Goal: Information Seeking & Learning: Learn about a topic

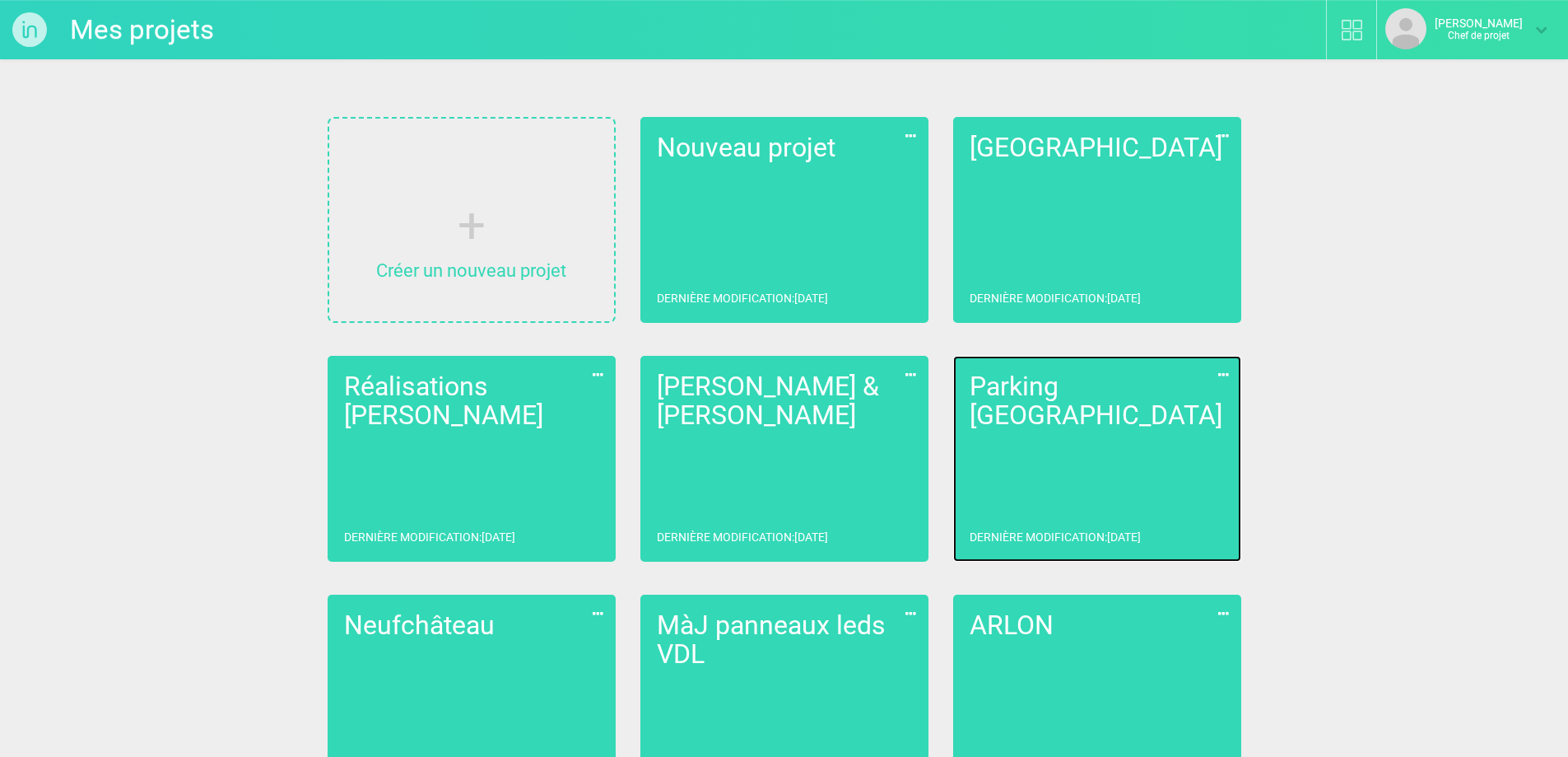
click at [1041, 453] on link "Parking Liège Dernière modification : [DATE]" at bounding box center [1097, 458] width 288 height 206
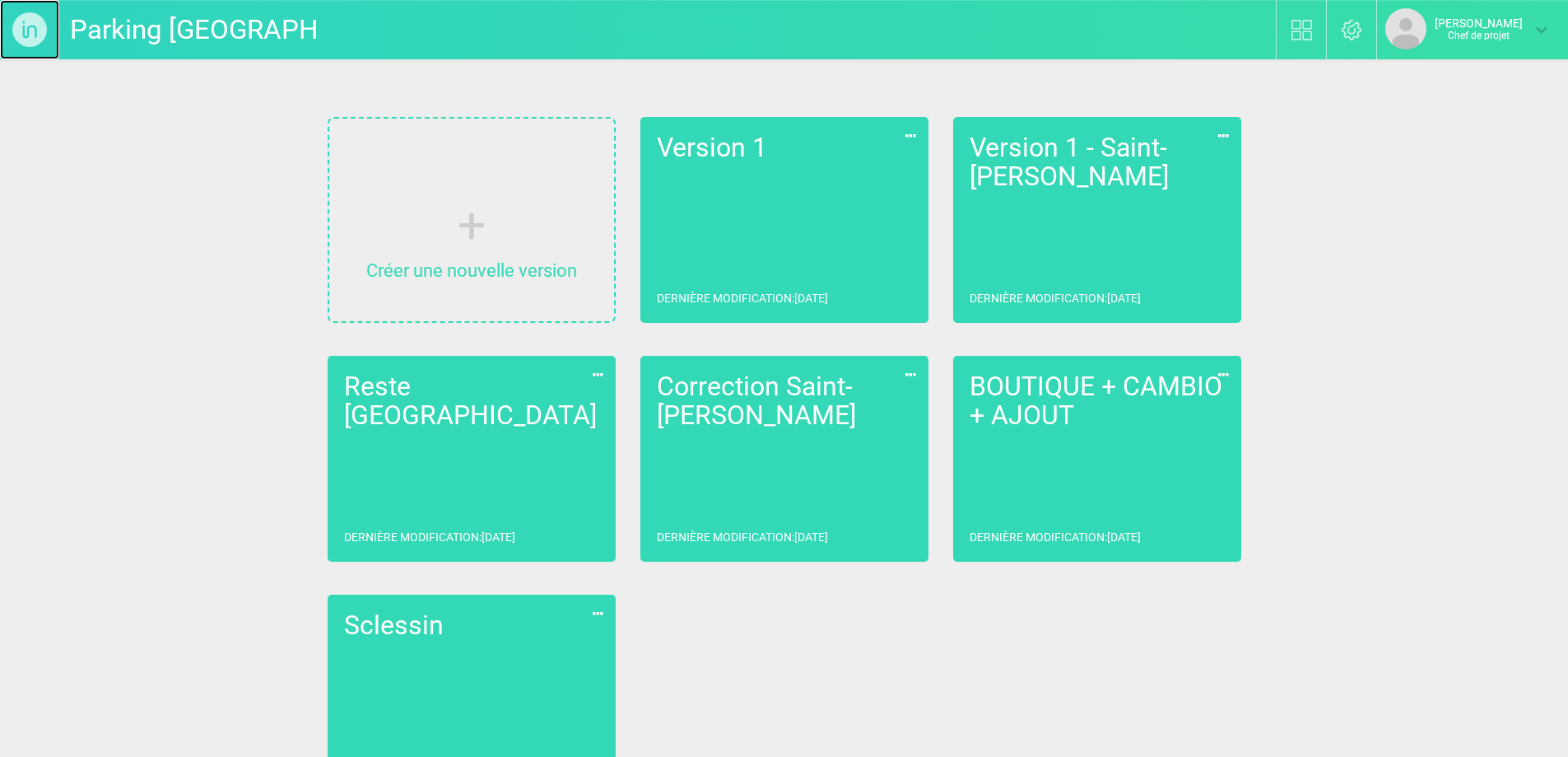
click at [21, 24] on img at bounding box center [30, 30] width 60 height 60
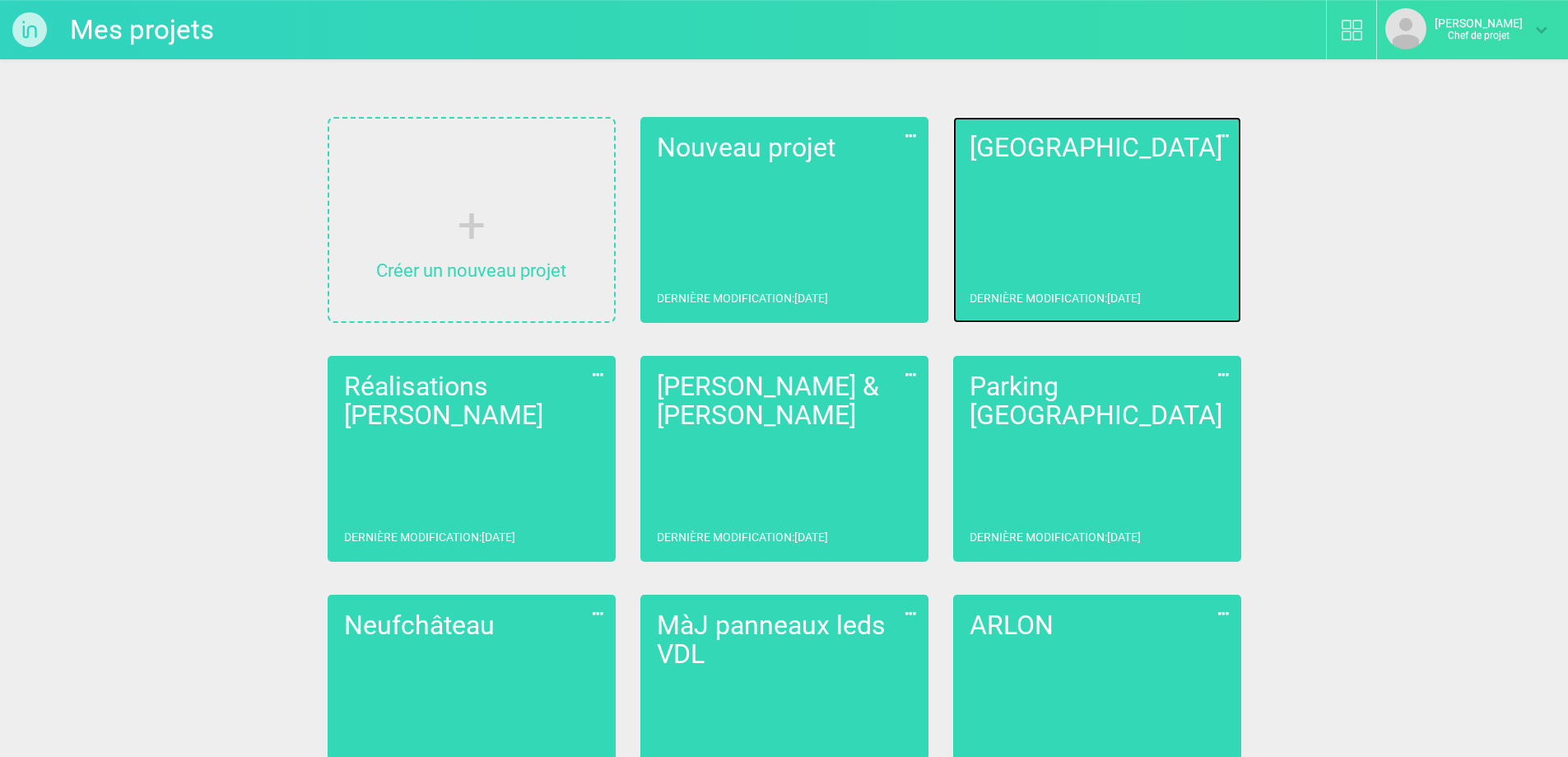
click at [1040, 202] on link "[PERSON_NAME] Dernière modification : [DATE]" at bounding box center [1097, 220] width 288 height 206
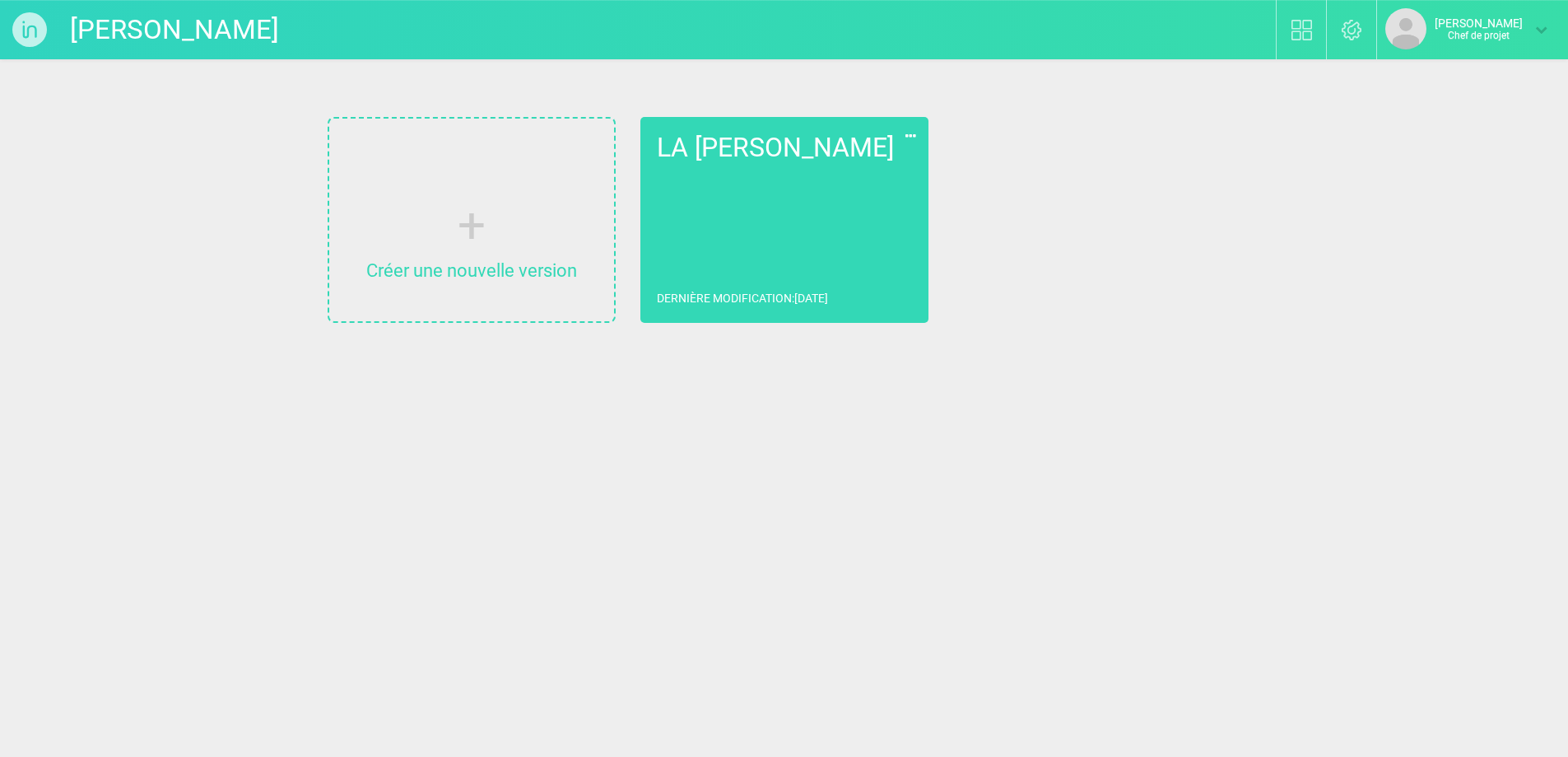
click at [1040, 202] on div "Créer une nouvelle version LA [PERSON_NAME] Dernière modification : [DATE] Dupl…" at bounding box center [784, 220] width 963 height 238
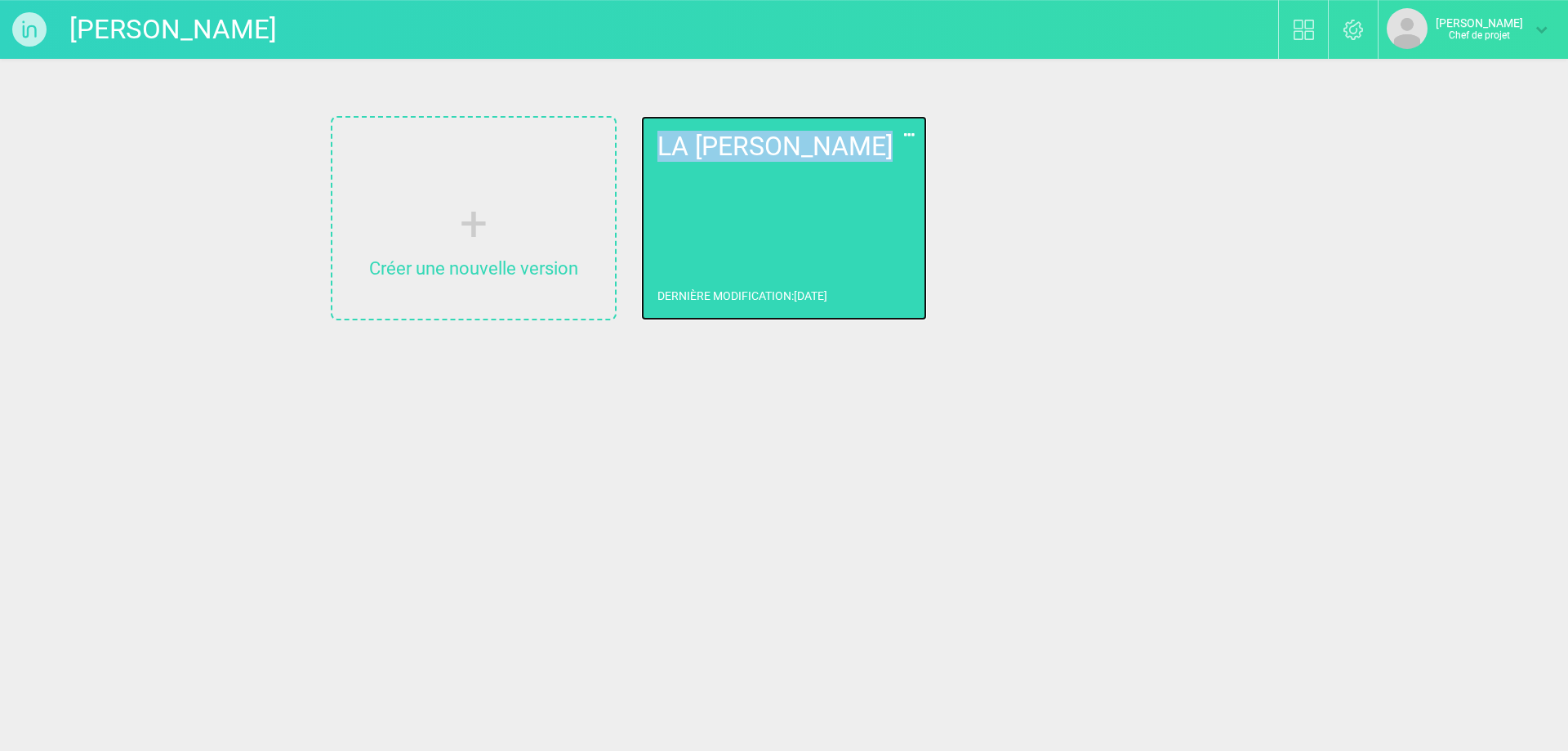
click at [806, 194] on link "LA [PERSON_NAME] Dernière modification : [DATE]" at bounding box center [784, 218] width 286 height 204
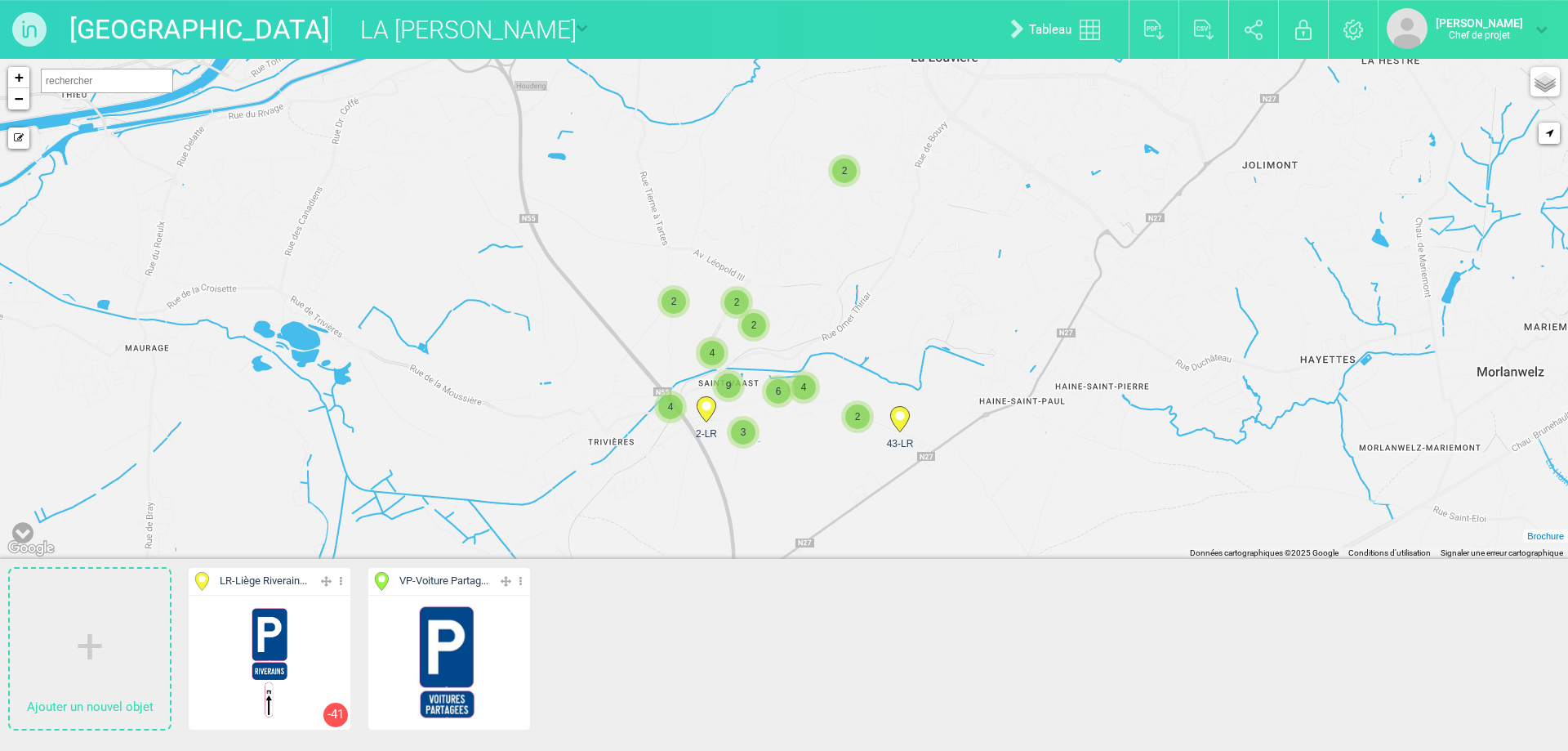
click at [742, 301] on span "2" at bounding box center [737, 302] width 25 height 25
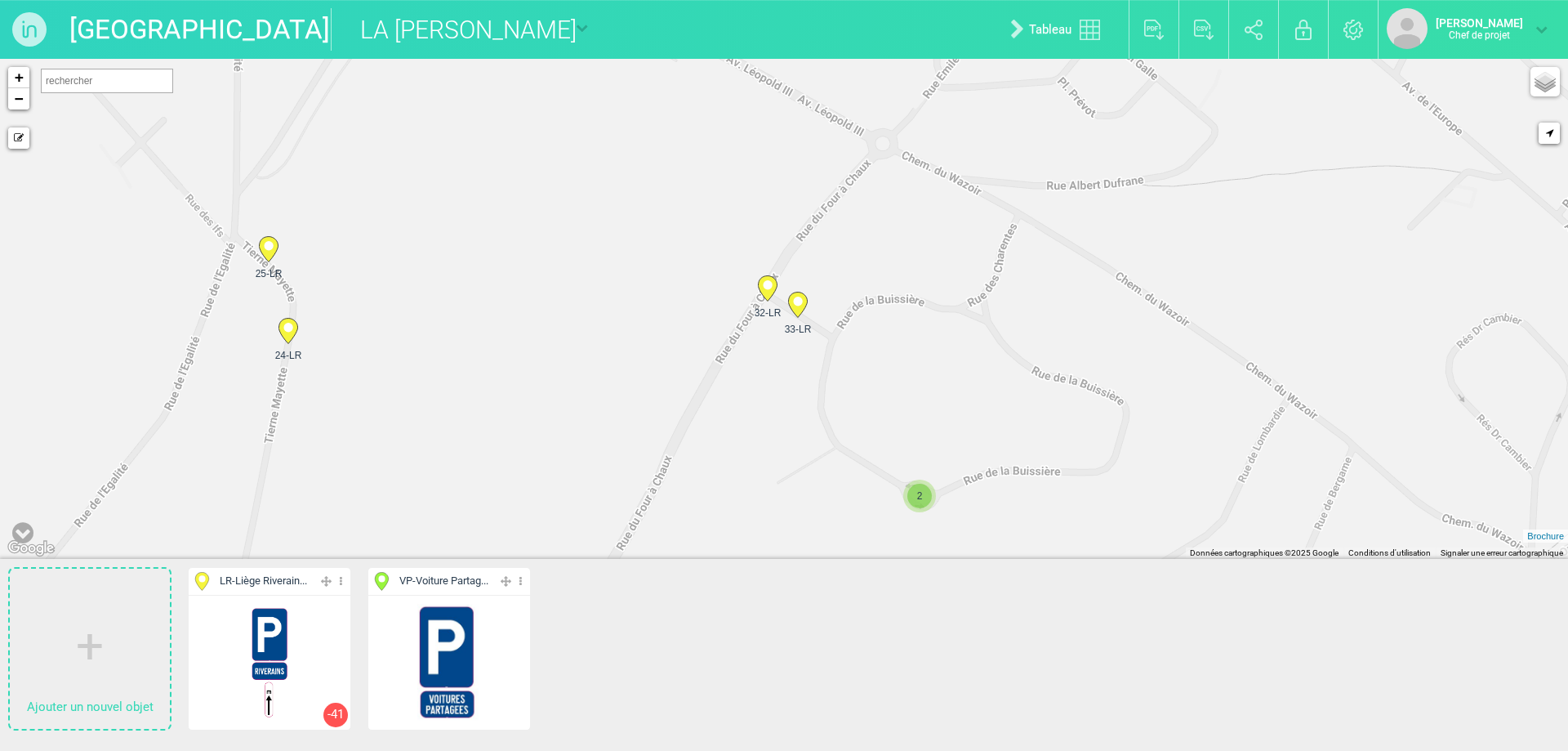
click at [764, 296] on icon at bounding box center [767, 288] width 18 height 25
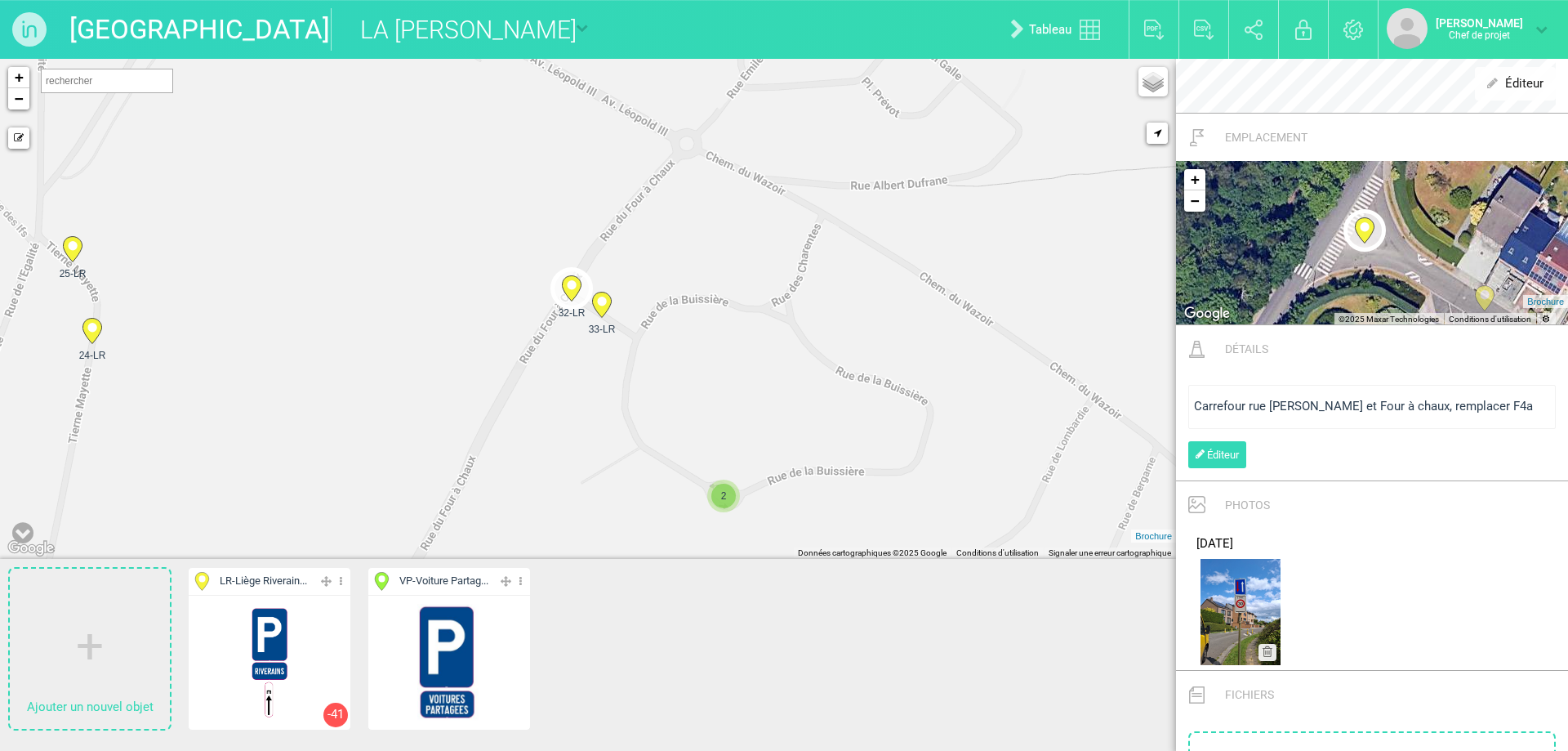
scroll to position [741, 0]
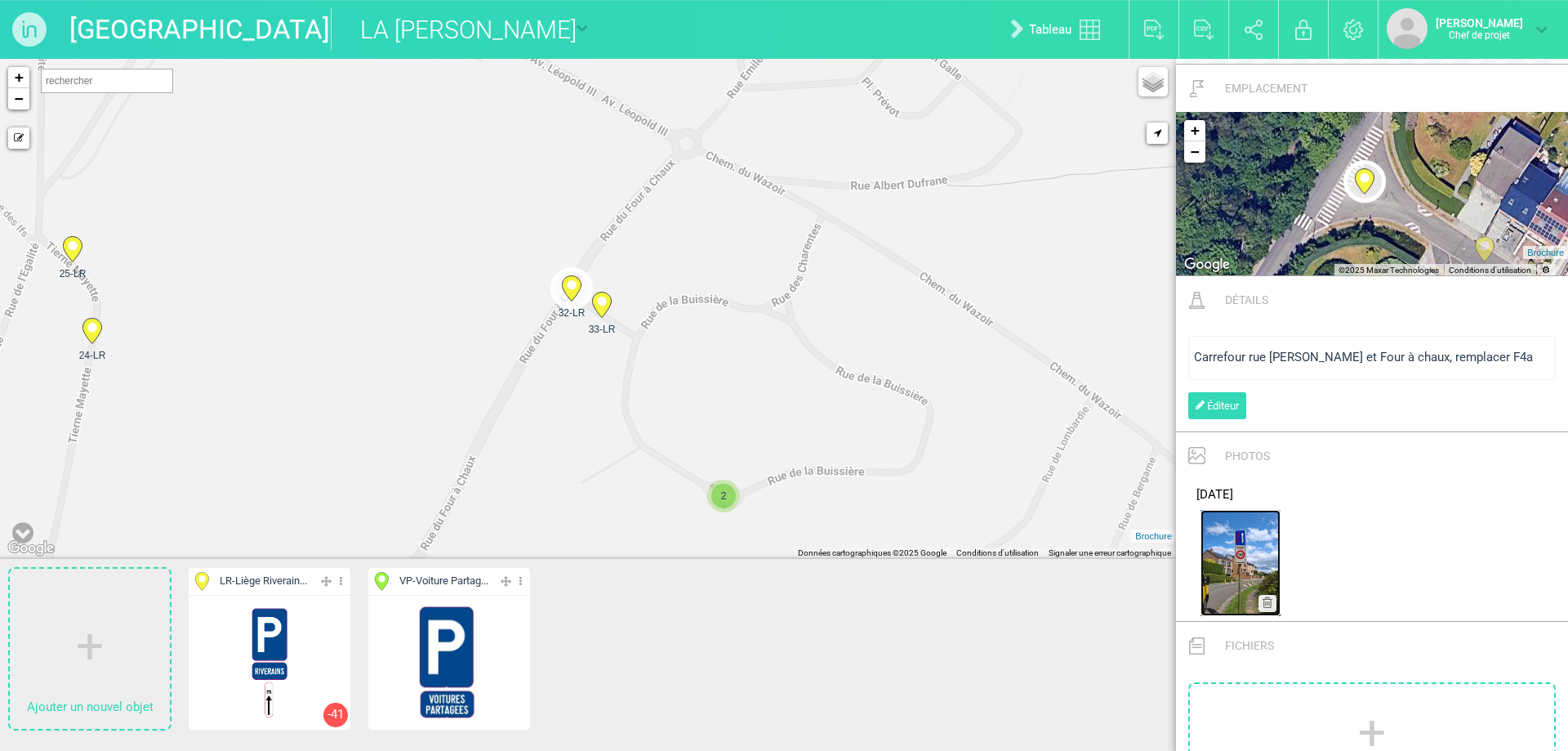
click at [1224, 567] on img at bounding box center [1240, 563] width 80 height 106
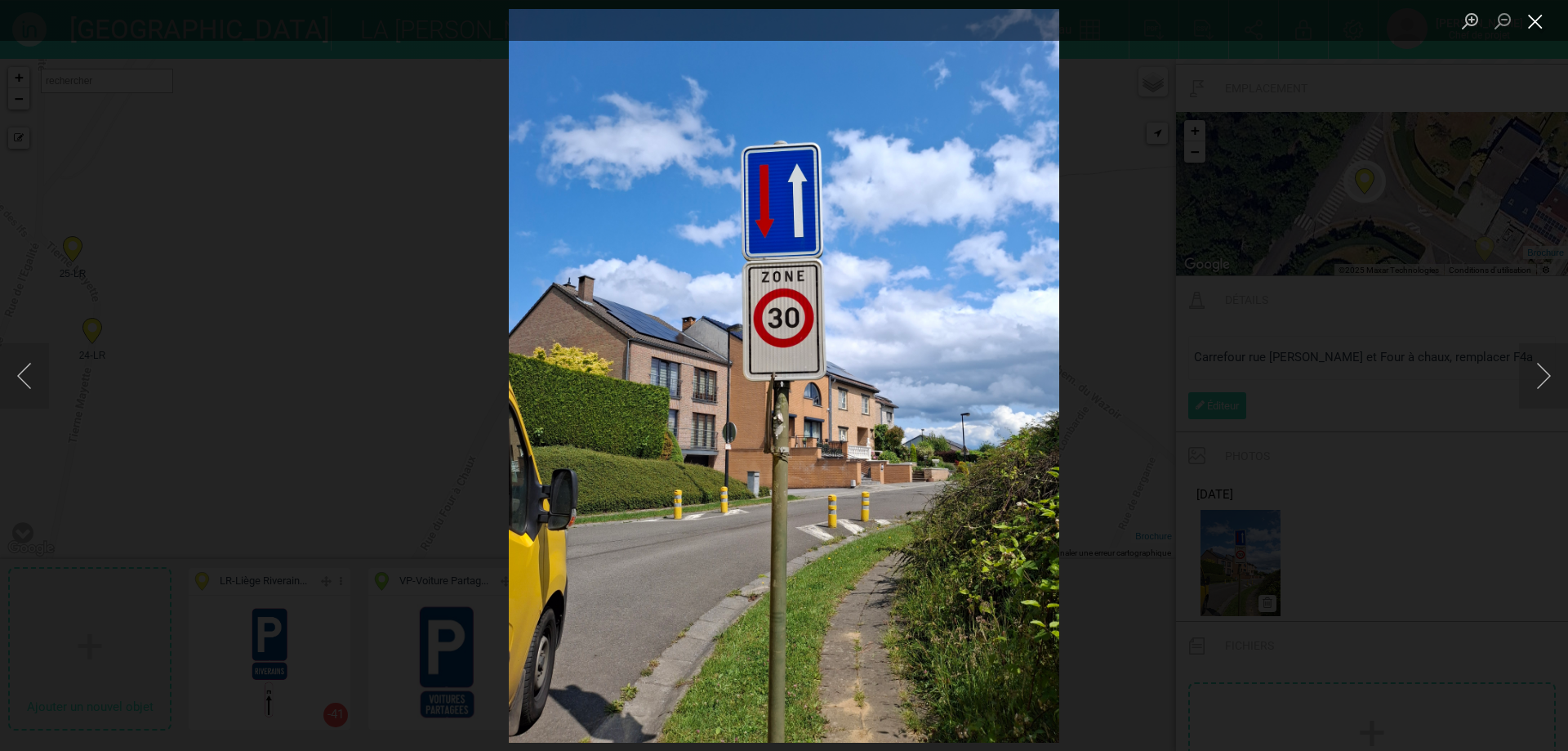
click at [1547, 26] on button "Close lightbox" at bounding box center [1535, 21] width 32 height 29
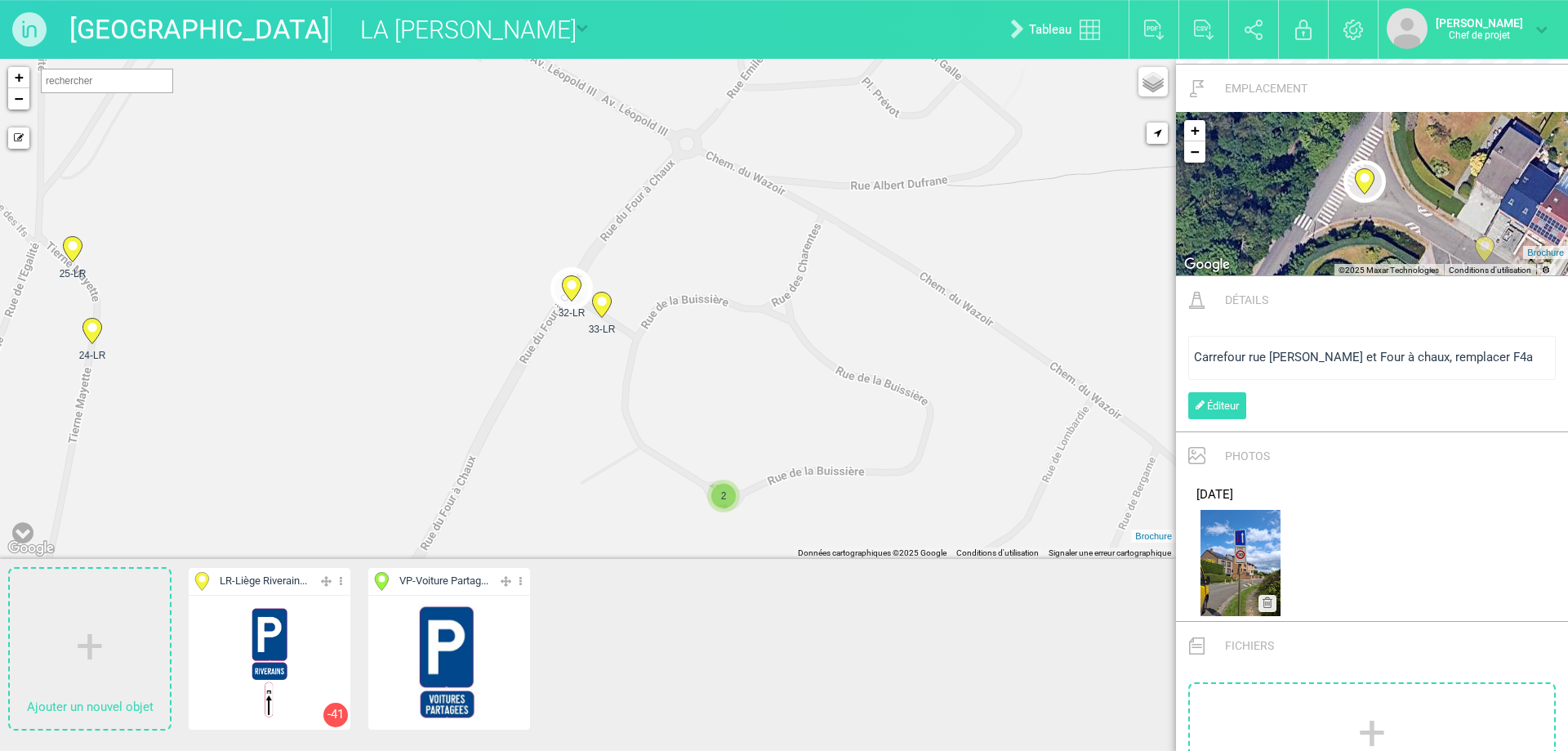
click at [89, 343] on icon at bounding box center [92, 331] width 26 height 26
type input "[PERSON_NAME] [STREET_ADDRESS][PERSON_NAME]"
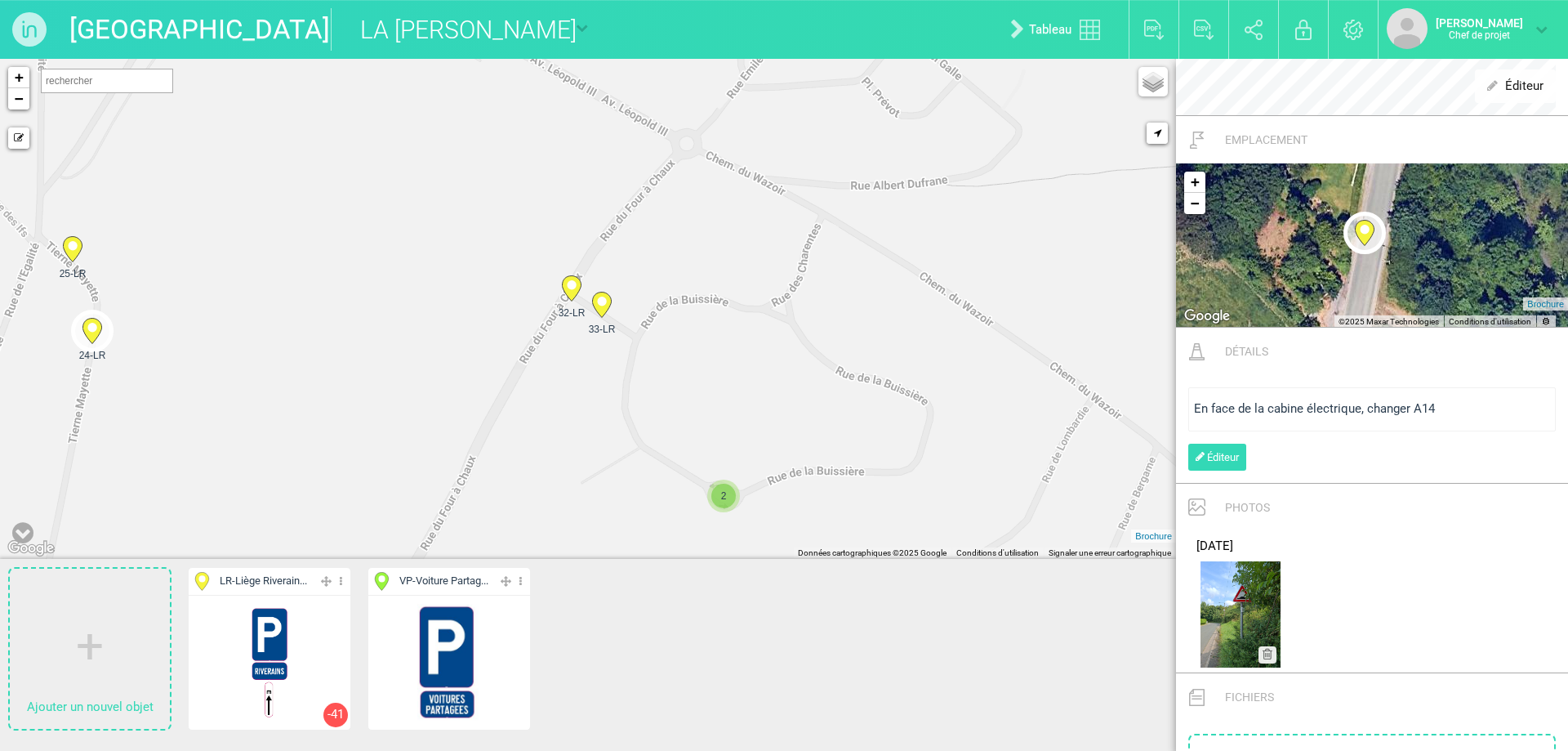
scroll to position [734, 0]
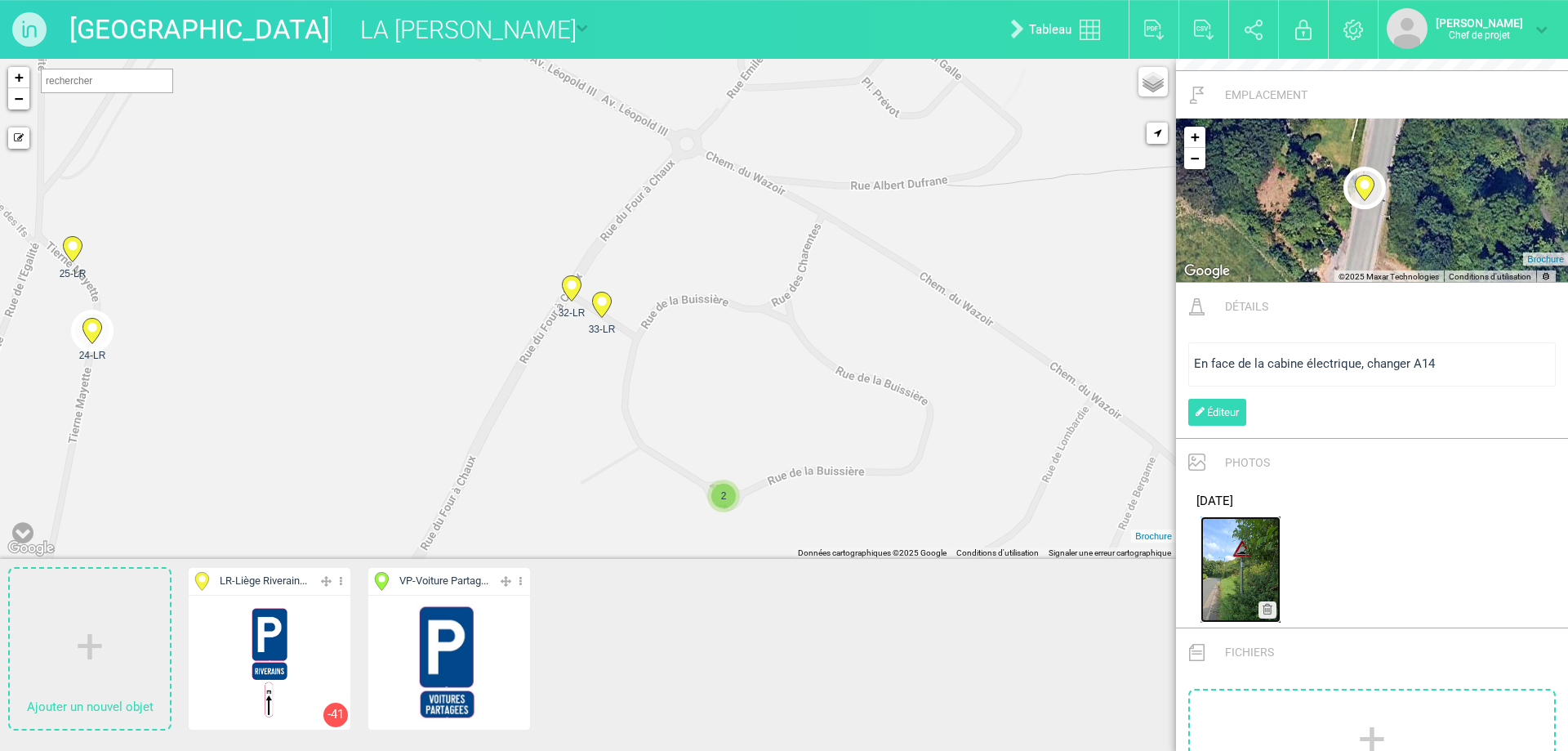
click at [1227, 559] on img at bounding box center [1240, 569] width 80 height 106
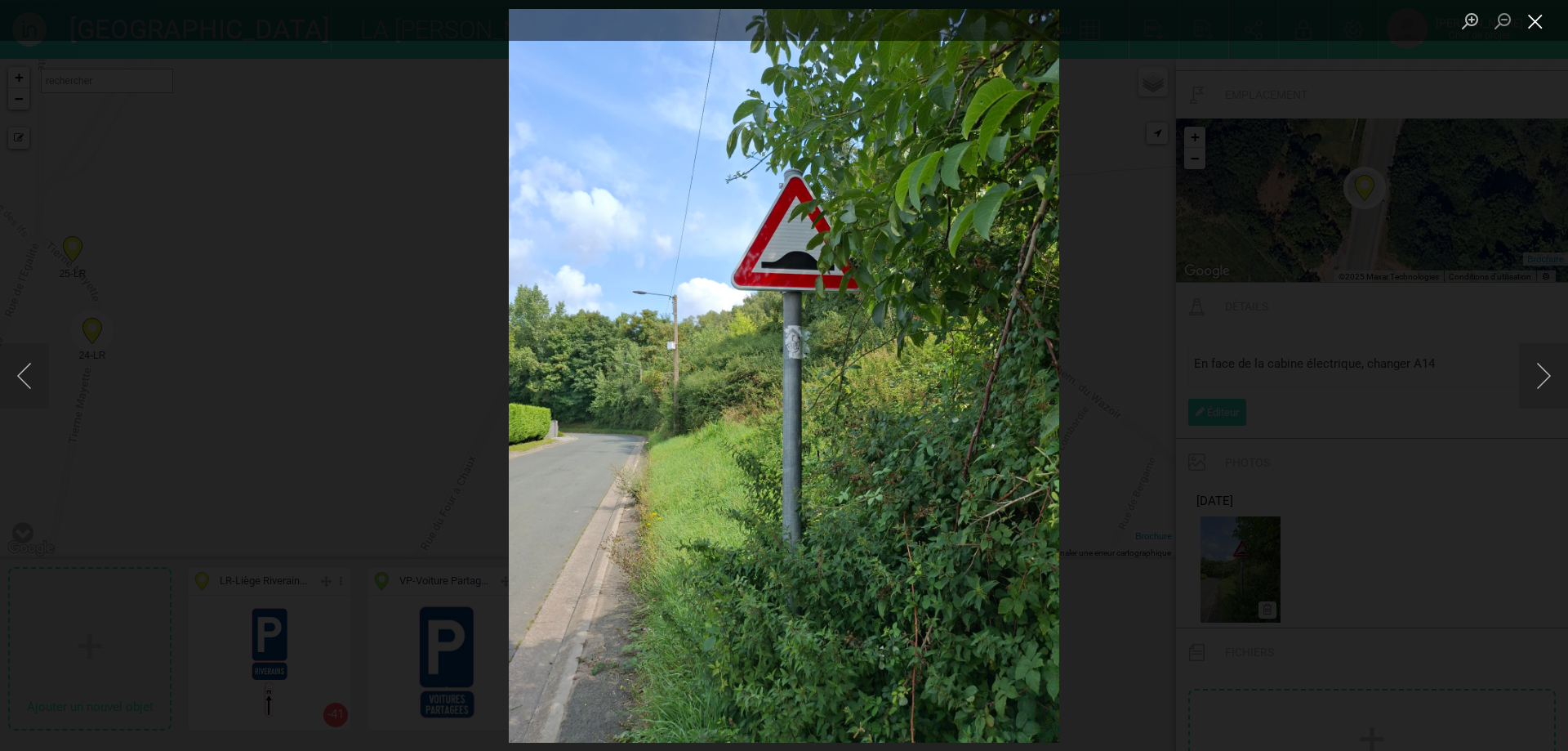
click at [1533, 30] on button "Close lightbox" at bounding box center [1535, 21] width 32 height 29
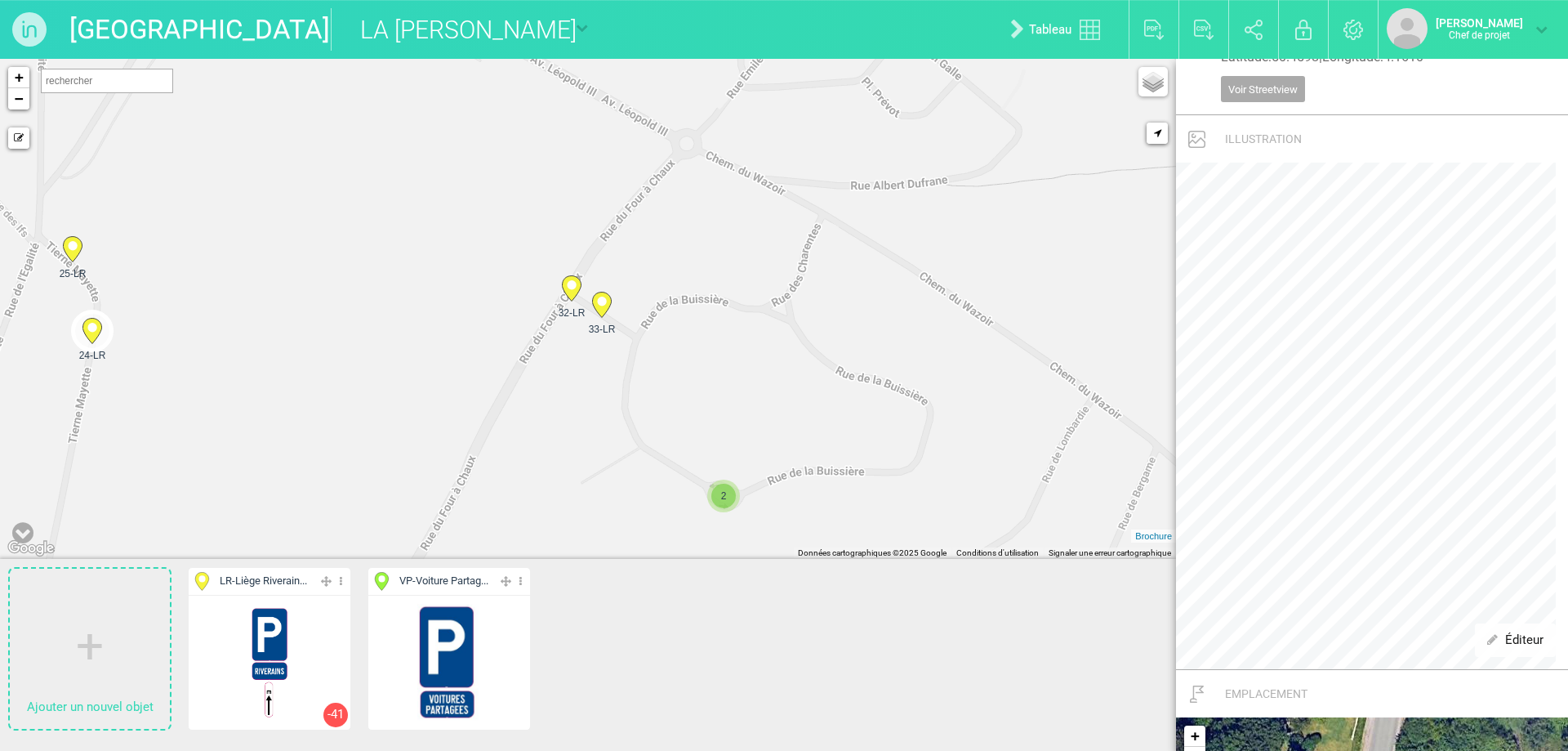
scroll to position [0, 0]
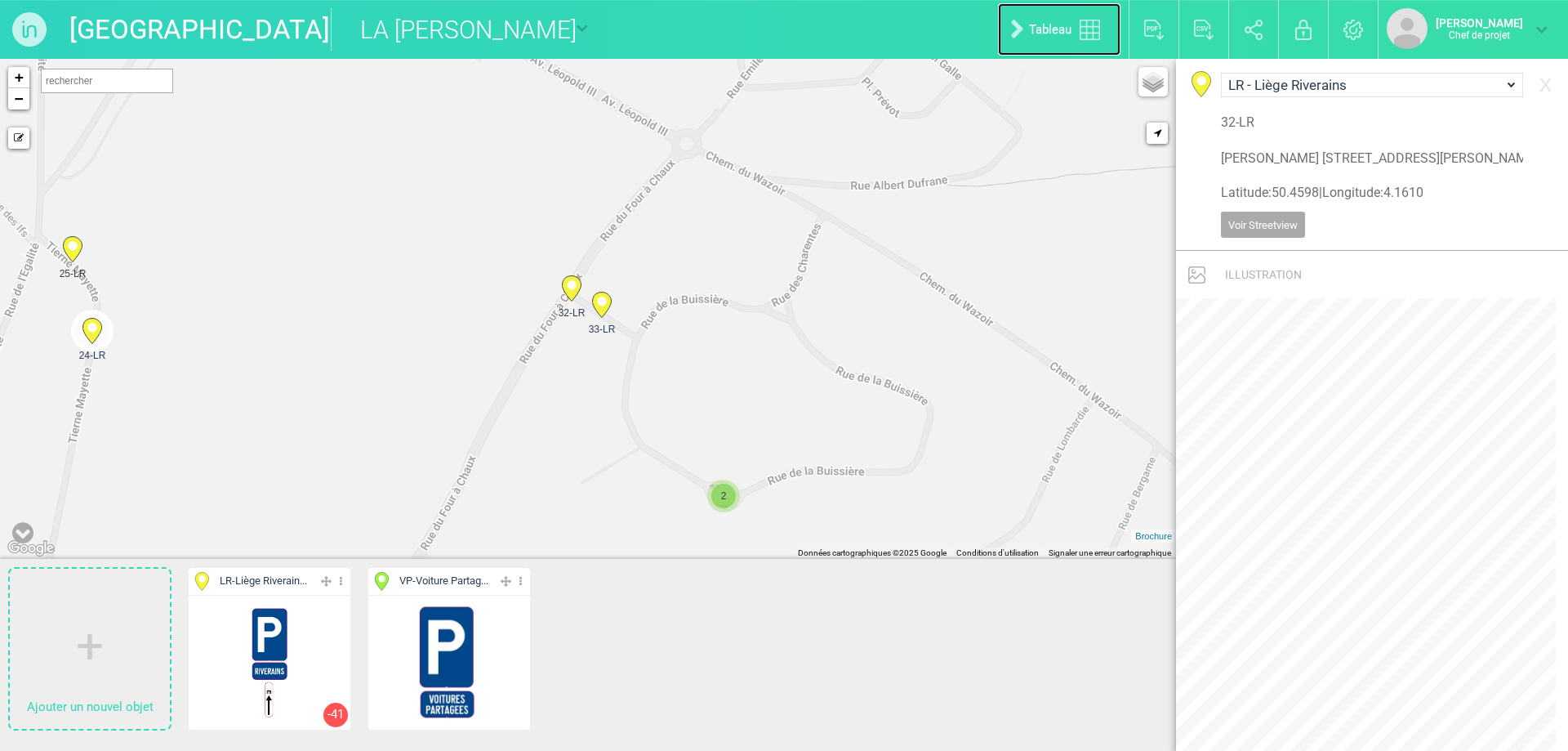
click at [1029, 17] on link "Tableau" at bounding box center [1059, 30] width 123 height 53
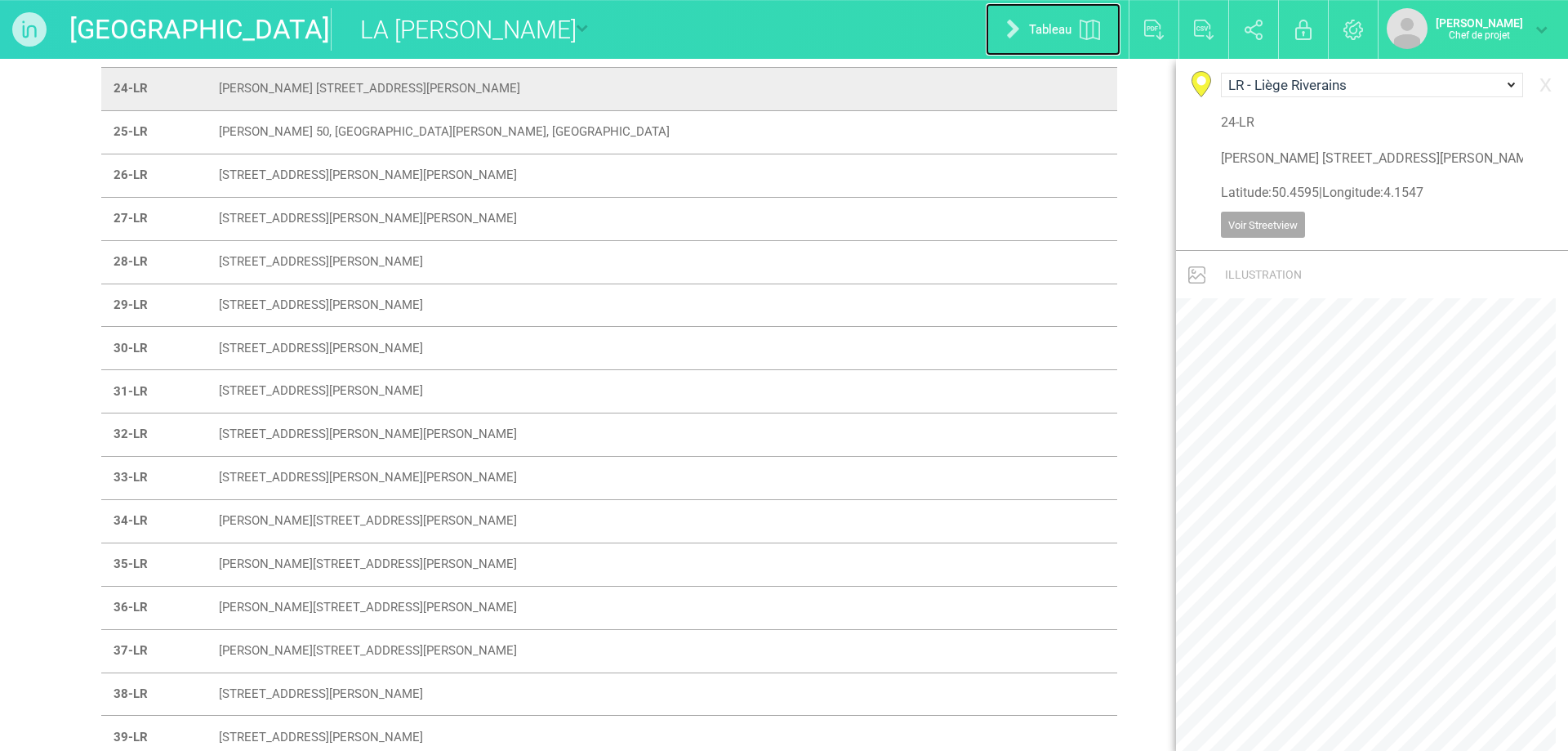
scroll to position [1025, 0]
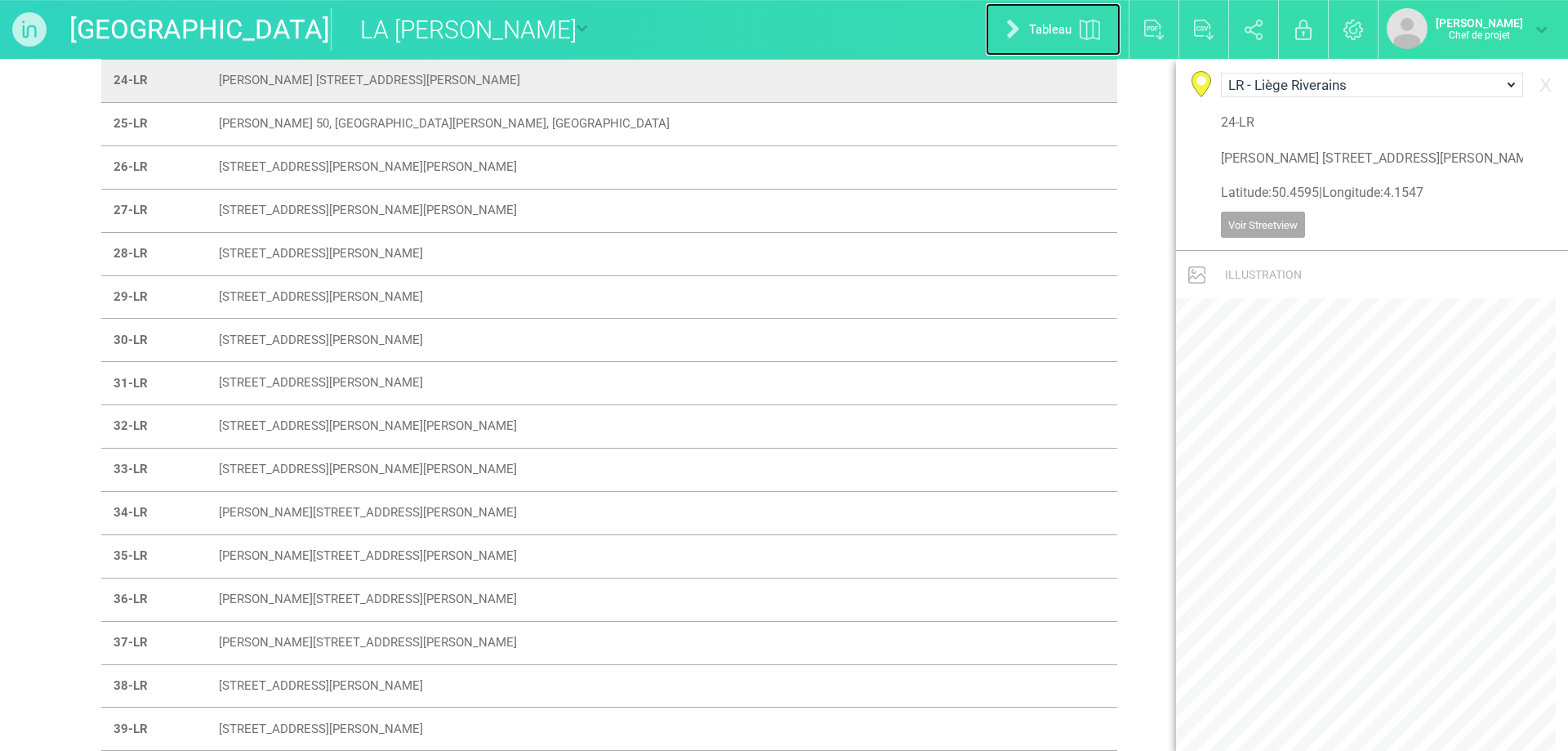
click at [1012, 18] on link "Tableau" at bounding box center [1054, 30] width 135 height 53
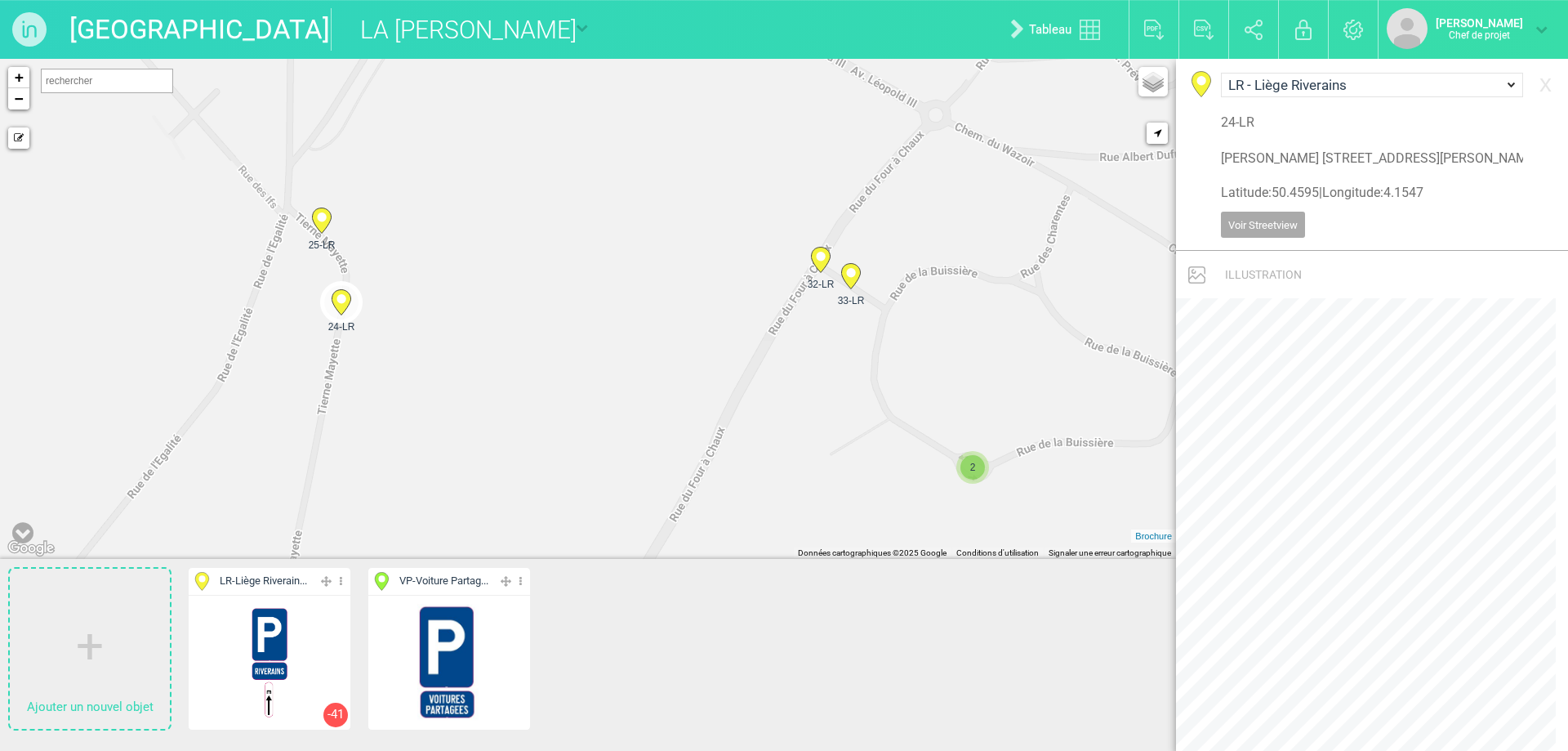
drag, startPoint x: 462, startPoint y: 386, endPoint x: 730, endPoint y: 351, distance: 270.3
click at [730, 351] on div "7-LR 8-LR 9-LR 10-LR" at bounding box center [588, 309] width 1176 height 500
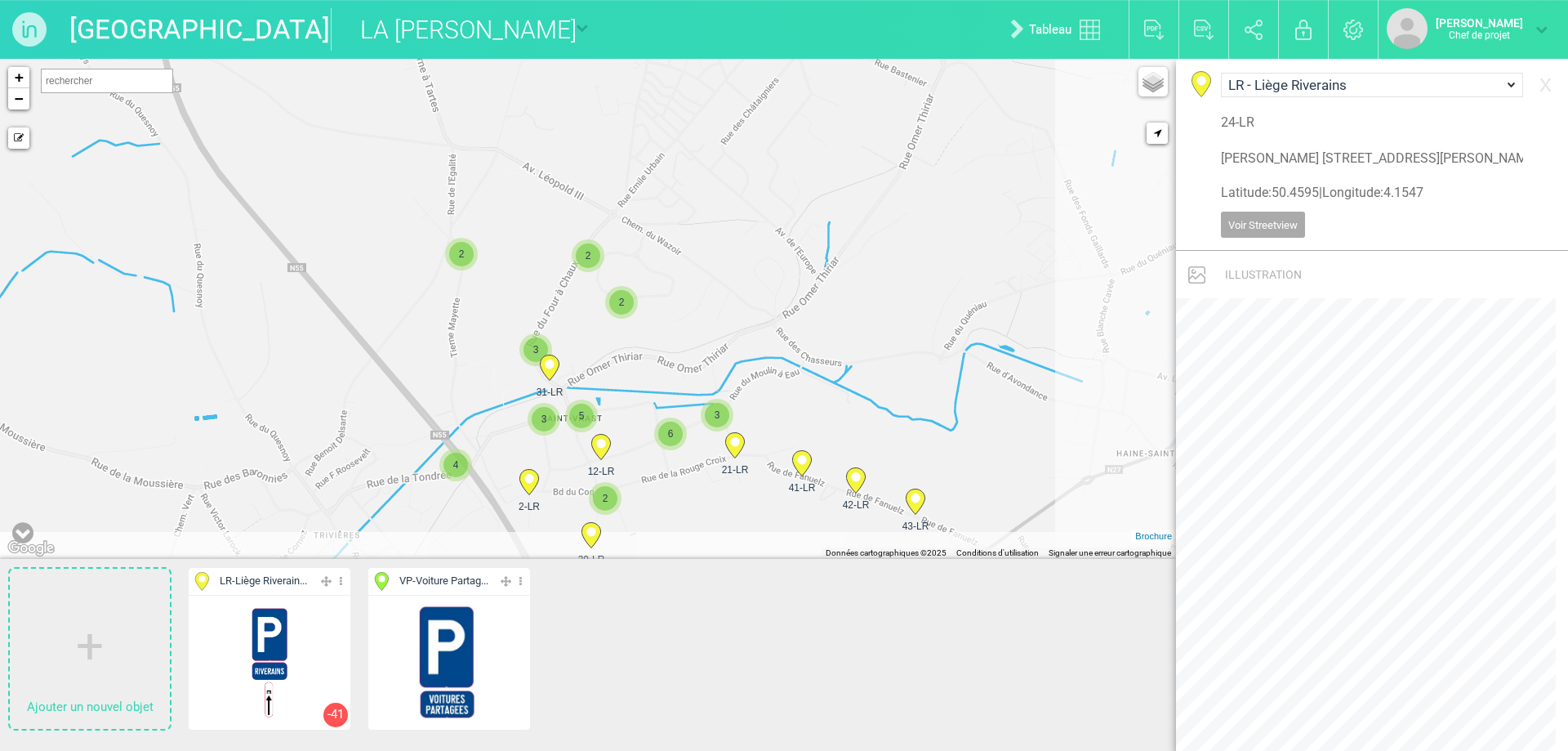
drag, startPoint x: 561, startPoint y: 400, endPoint x: 348, endPoint y: 295, distance: 237.5
click at [348, 295] on div "31-LR 2 2 2 2 3 2 3 6 3 5 4 43-LR 42-LR 41-LR 2-LR" at bounding box center [588, 309] width 1176 height 500
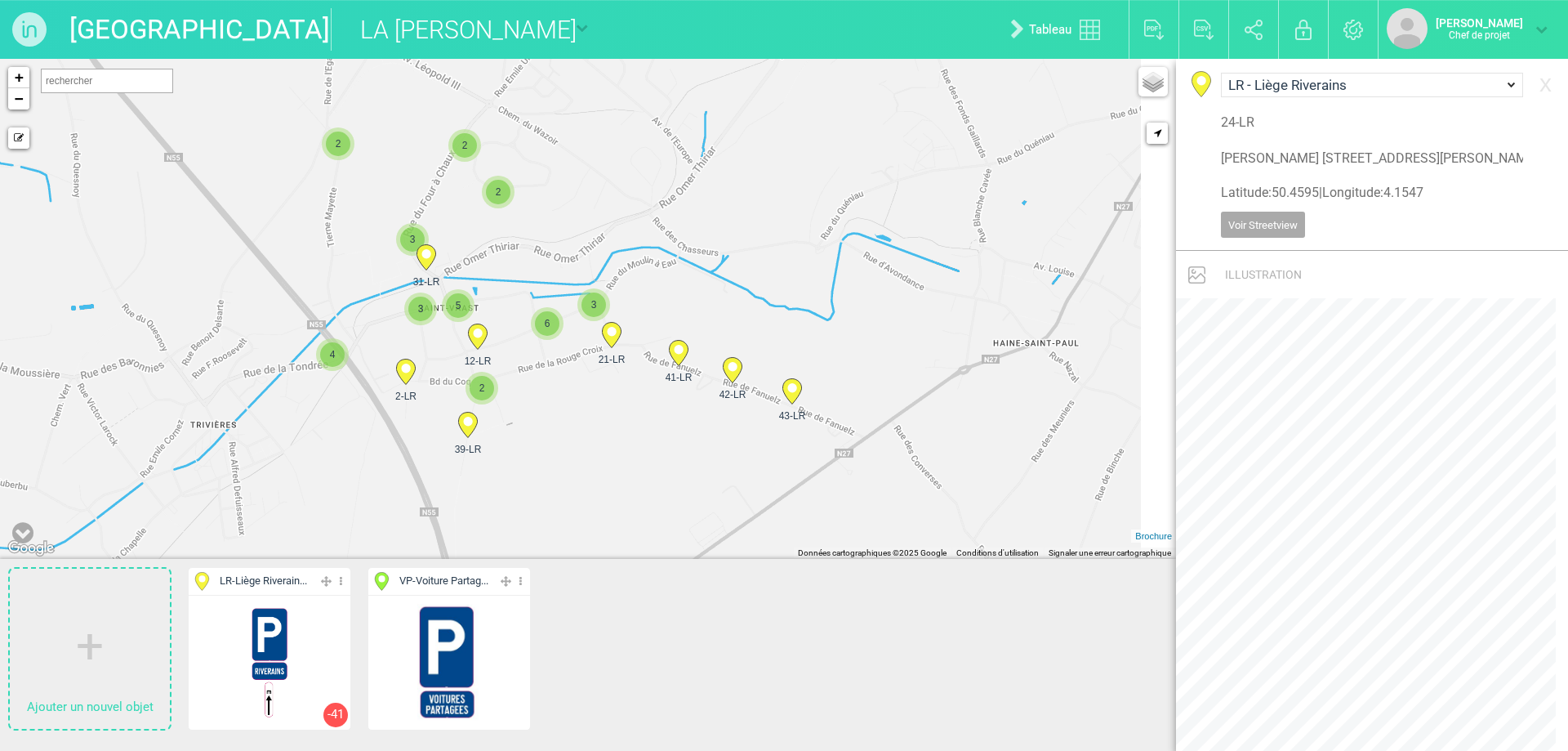
drag, startPoint x: 214, startPoint y: 350, endPoint x: 87, endPoint y: 364, distance: 127.8
click at [87, 364] on div "43-LR 2 2 42-LR 41-LR 2 2 31-LR 3 39-LR 12-LR 2 3" at bounding box center [588, 309] width 1176 height 500
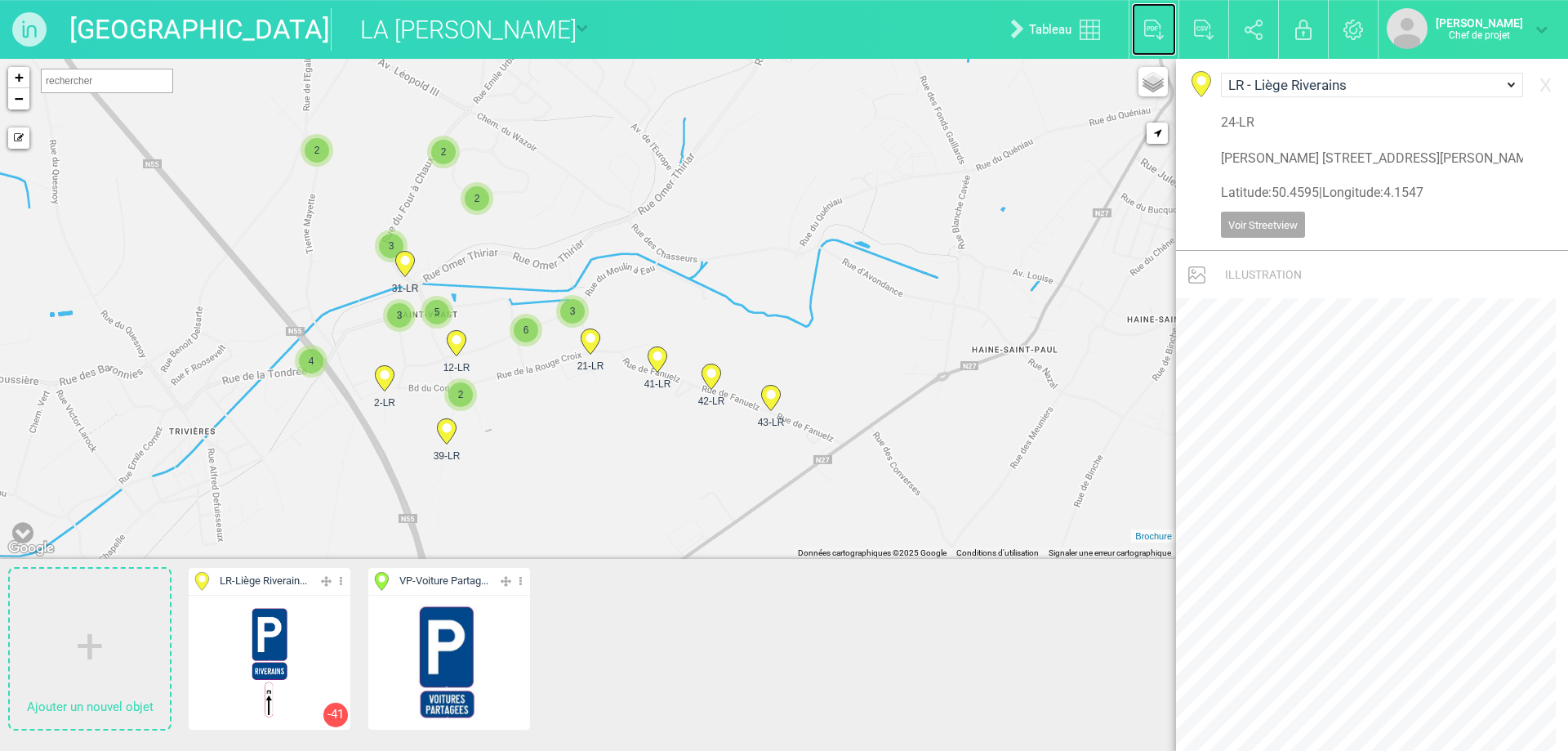
click at [1144, 31] on img at bounding box center [1154, 30] width 20 height 20
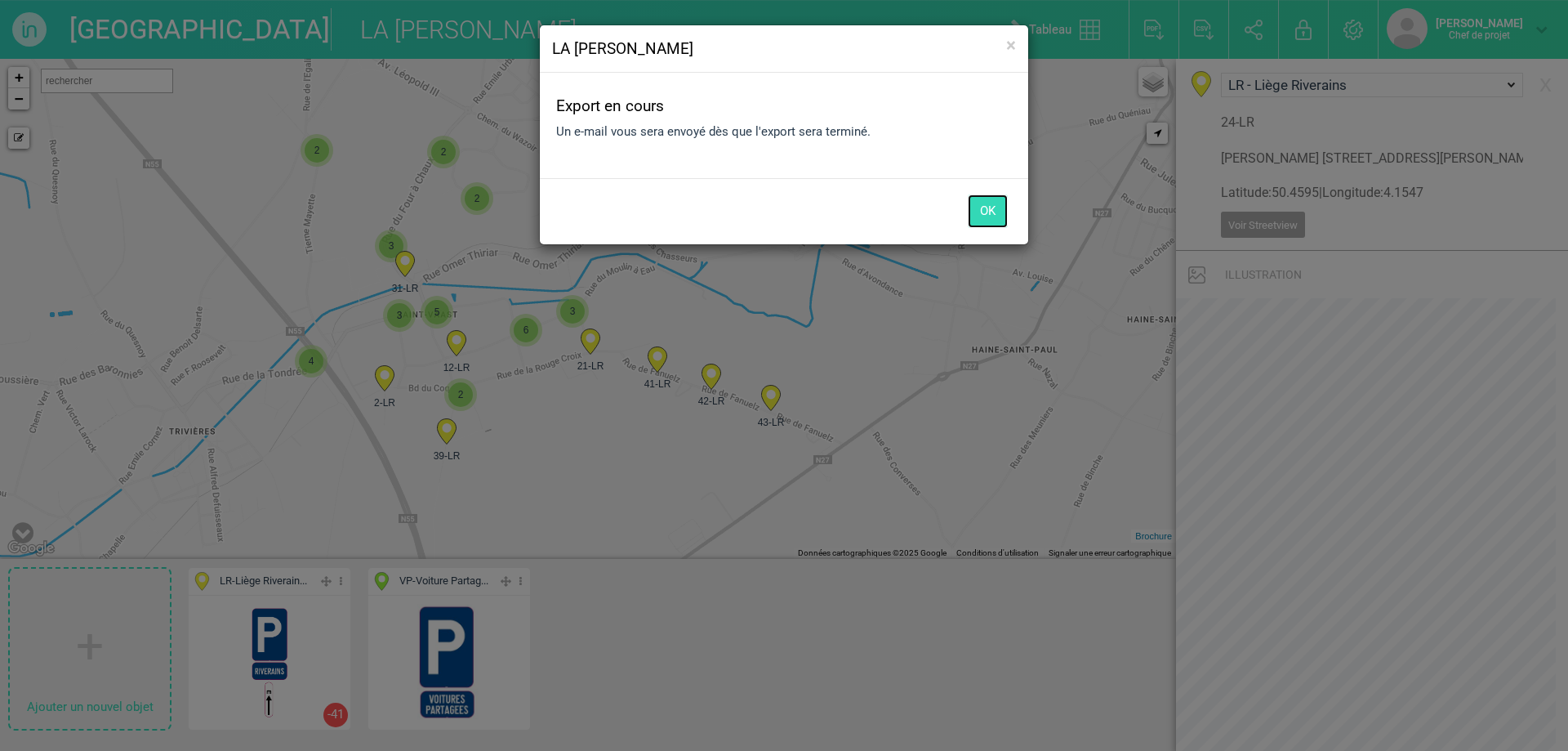
click at [992, 225] on button "OK" at bounding box center [987, 211] width 40 height 33
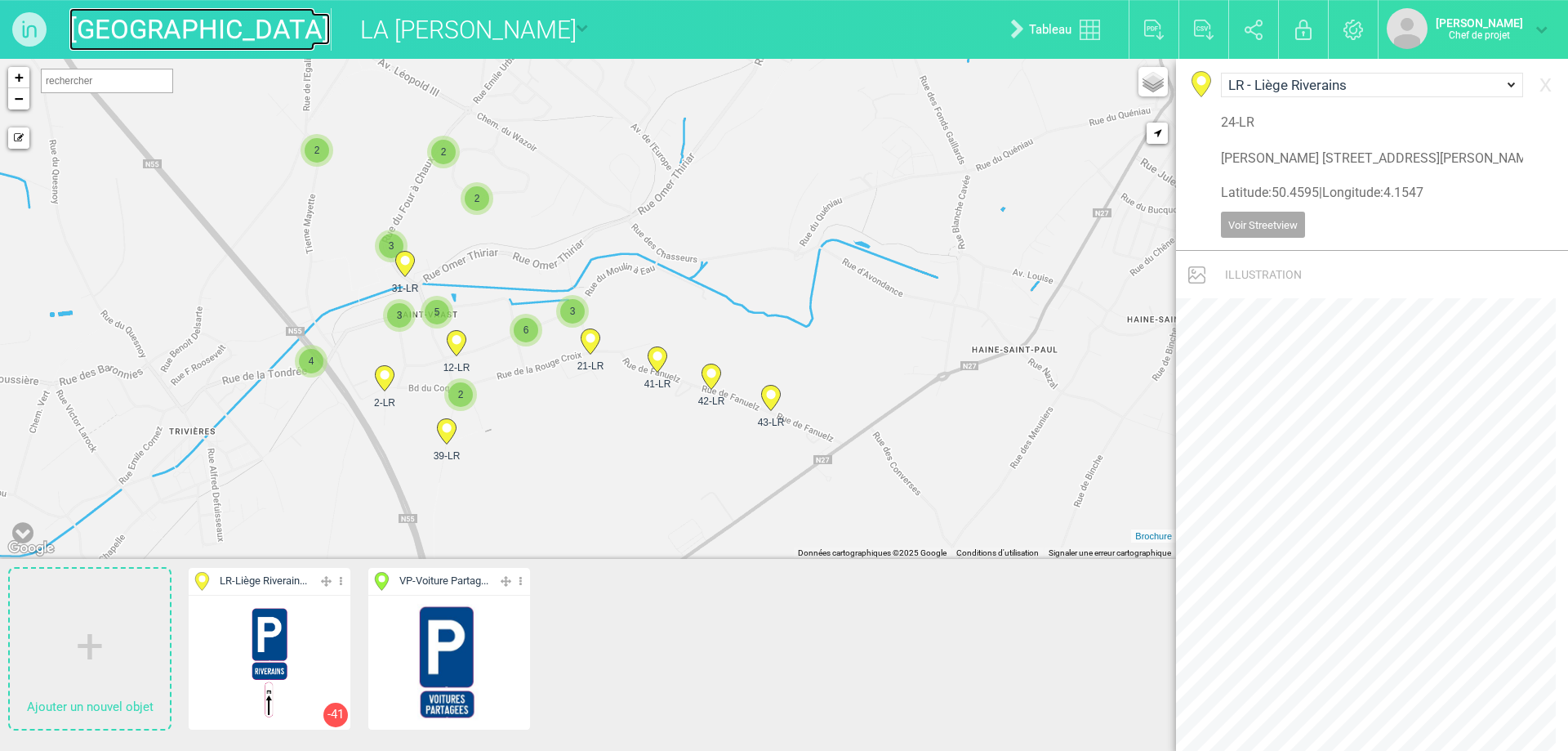
click at [151, 42] on font "[GEOGRAPHIC_DATA]" at bounding box center [199, 29] width 260 height 31
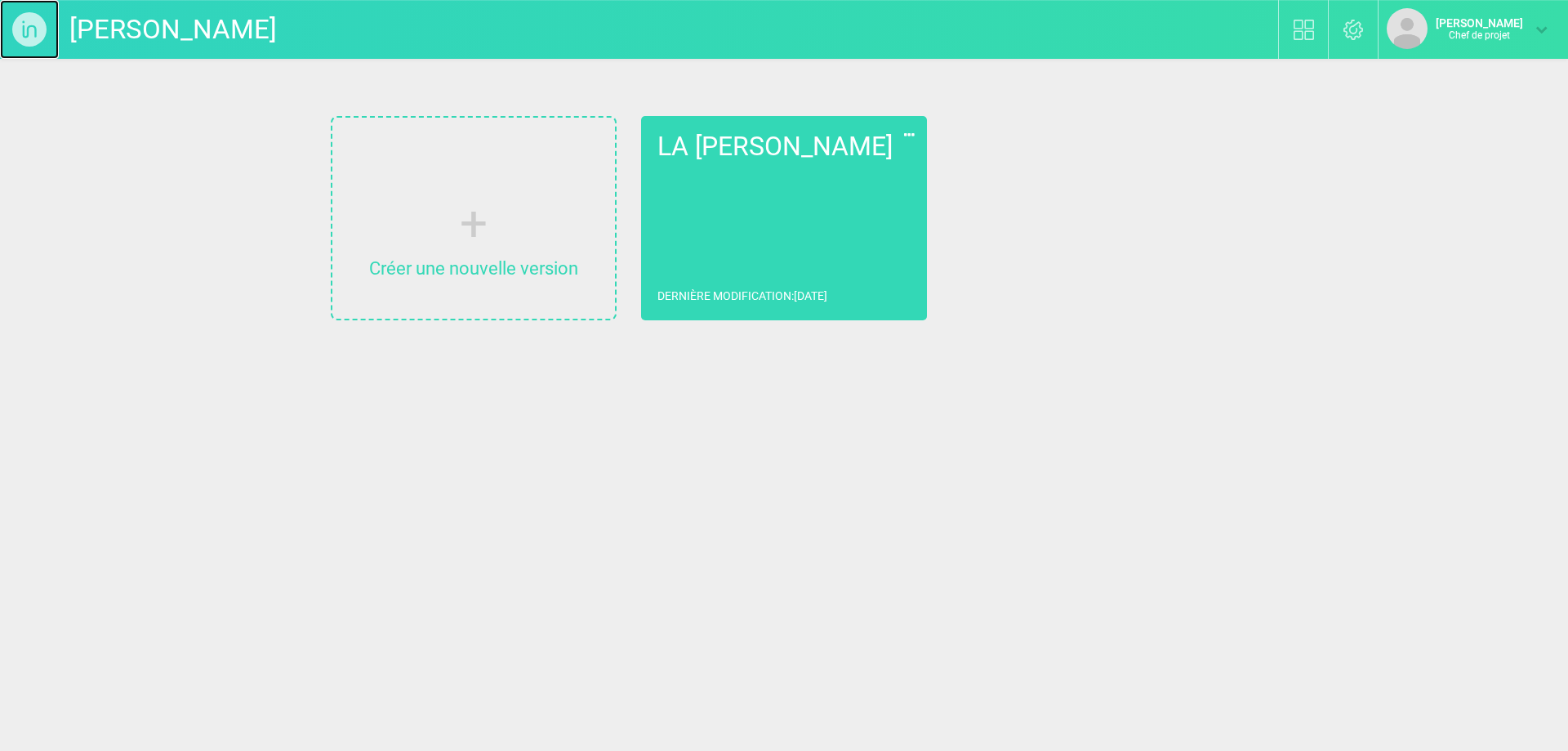
click at [20, 36] on img at bounding box center [30, 30] width 59 height 59
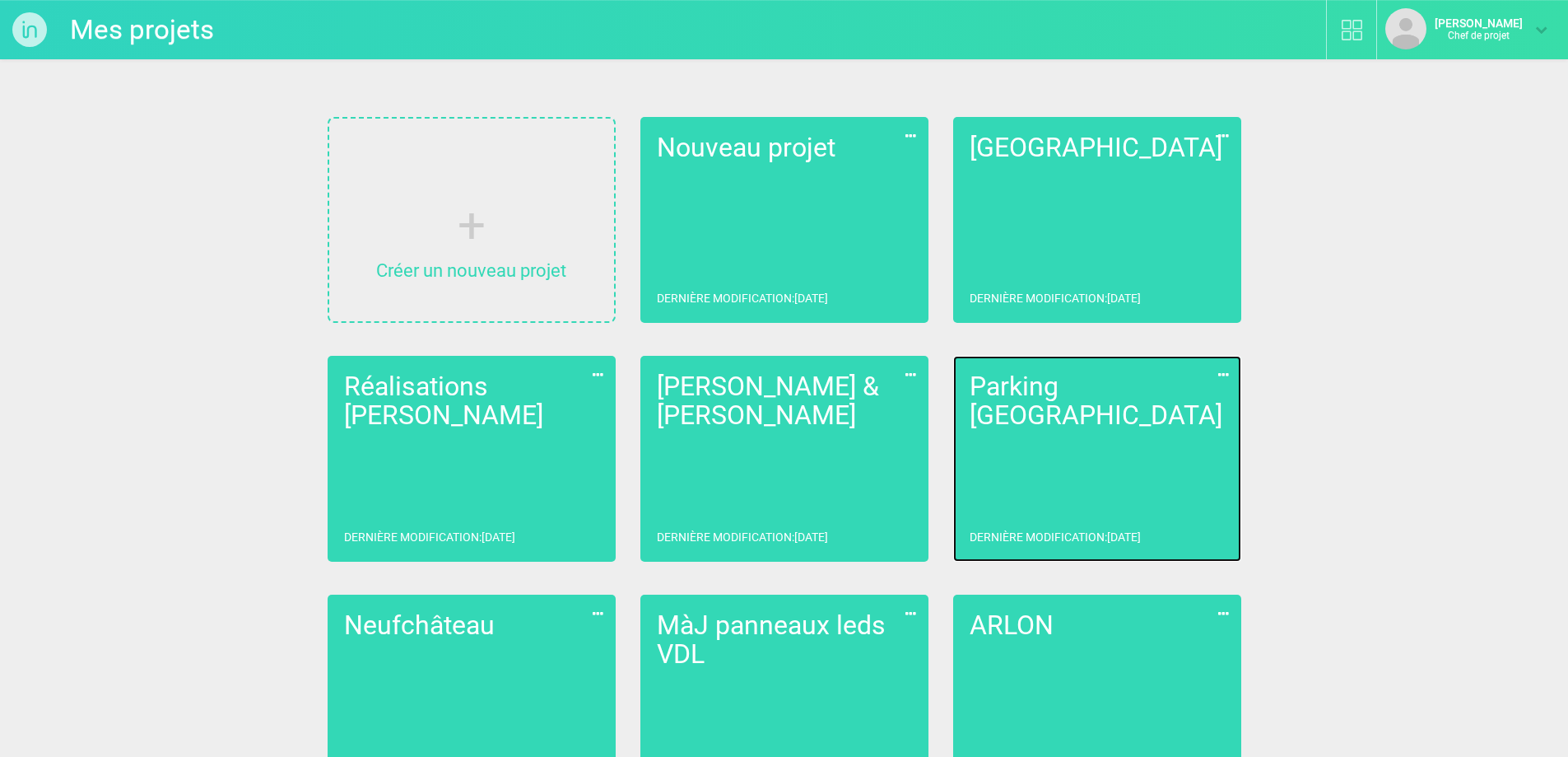
click at [1065, 432] on link "Parking Liège Dernière modification : [DATE]" at bounding box center [1097, 458] width 288 height 206
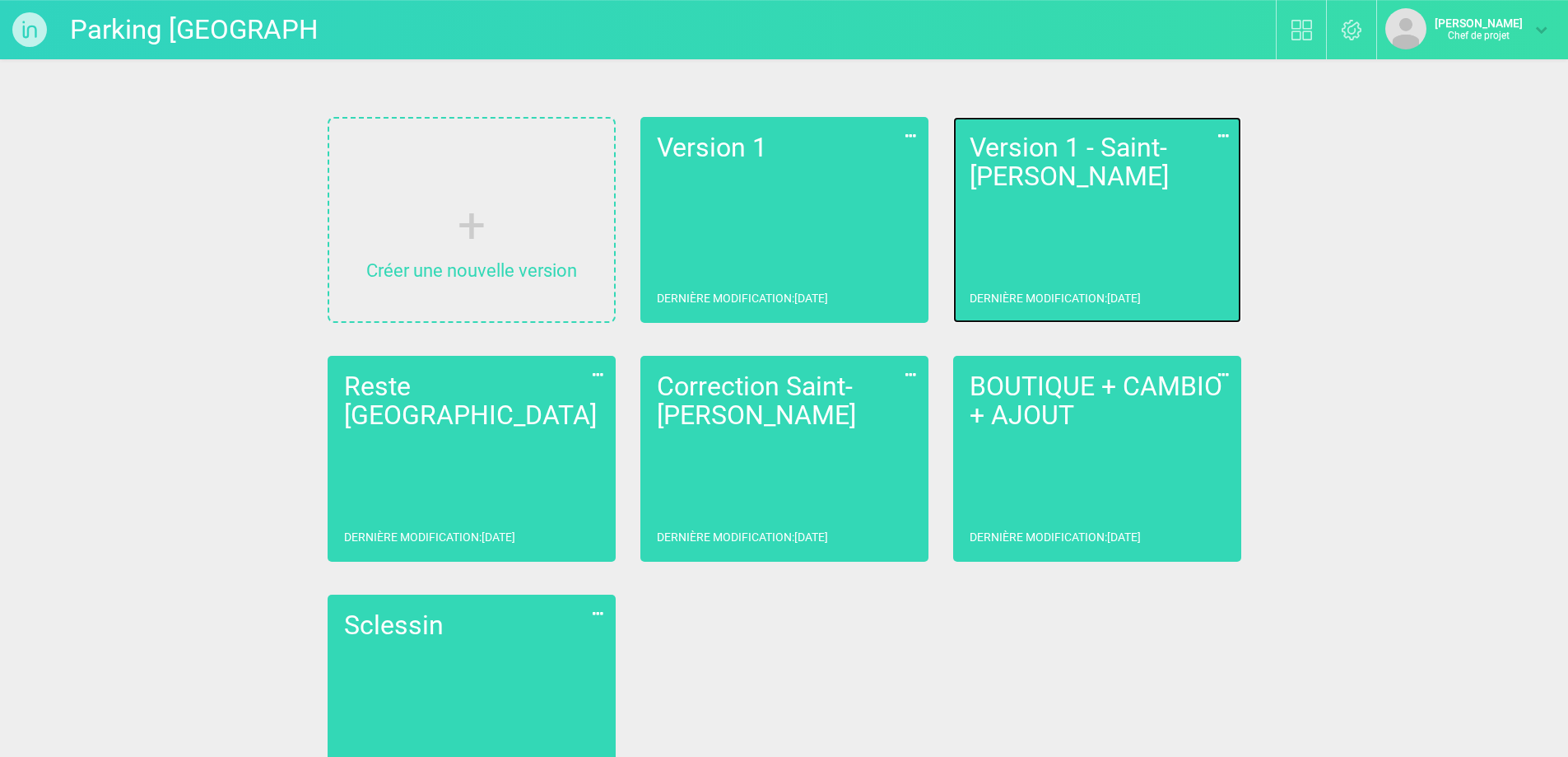
click at [1115, 213] on link "Version 1 - Saint-[PERSON_NAME] Dernière modification : [DATE]" at bounding box center [1097, 220] width 288 height 206
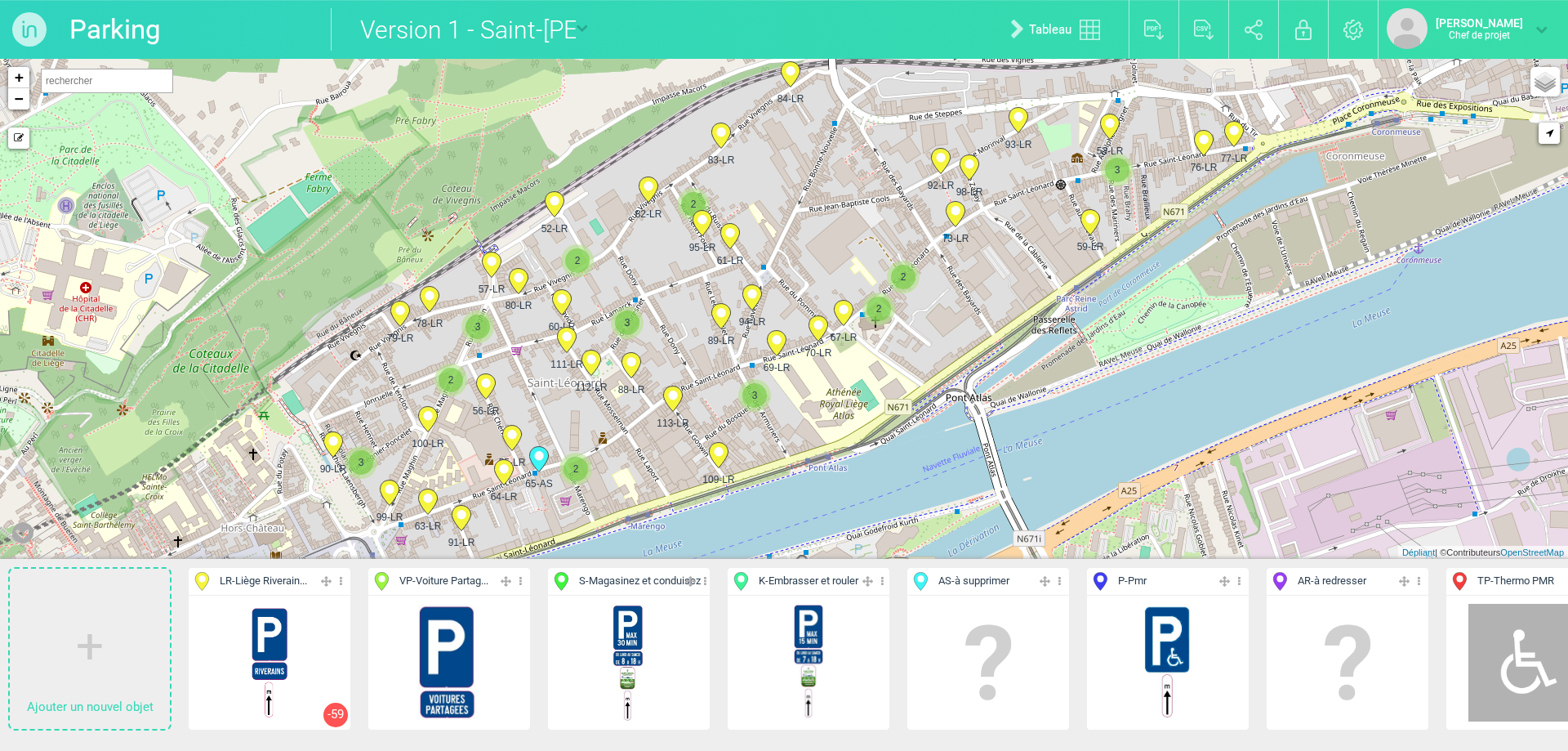
click at [729, 240] on icon at bounding box center [730, 236] width 18 height 25
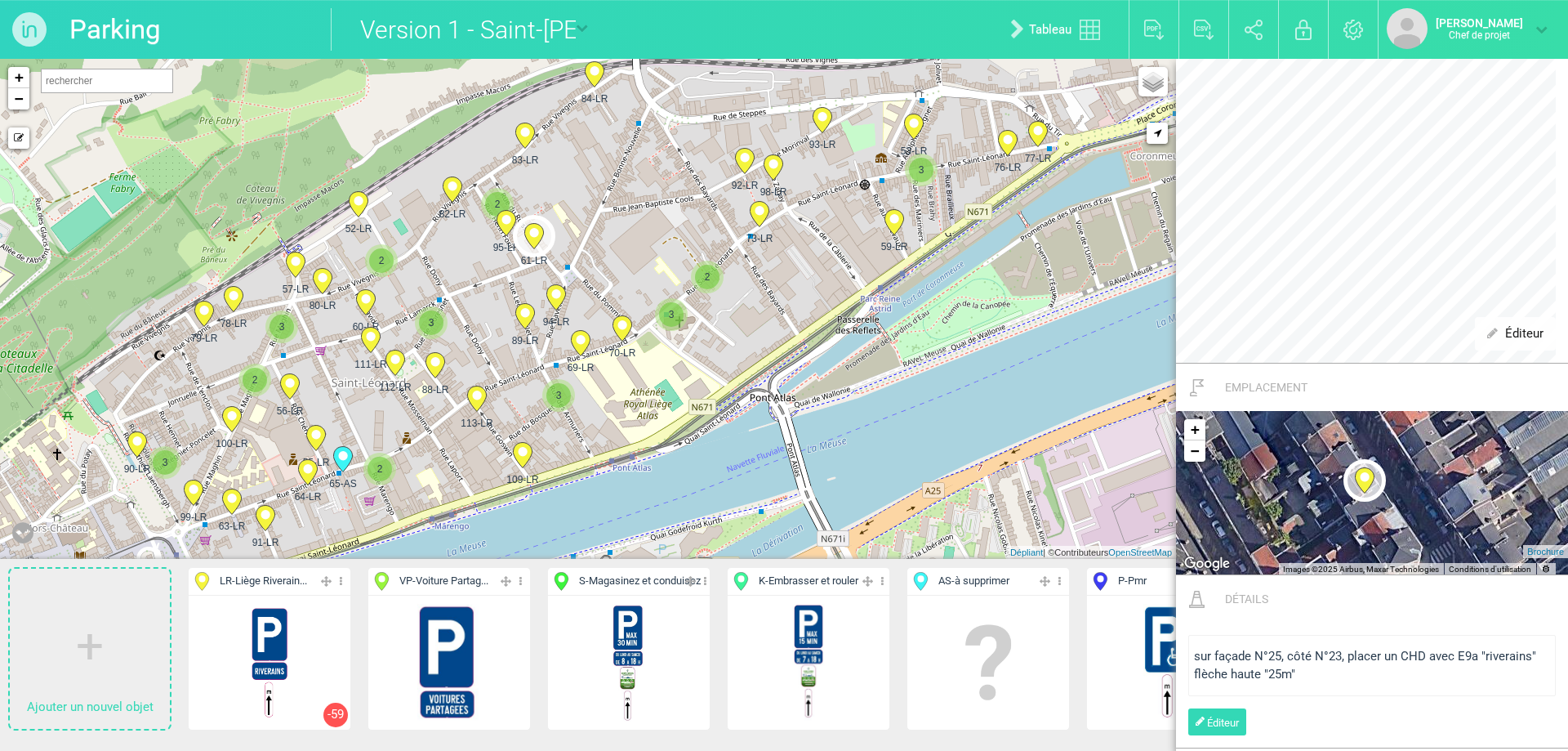
scroll to position [800, 0]
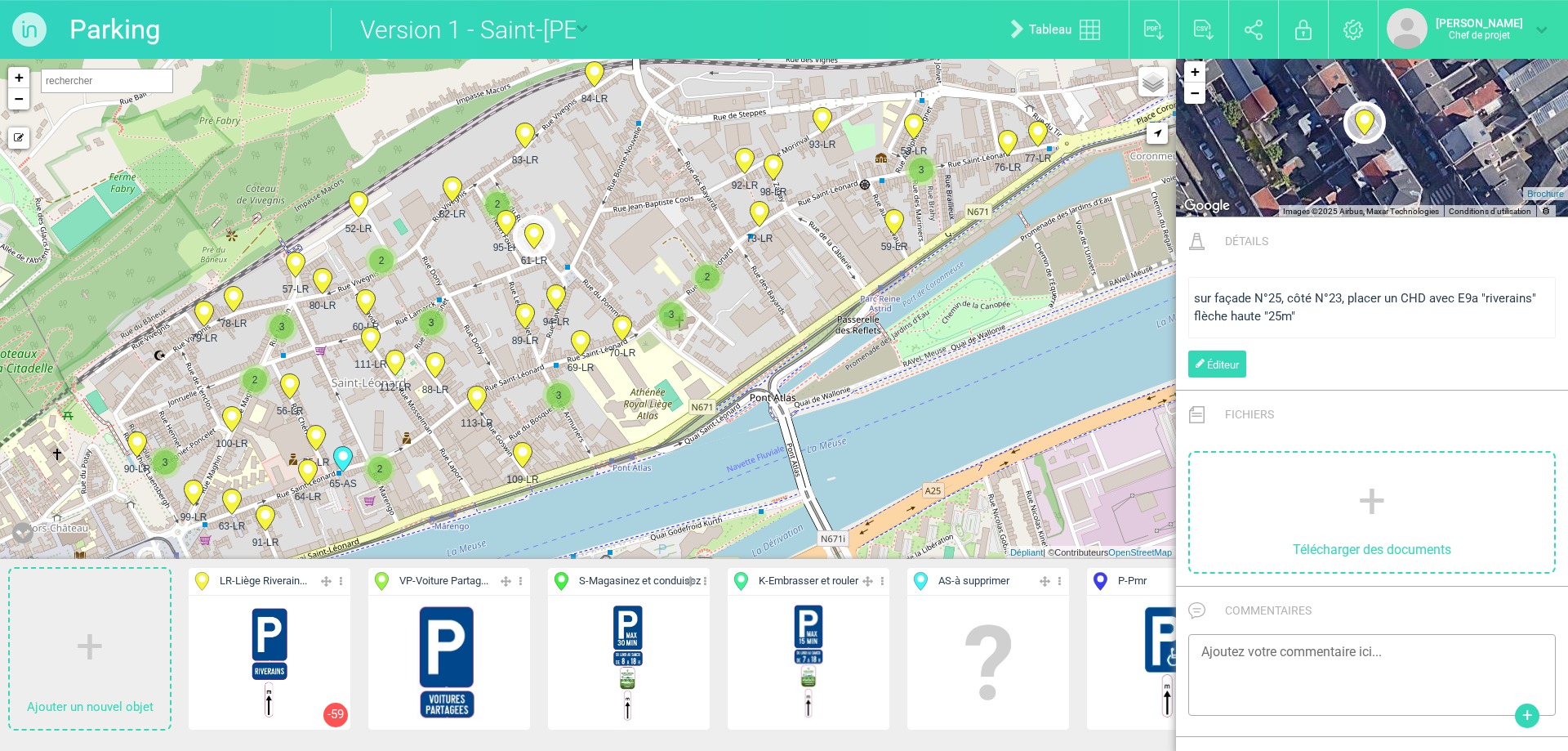
click at [62, 28] on li "Parking [GEOGRAPHIC_DATA]" at bounding box center [191, 30] width 261 height 59
click at [112, 31] on font "Parking [GEOGRAPHIC_DATA]" at bounding box center [199, 50] width 260 height 74
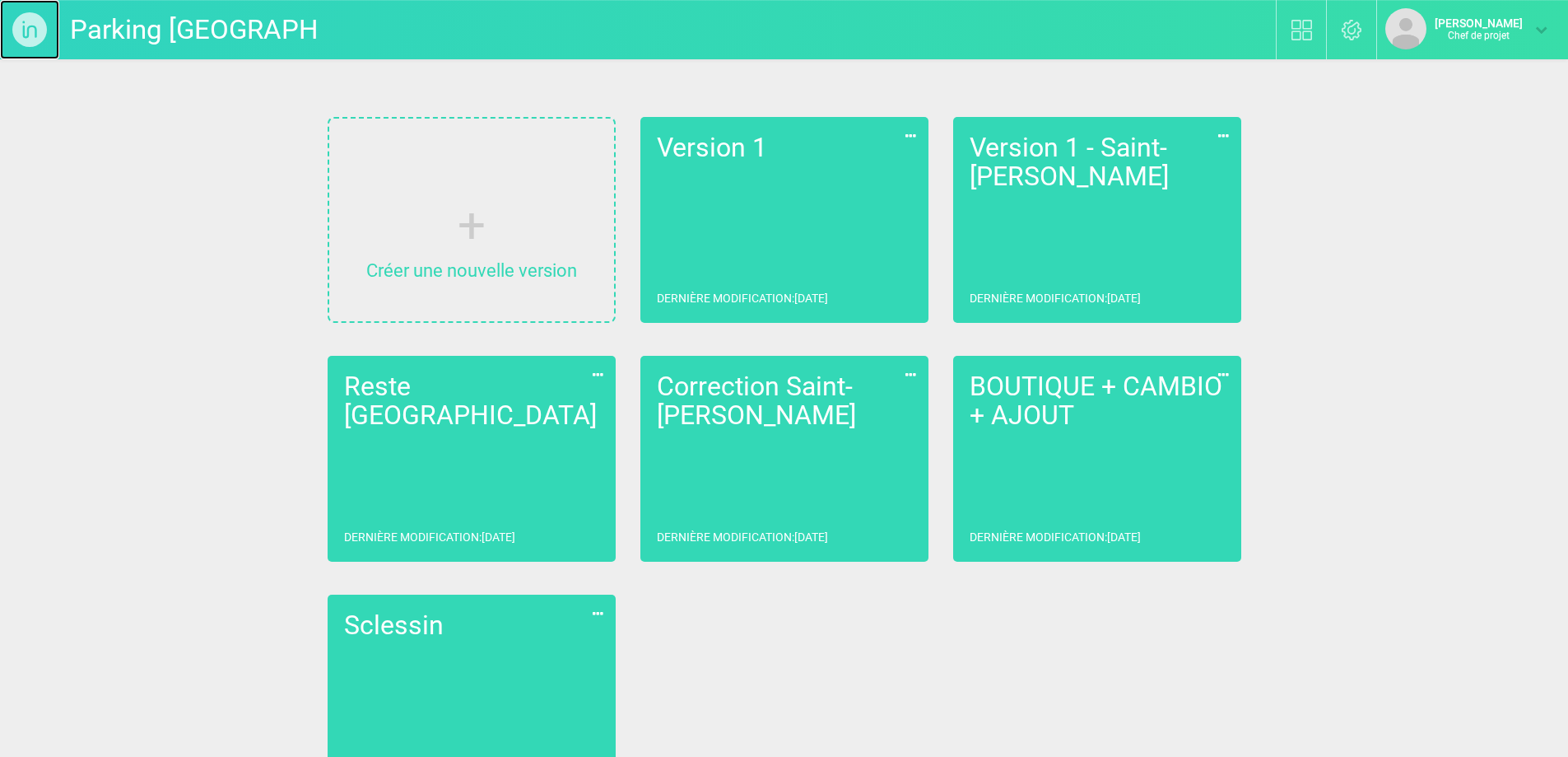
click at [39, 21] on img at bounding box center [30, 30] width 60 height 60
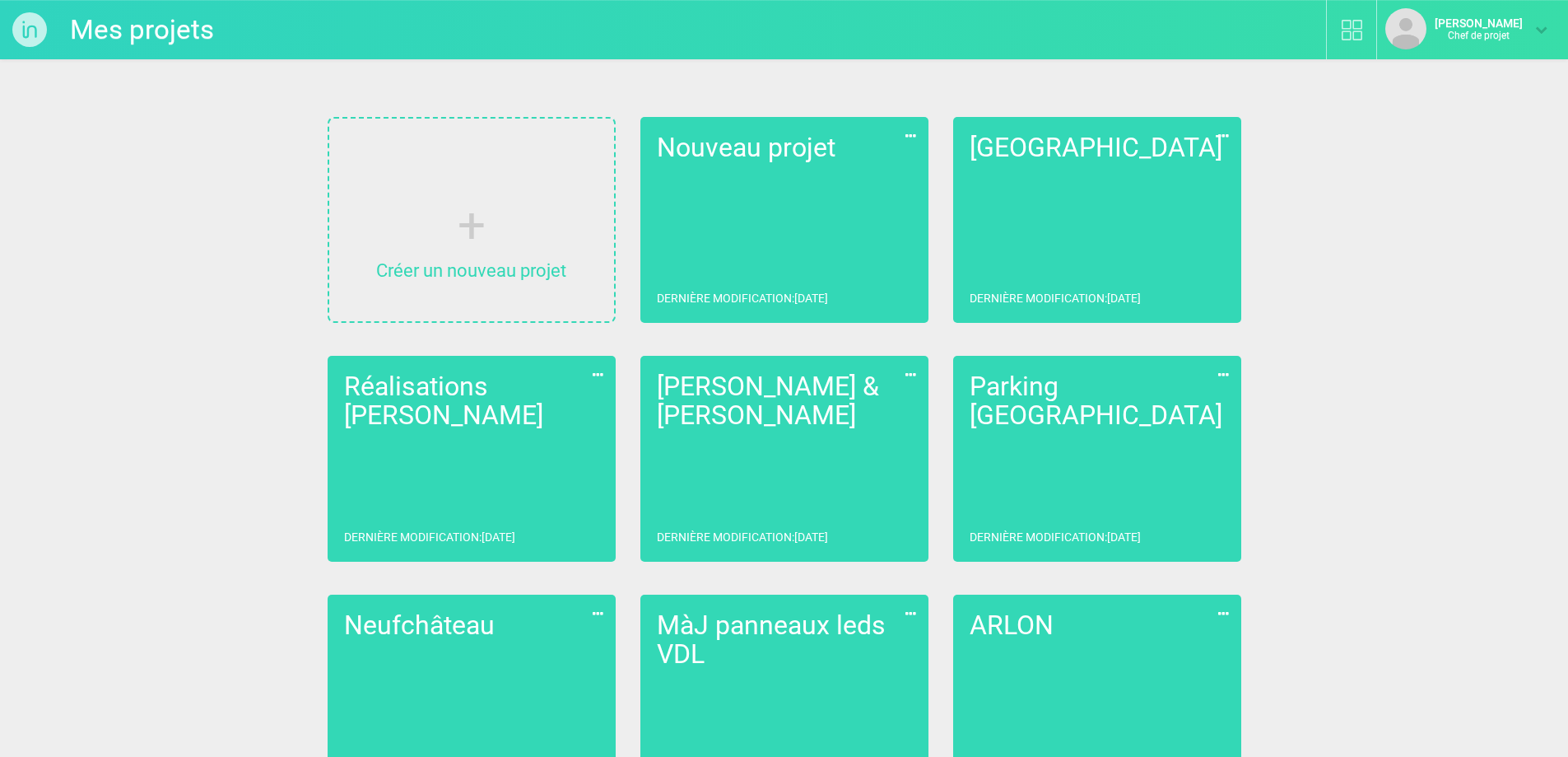
click at [1218, 133] on icon at bounding box center [1224, 135] width 19 height 21
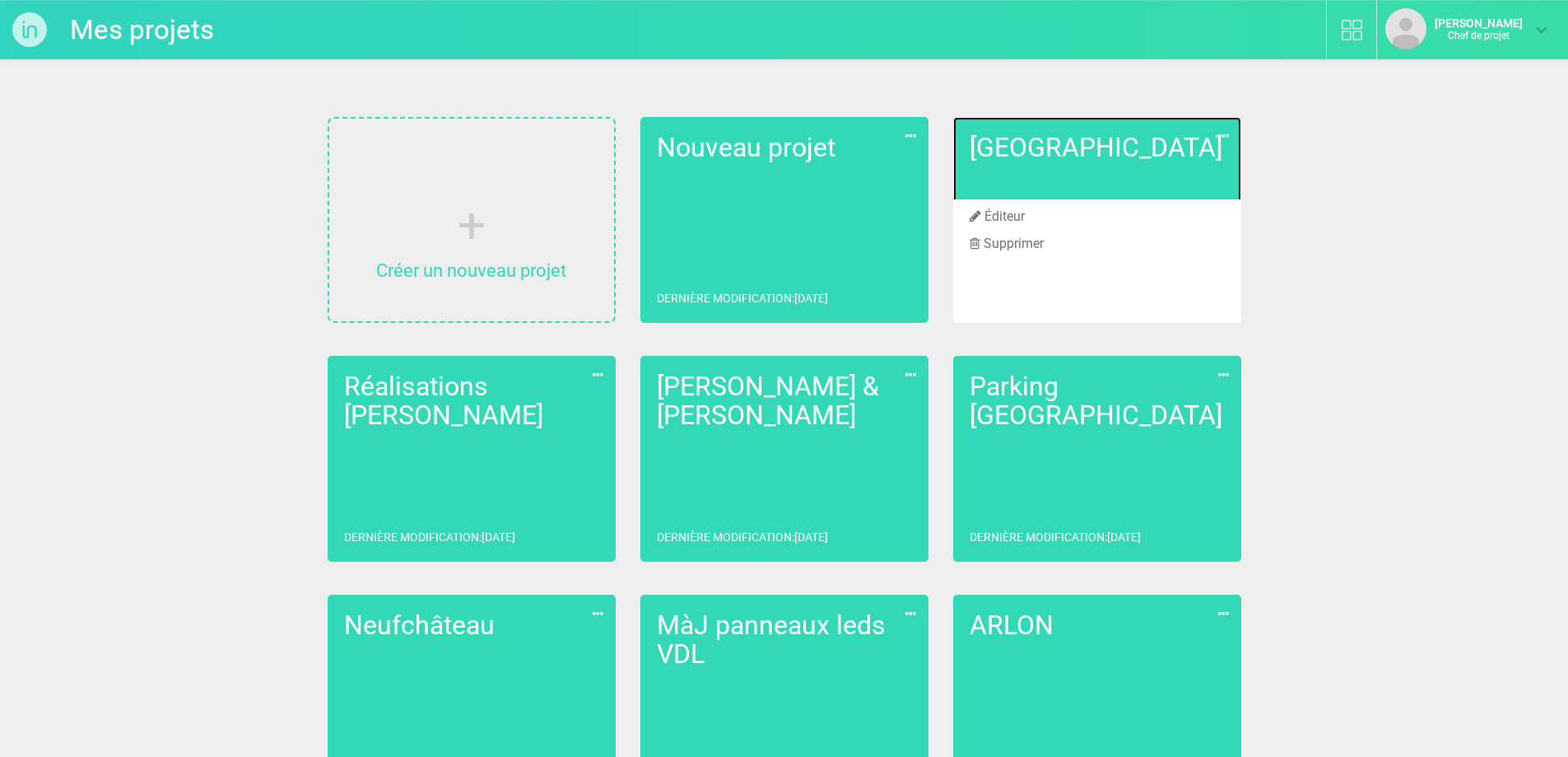
click at [1160, 144] on h2 "[GEOGRAPHIC_DATA]" at bounding box center [1097, 147] width 255 height 29
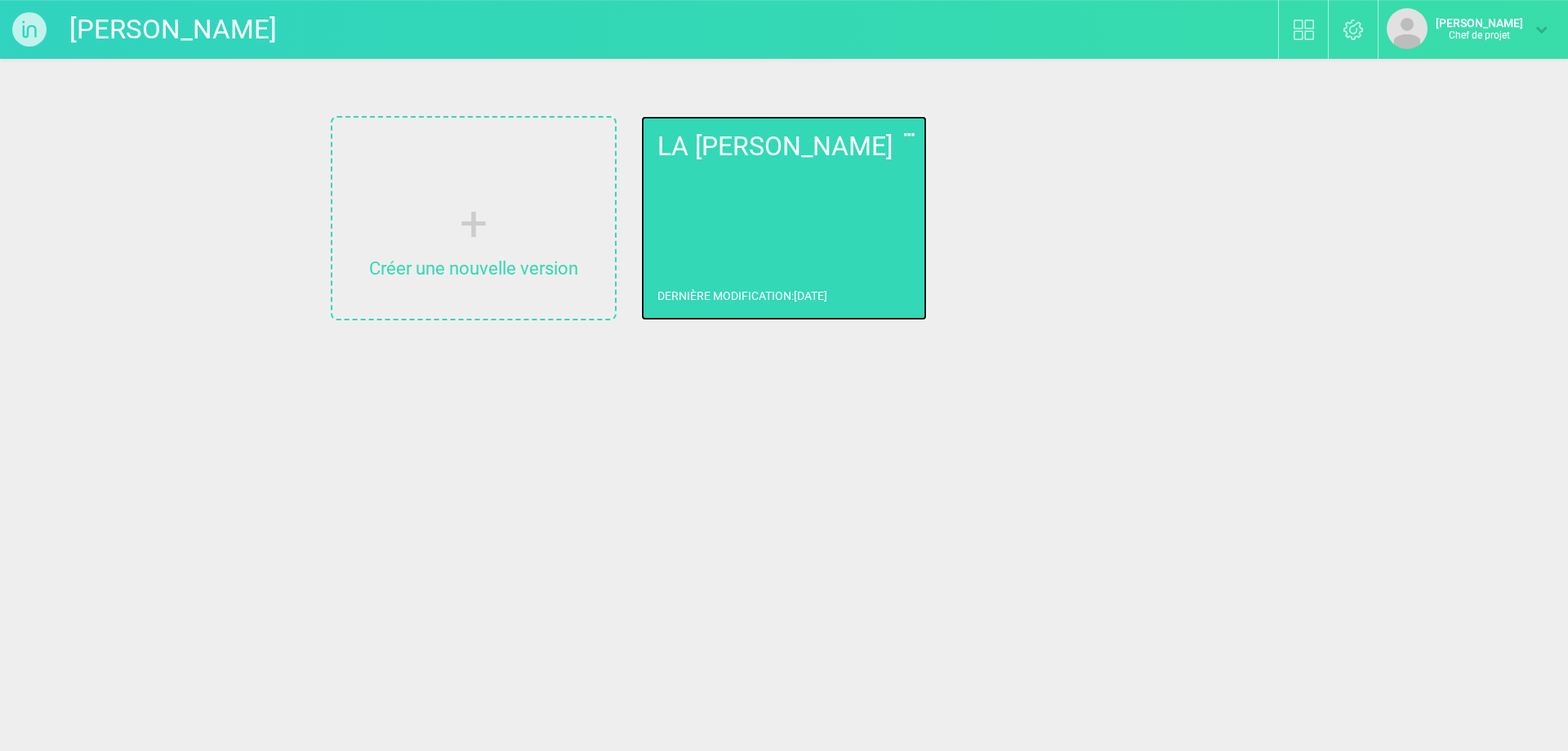
click at [710, 218] on link "LA [PERSON_NAME] Dernière modification : [DATE]" at bounding box center [784, 218] width 286 height 204
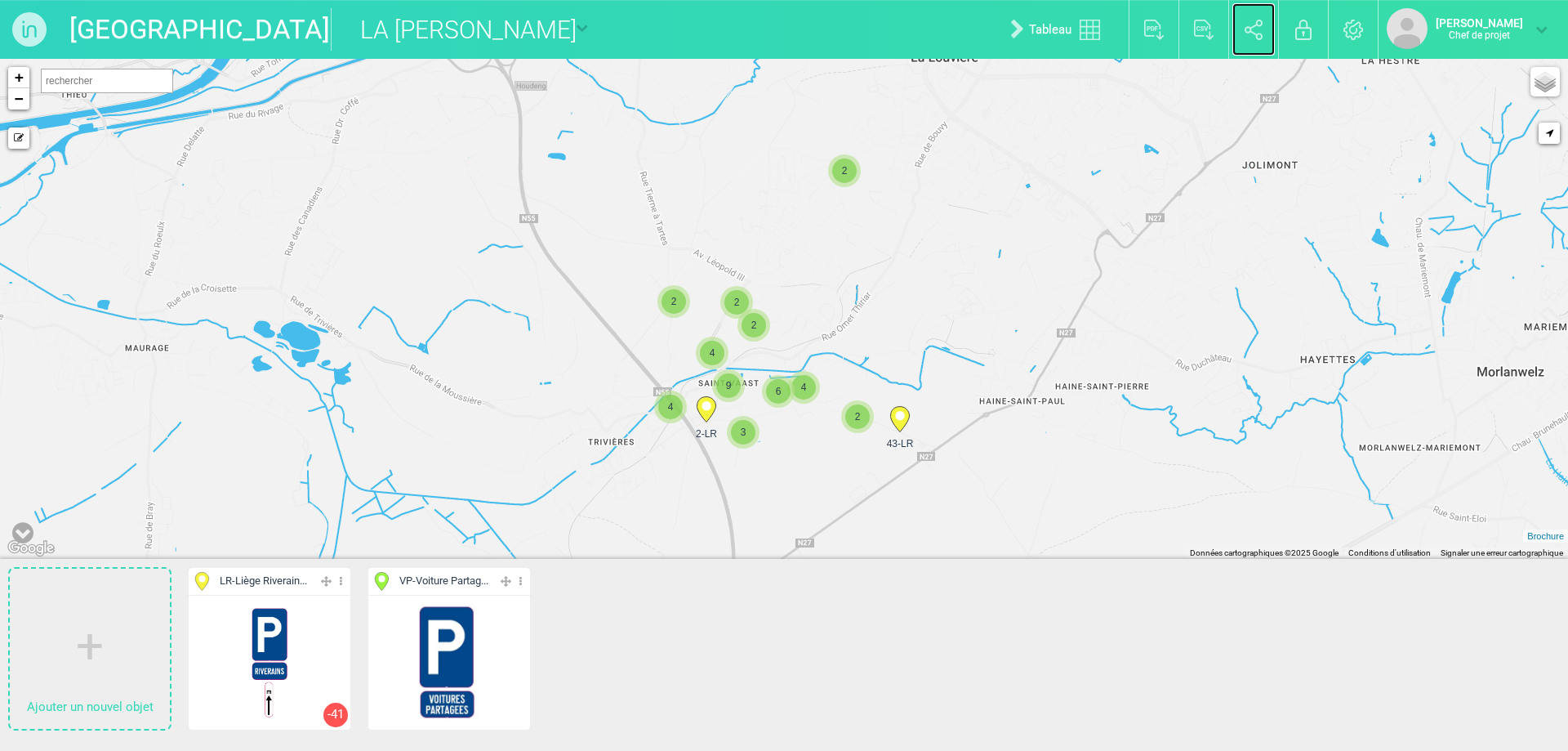
click at [1245, 34] on img at bounding box center [1254, 30] width 18 height 20
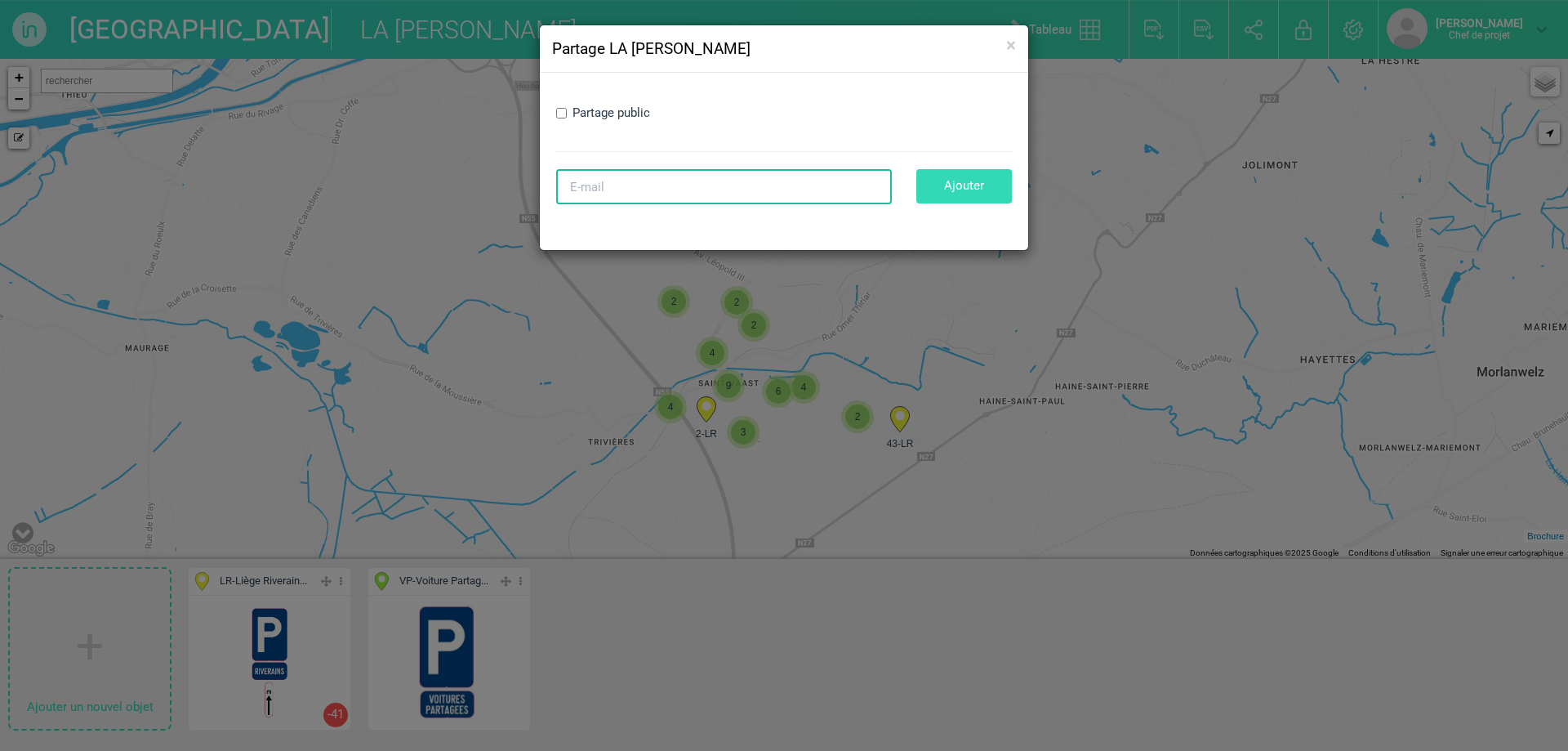
click at [680, 202] on input "E-mail" at bounding box center [724, 187] width 336 height 35
type input "[EMAIL_ADDRESS][DOMAIN_NAME]"
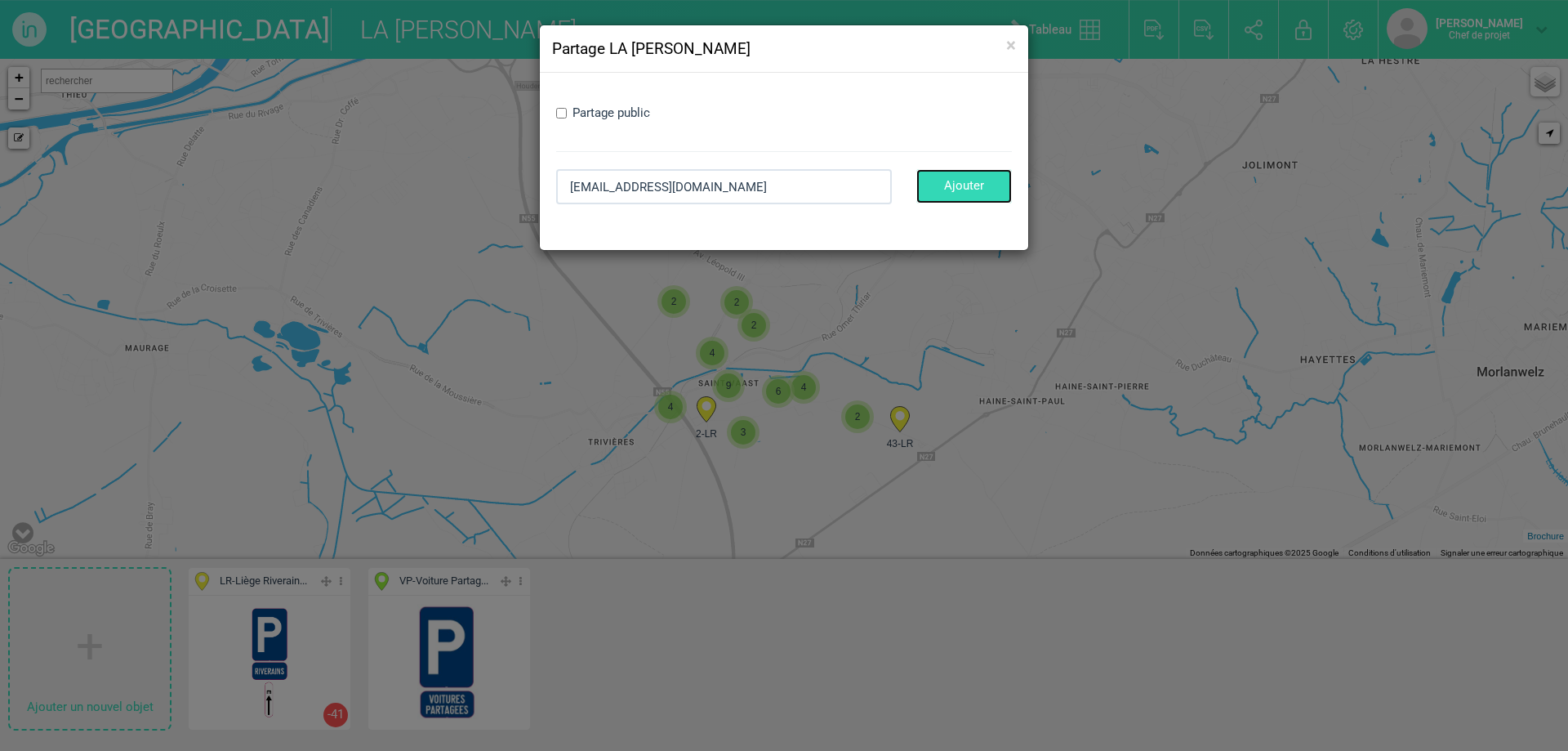
click at [966, 193] on button "Ajouter" at bounding box center [963, 186] width 95 height 33
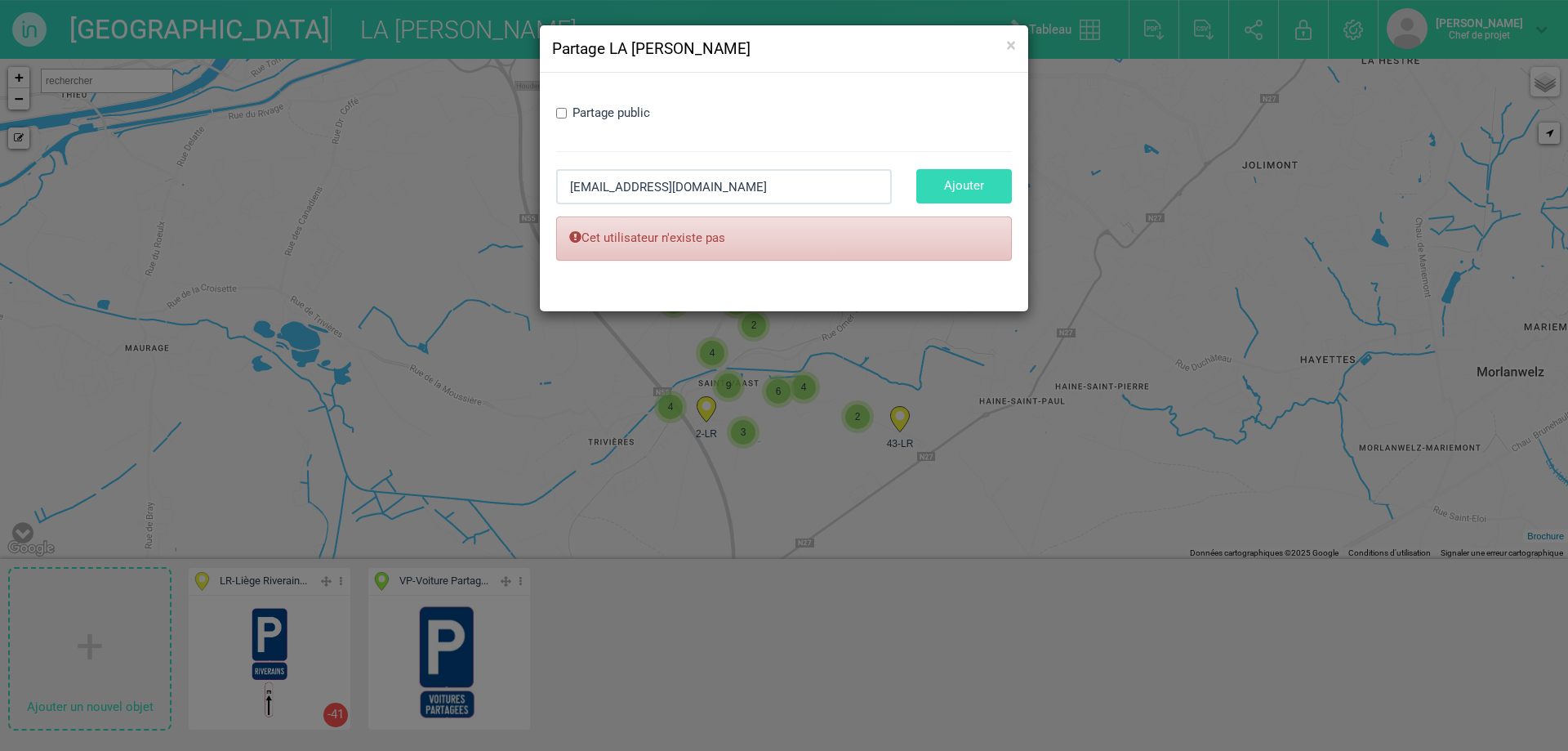
click at [562, 110] on div "Partage public" at bounding box center [784, 115] width 456 height 37
click at [557, 115] on input "Partage public" at bounding box center [561, 113] width 10 height 10
checkbox input "true"
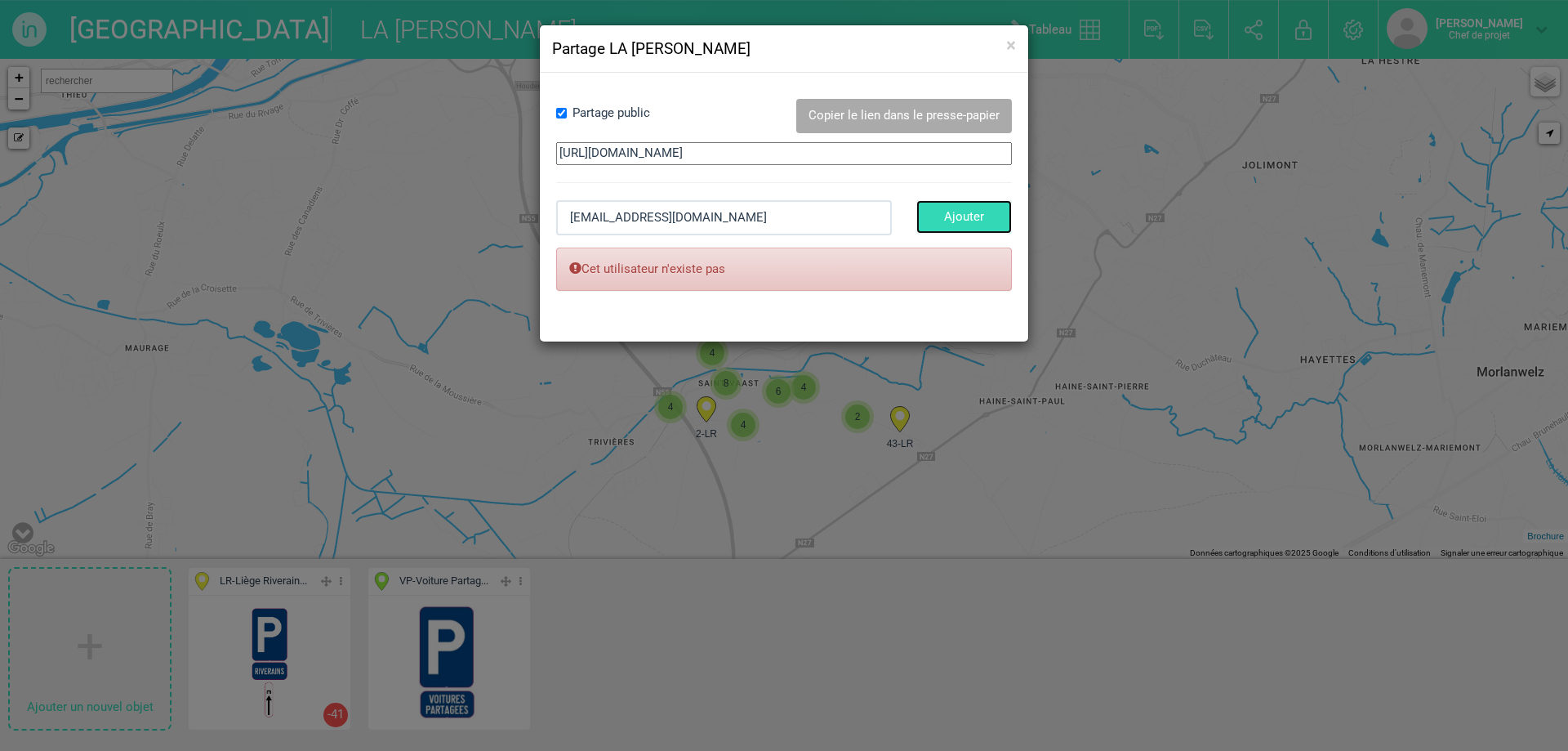
click at [963, 224] on font "Ajouter" at bounding box center [963, 216] width 40 height 15
click at [666, 357] on div "× Fermer Partage LA [PERSON_NAME] Partage public Copier le lien dans le presse-…" at bounding box center [784, 375] width 1568 height 751
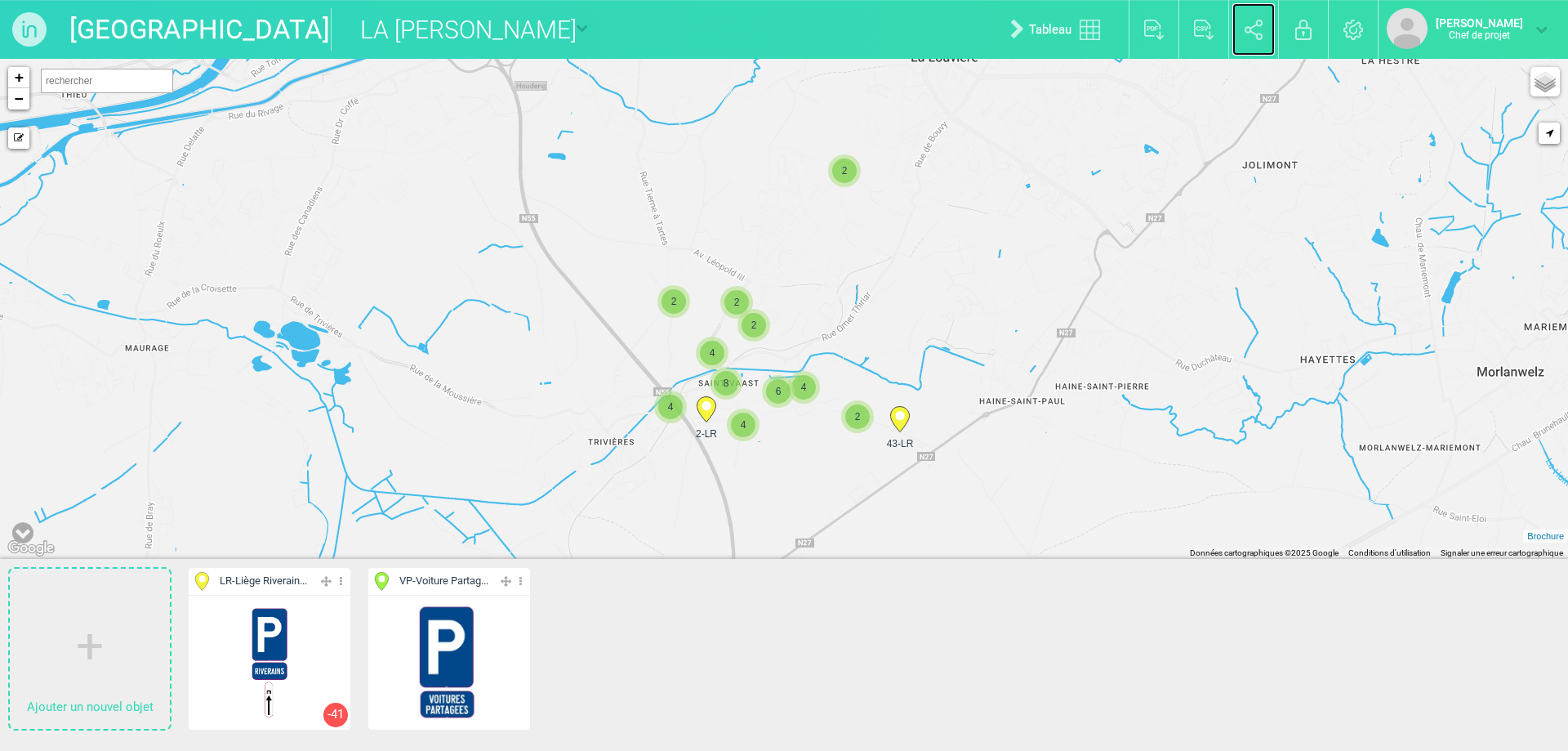
click at [1241, 44] on link "Partager" at bounding box center [1254, 30] width 43 height 53
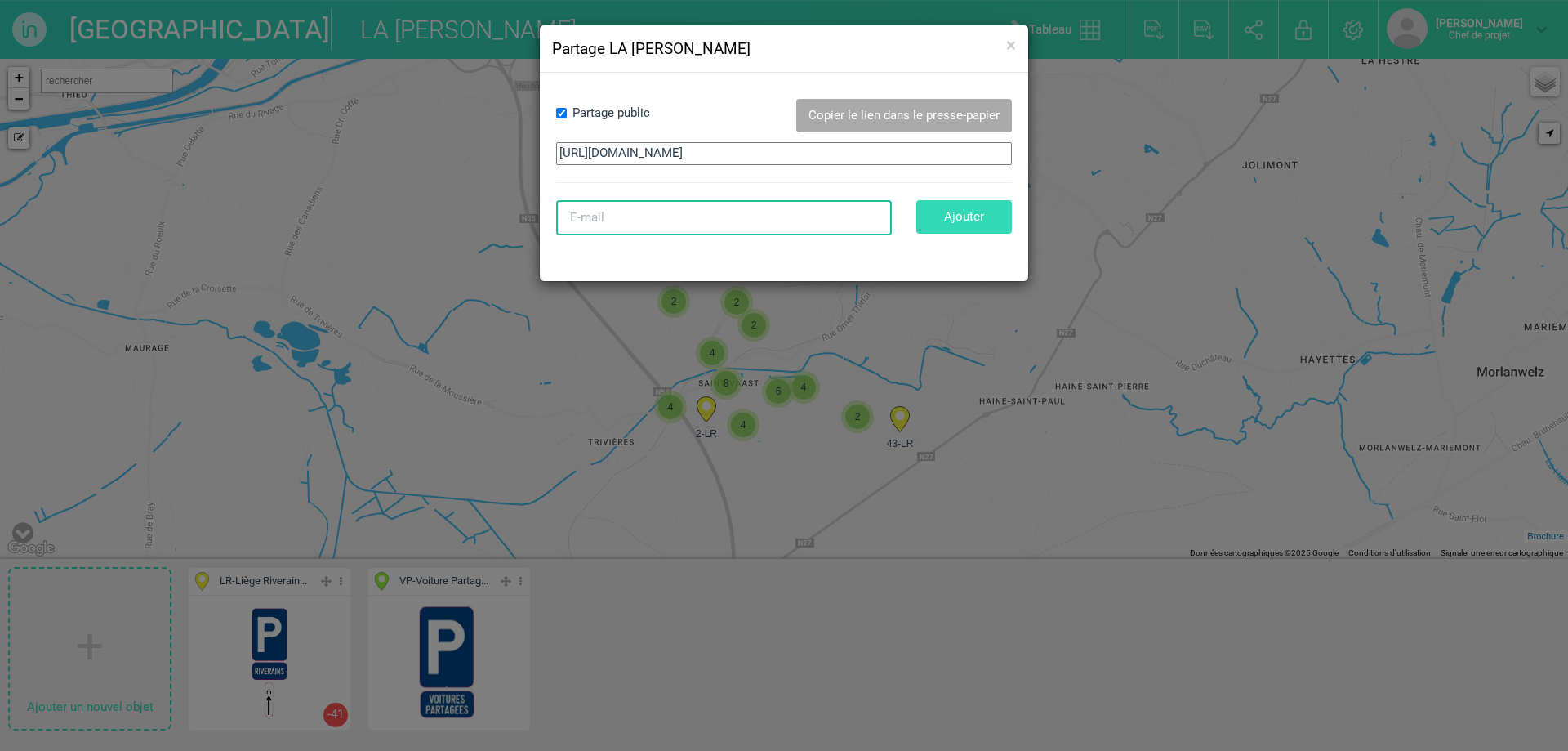
click at [645, 219] on input "E-mail" at bounding box center [724, 218] width 336 height 35
type input "g"
type input "[EMAIL_ADDRESS][DOMAIN_NAME]"
click at [953, 220] on button "Ajouter" at bounding box center [963, 217] width 95 height 33
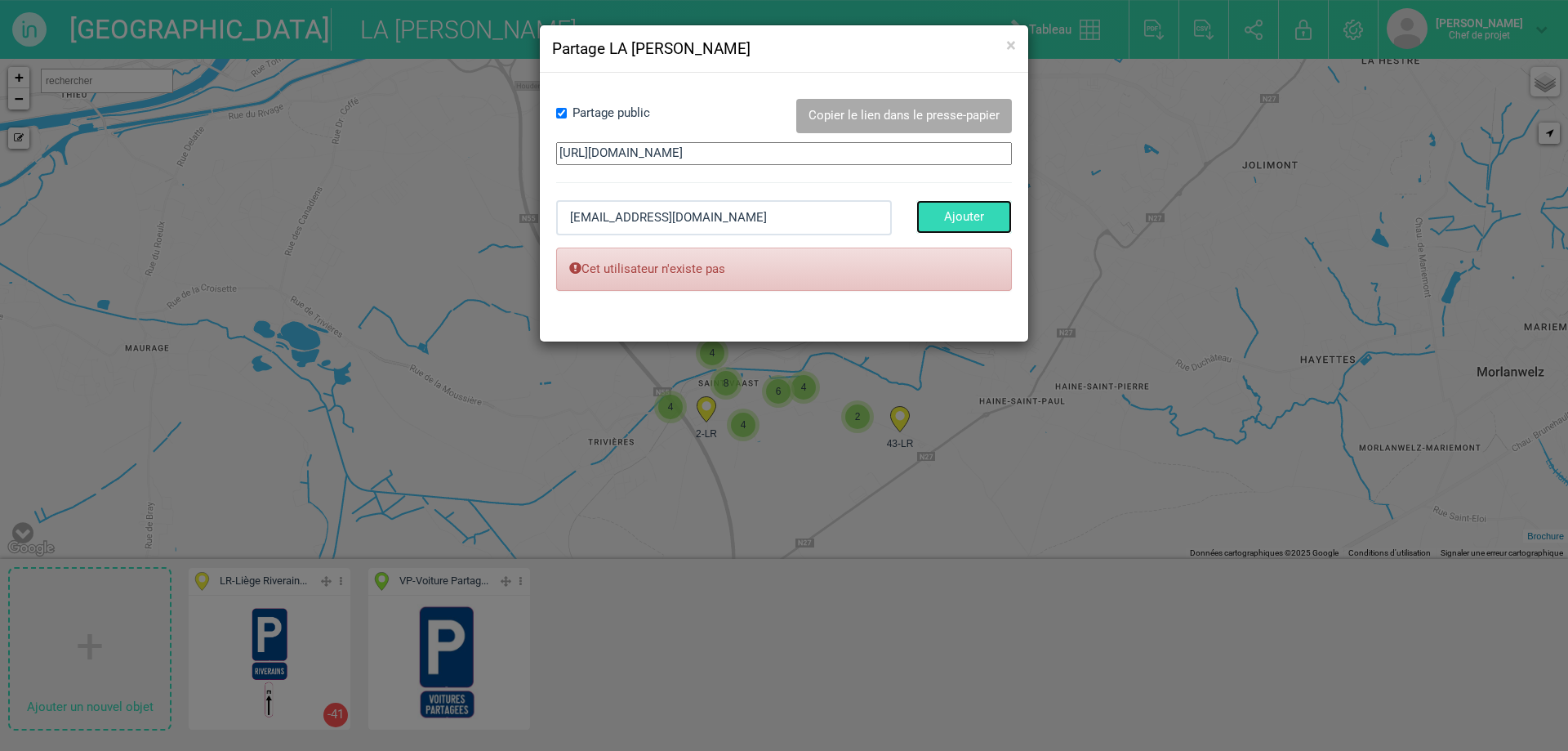
click at [954, 221] on font "Ajouter" at bounding box center [963, 216] width 40 height 15
click at [767, 222] on input "[EMAIL_ADDRESS][DOMAIN_NAME]" at bounding box center [724, 218] width 336 height 35
click at [790, 520] on div "× Fermer Partage LA [PERSON_NAME] Partage public Copier le lien dans le presse-…" at bounding box center [784, 375] width 1568 height 751
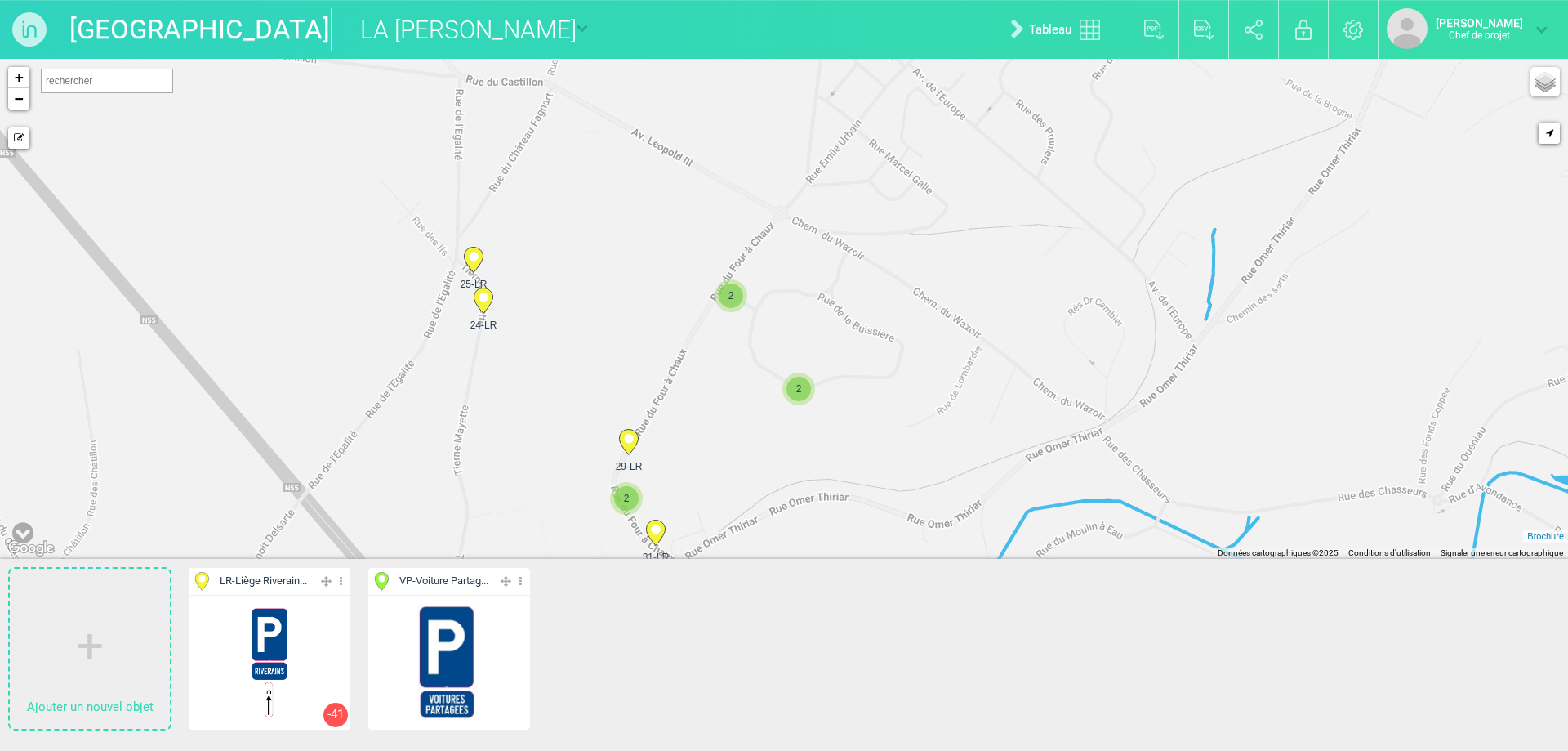
drag, startPoint x: 675, startPoint y: 393, endPoint x: 547, endPoint y: 203, distance: 229.1
click at [547, 203] on div "2-LR 43-LR 2 25-LR 24-LR" at bounding box center [784, 309] width 1568 height 500
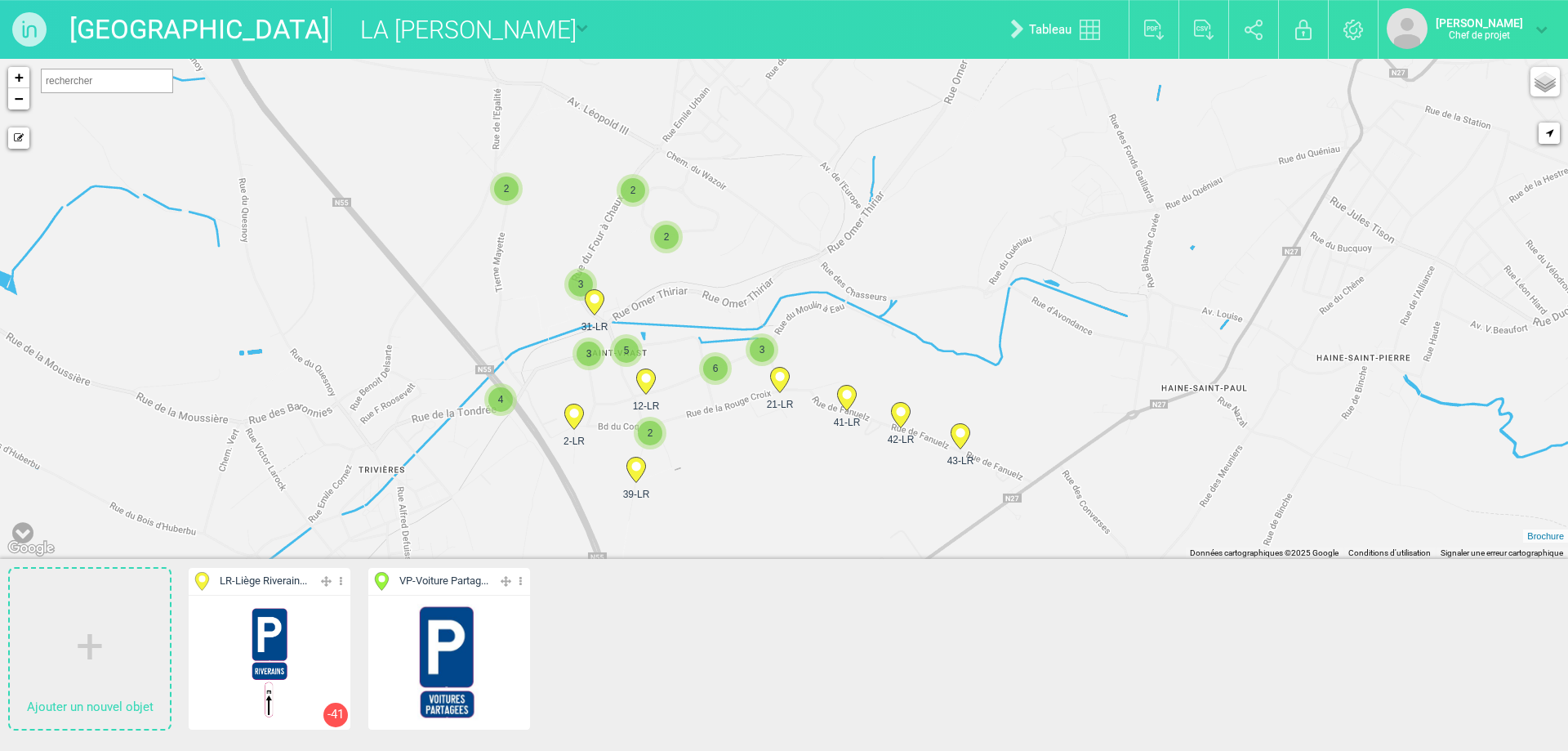
drag, startPoint x: 385, startPoint y: 322, endPoint x: 379, endPoint y: 259, distance: 63.3
click at [379, 259] on div "2-LR 43-LR 2 2 42-LR 41-LR 2 2 31-LR 3 39-LR 12-LR" at bounding box center [784, 309] width 1568 height 500
click at [778, 385] on icon at bounding box center [779, 380] width 18 height 25
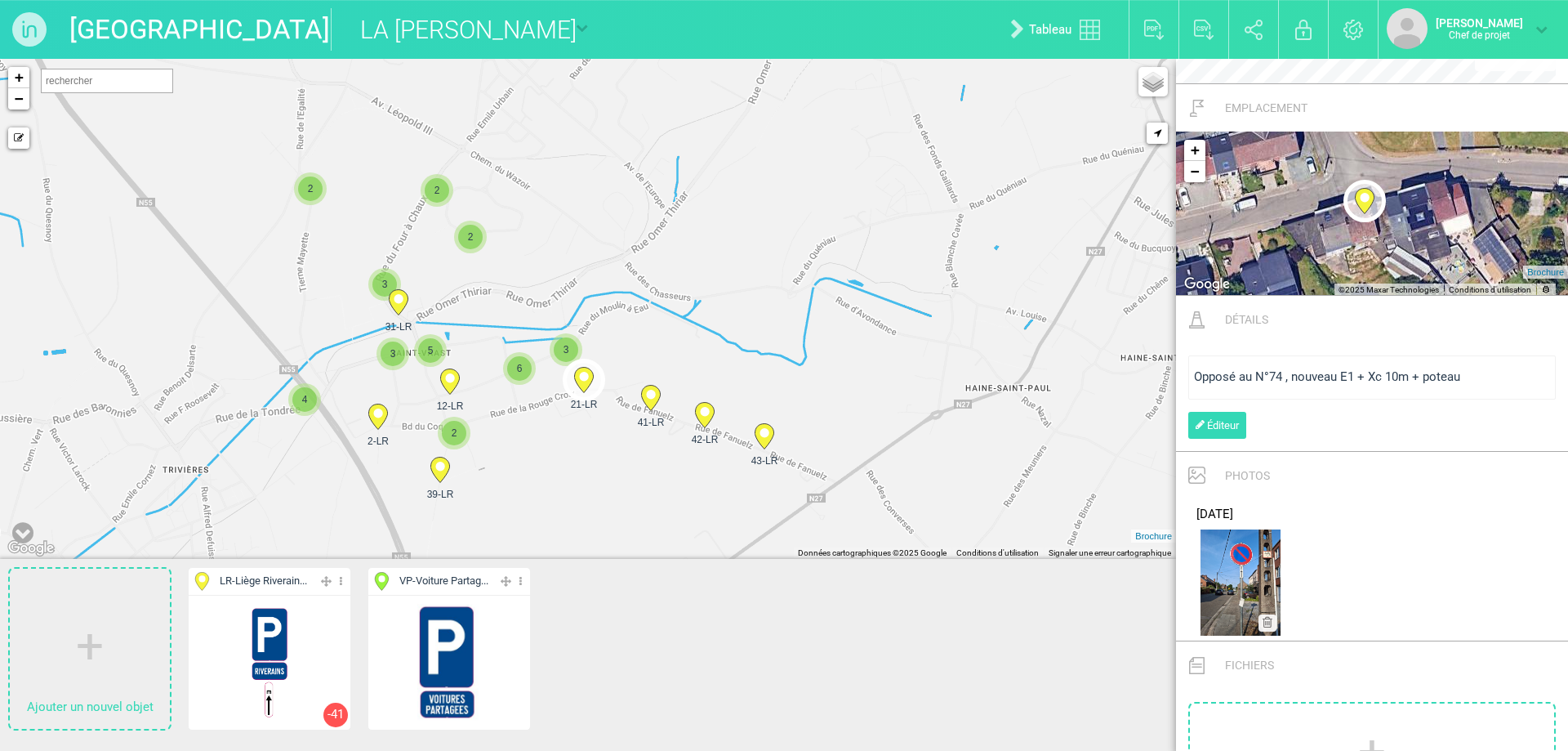
scroll to position [743, 0]
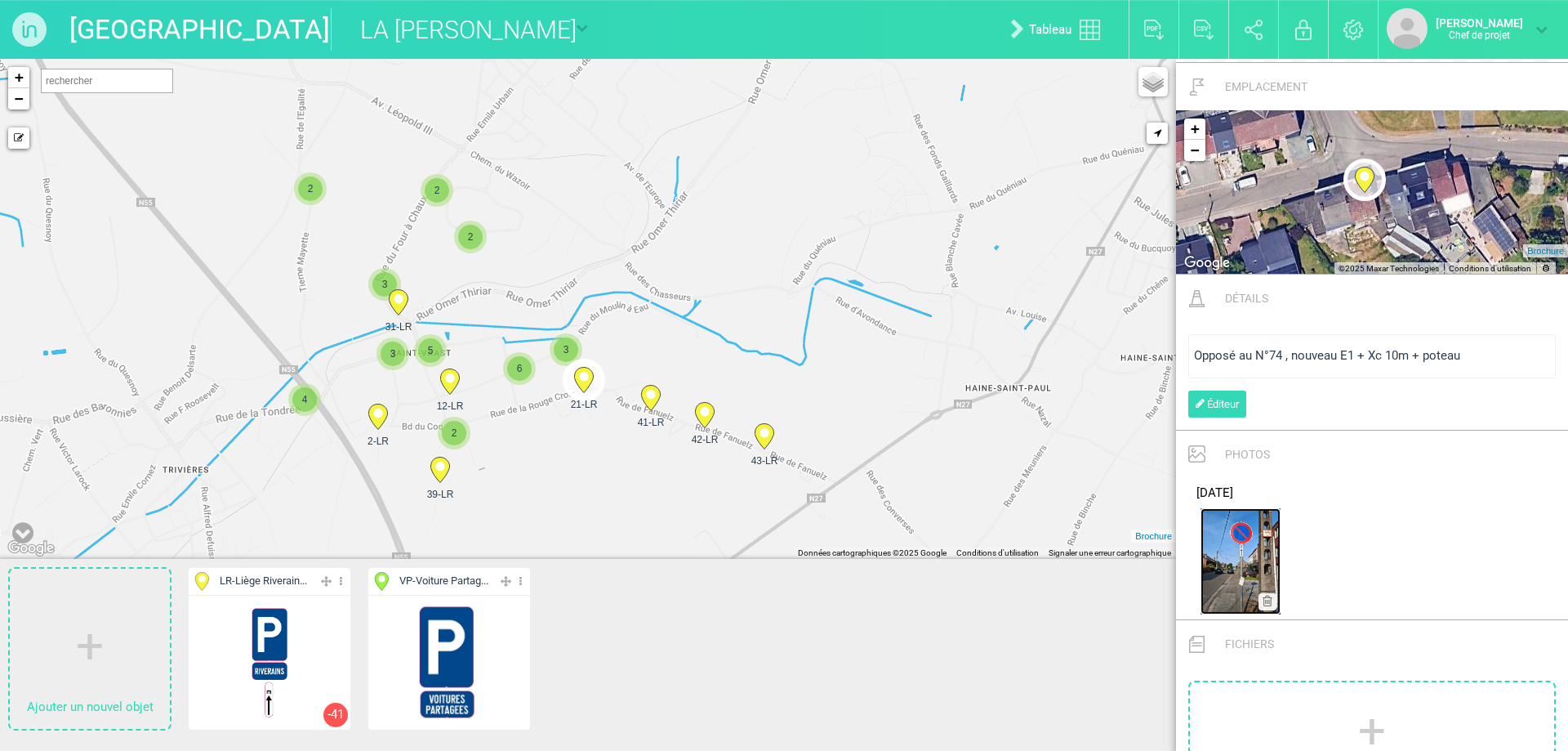
click at [1238, 544] on img at bounding box center [1240, 561] width 80 height 106
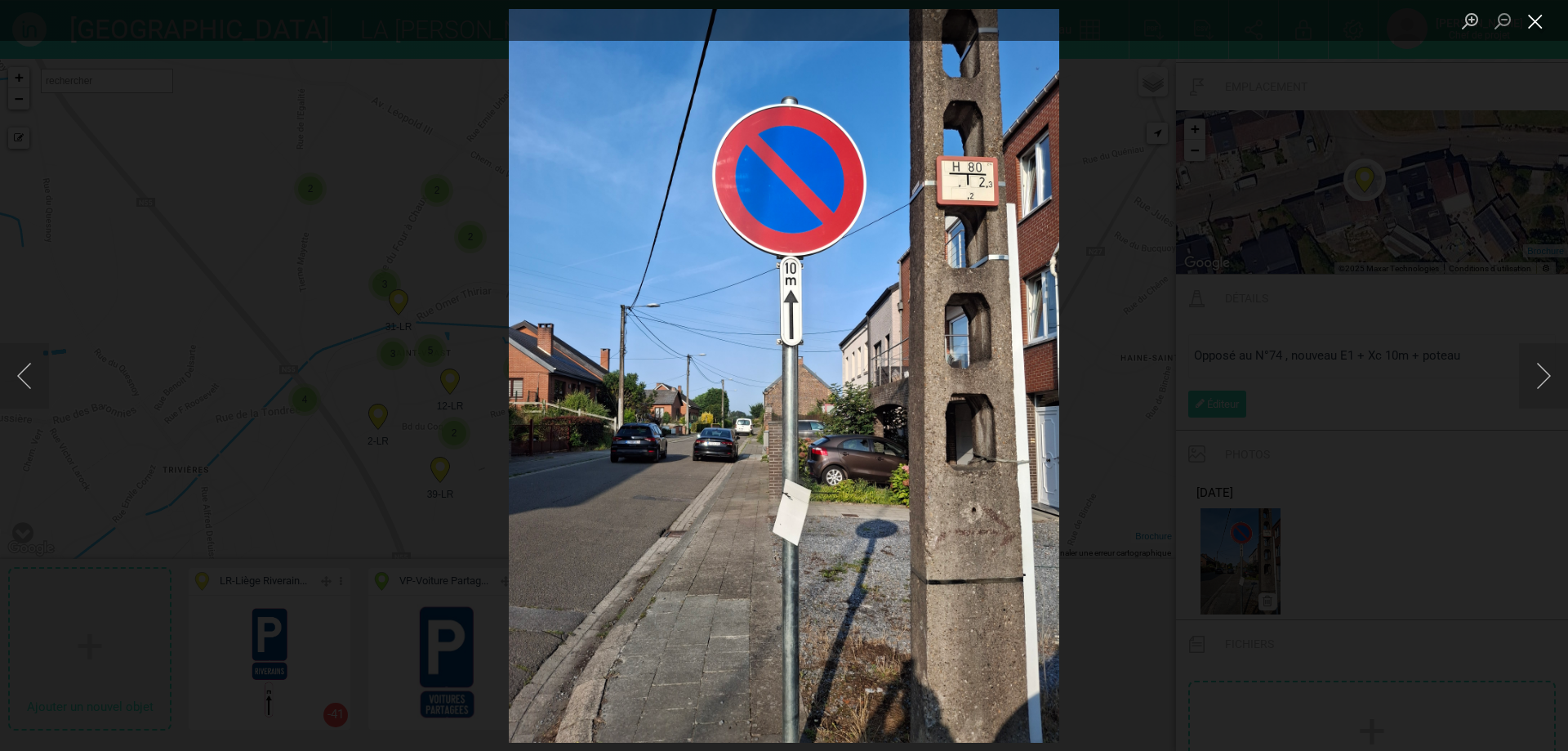
click at [1536, 17] on button "Close lightbox" at bounding box center [1535, 21] width 32 height 29
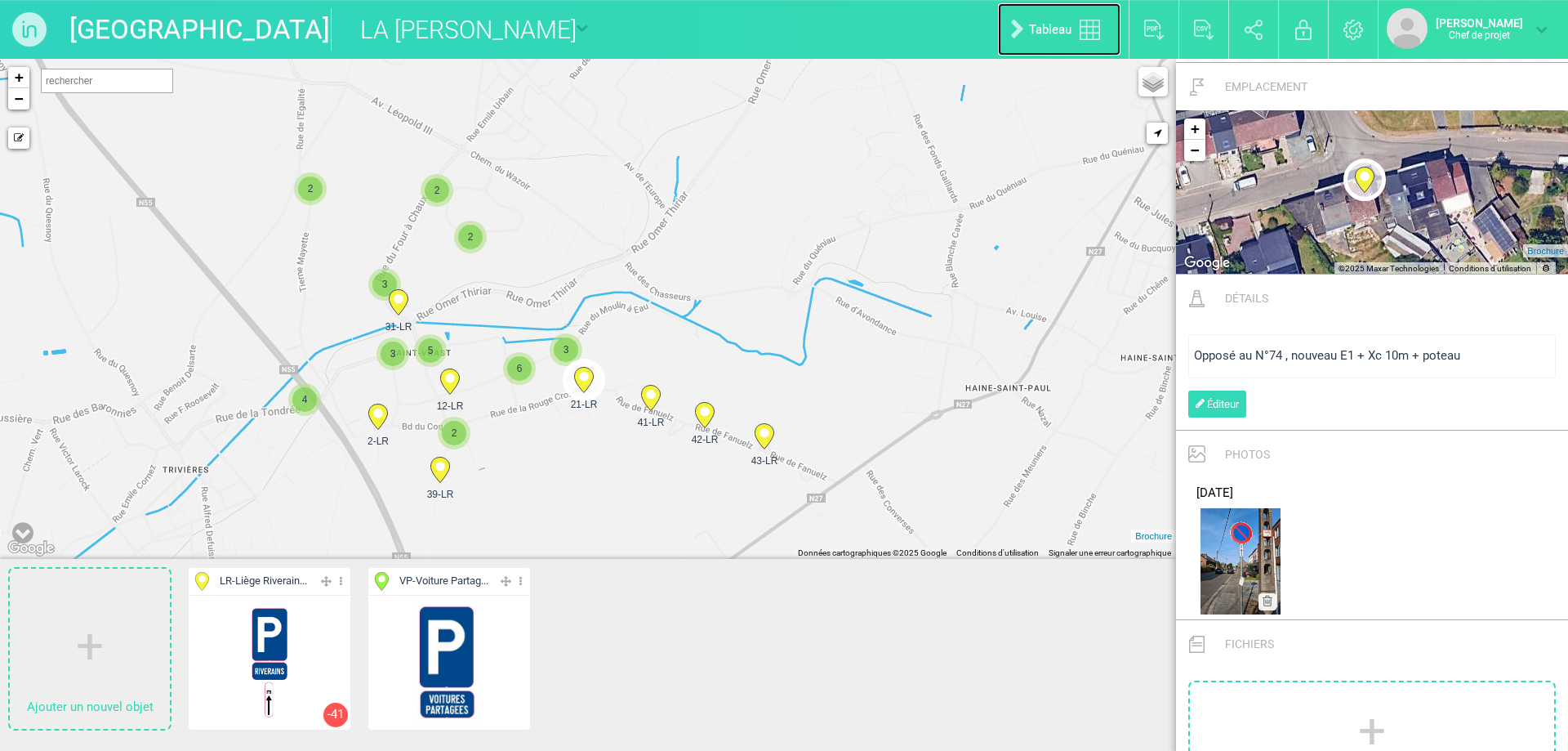
click at [1028, 14] on link "Tableau" at bounding box center [1059, 30] width 123 height 53
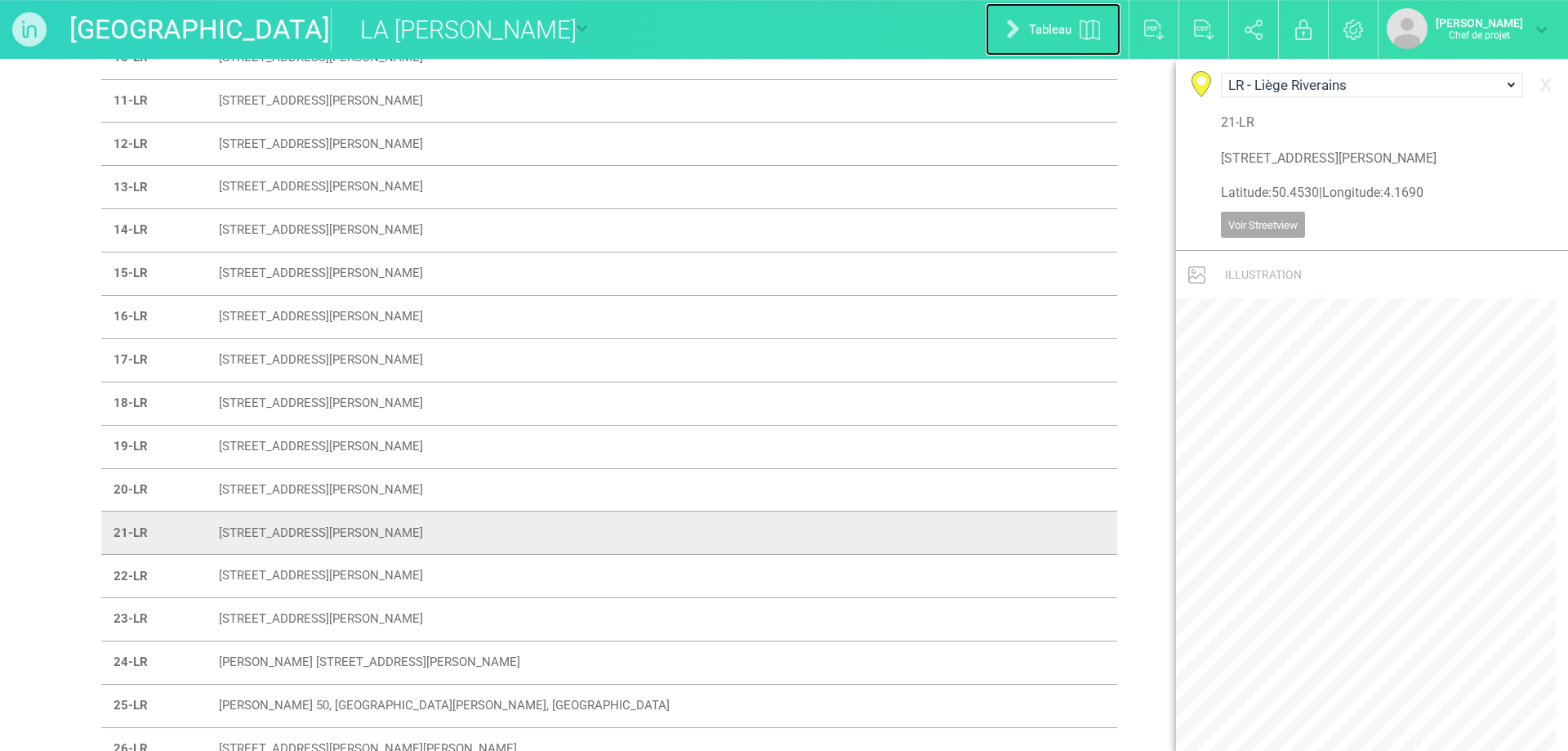
scroll to position [437, 0]
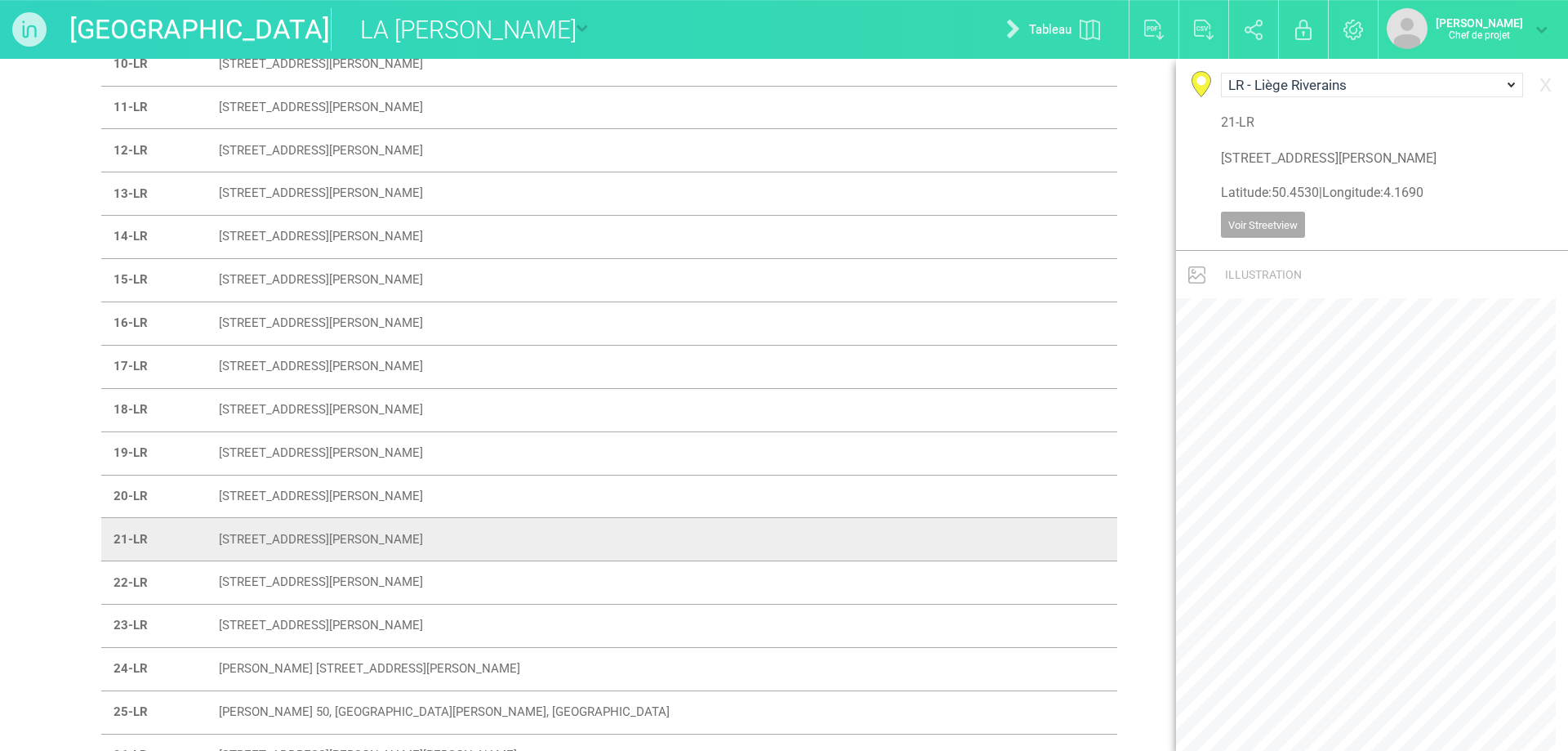
click at [321, 194] on font "[STREET_ADDRESS][PERSON_NAME]" at bounding box center [320, 194] width 204 height 15
type input "[STREET_ADDRESS][PERSON_NAME]"
click at [321, 194] on font "[STREET_ADDRESS][PERSON_NAME]" at bounding box center [320, 194] width 204 height 15
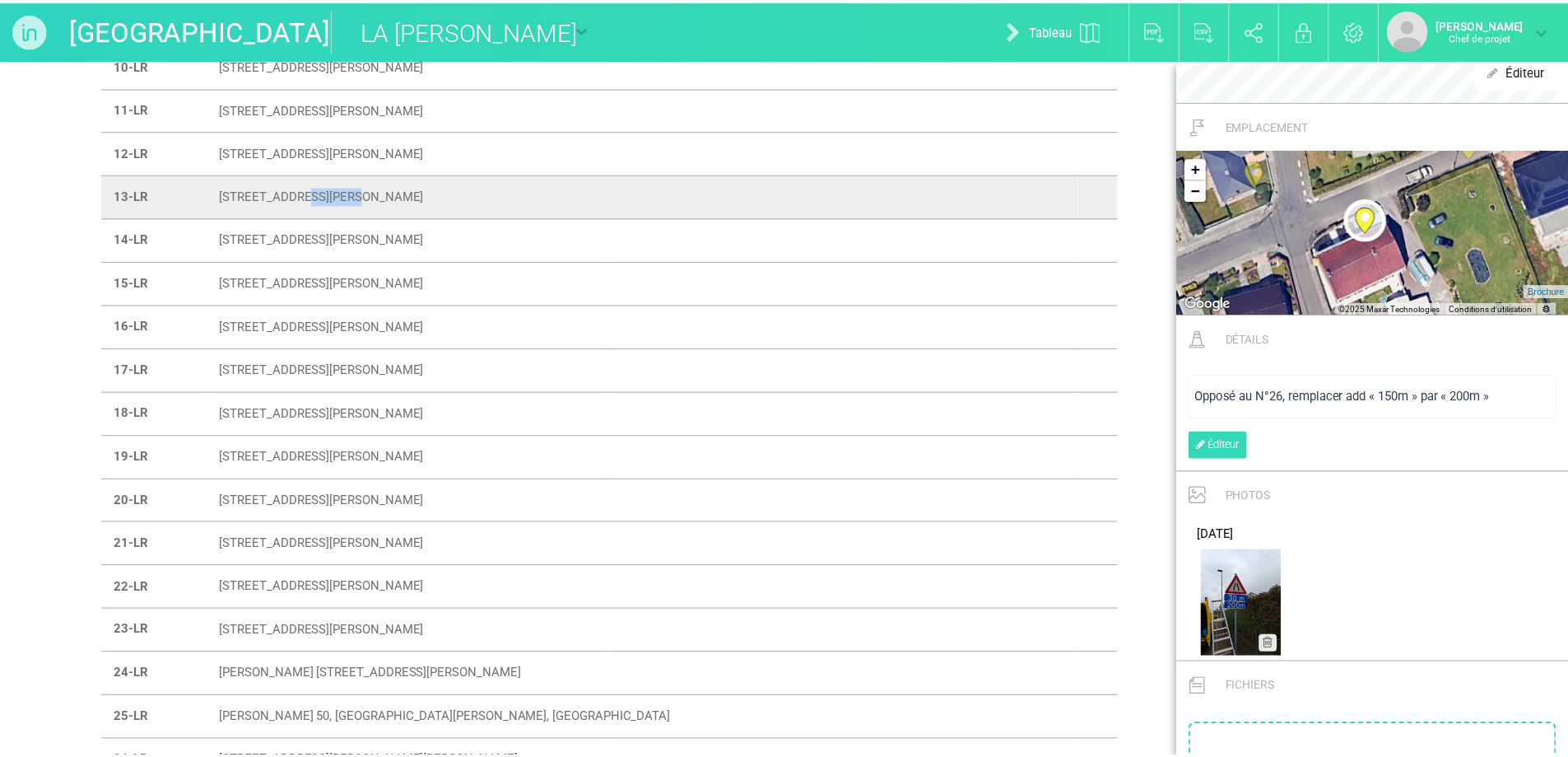
scroll to position [862, 0]
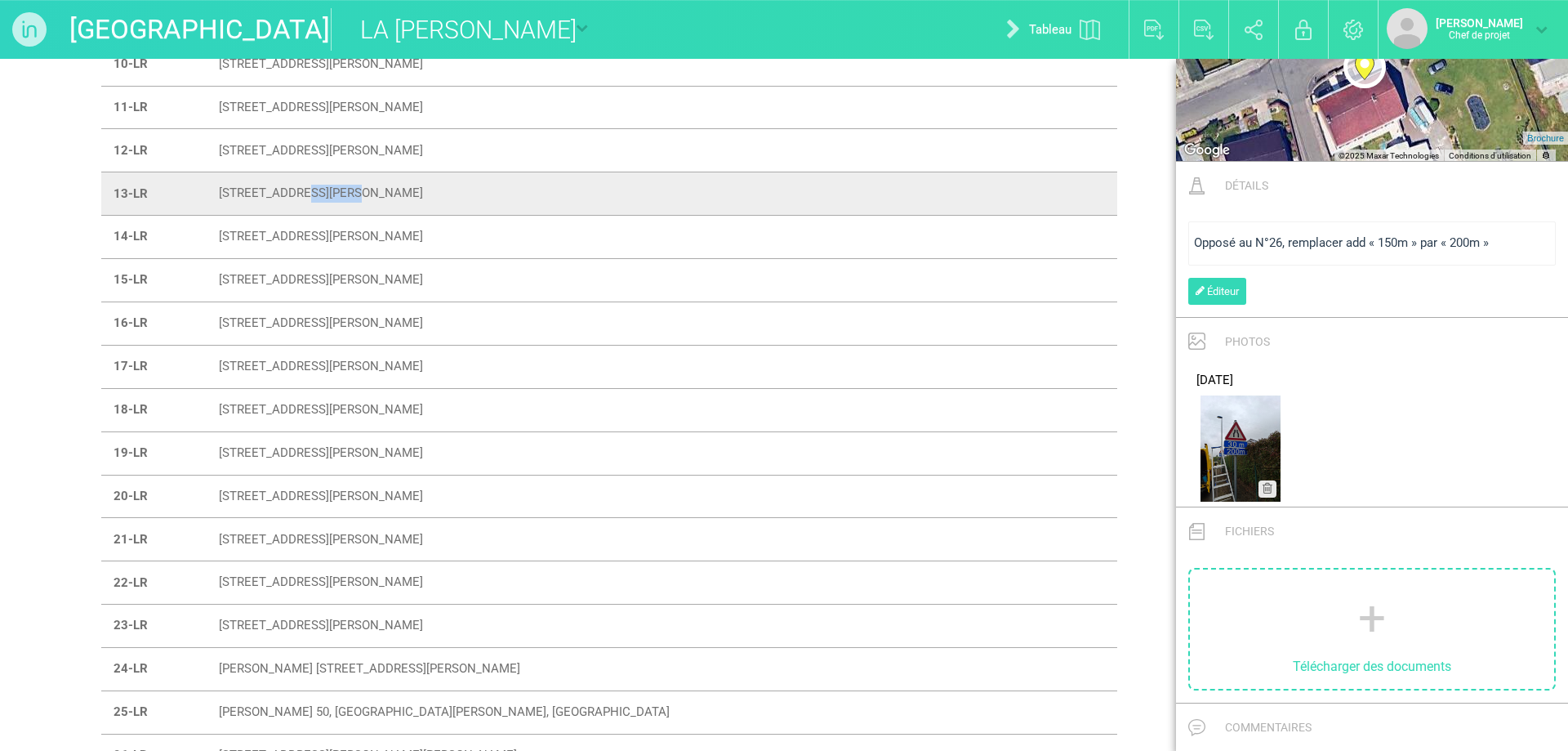
click at [1188, 450] on div "[DATE]" at bounding box center [1371, 436] width 376 height 142
click at [1231, 449] on img at bounding box center [1240, 448] width 80 height 106
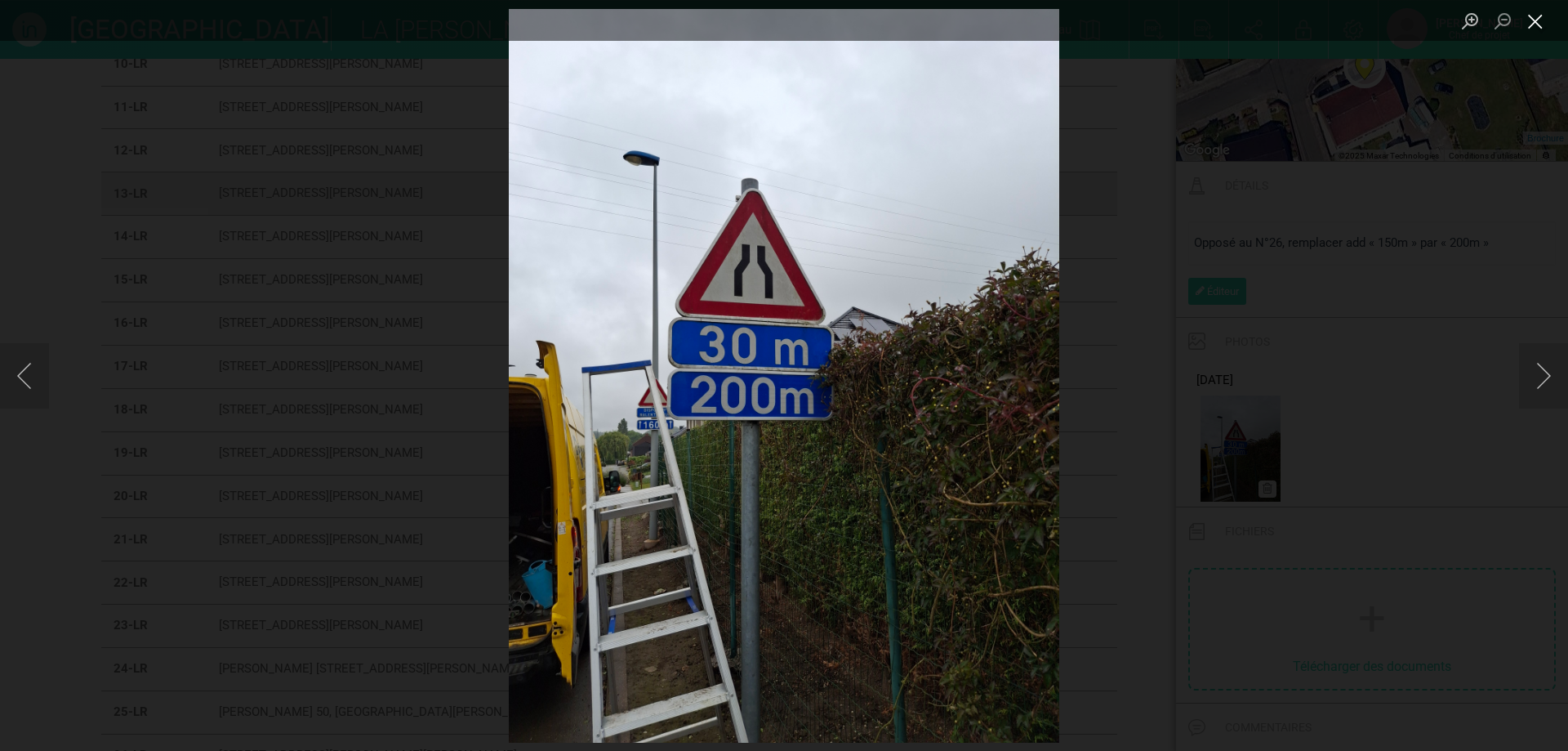
click at [1541, 11] on button "Close lightbox" at bounding box center [1535, 21] width 32 height 29
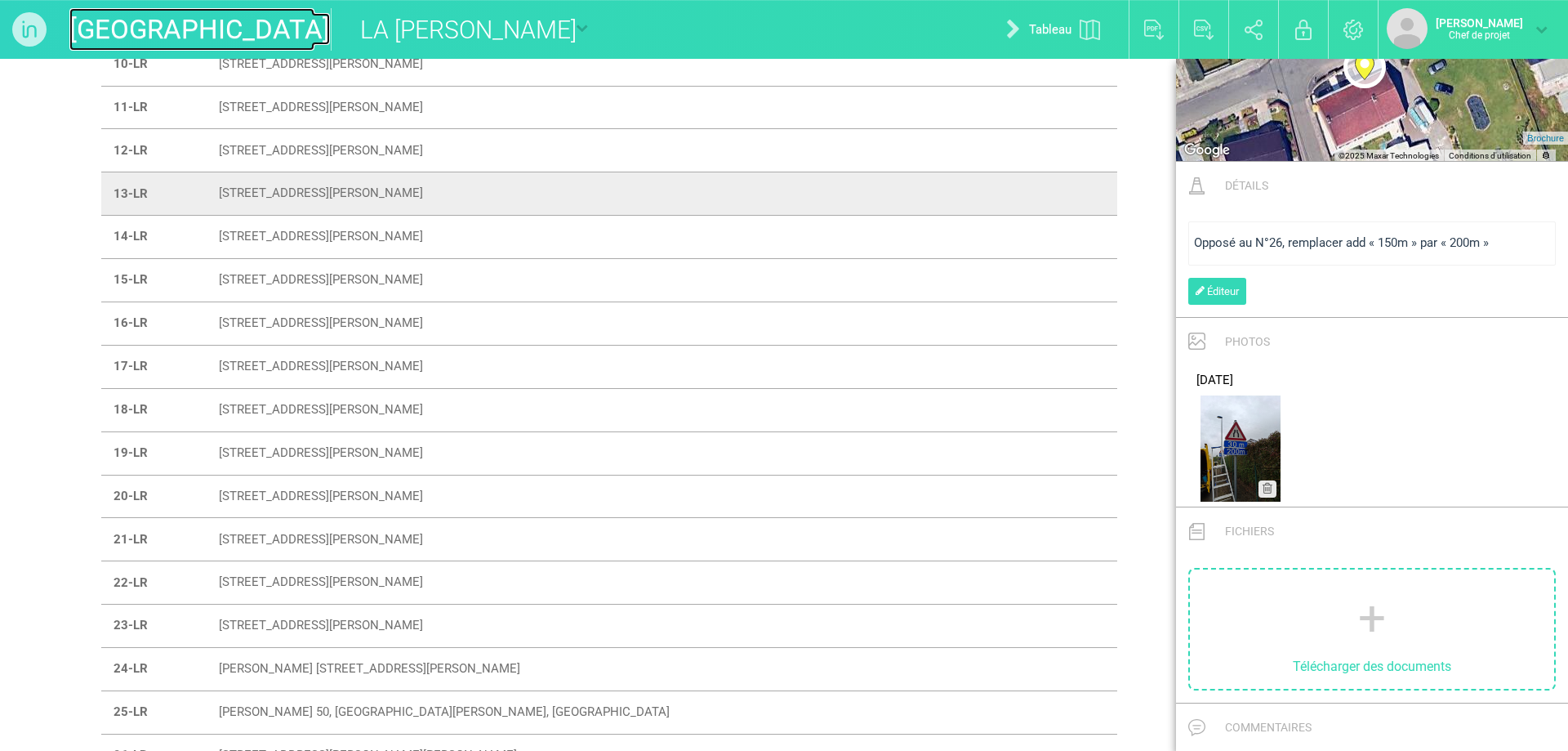
click at [120, 18] on font "[GEOGRAPHIC_DATA]" at bounding box center [199, 29] width 260 height 31
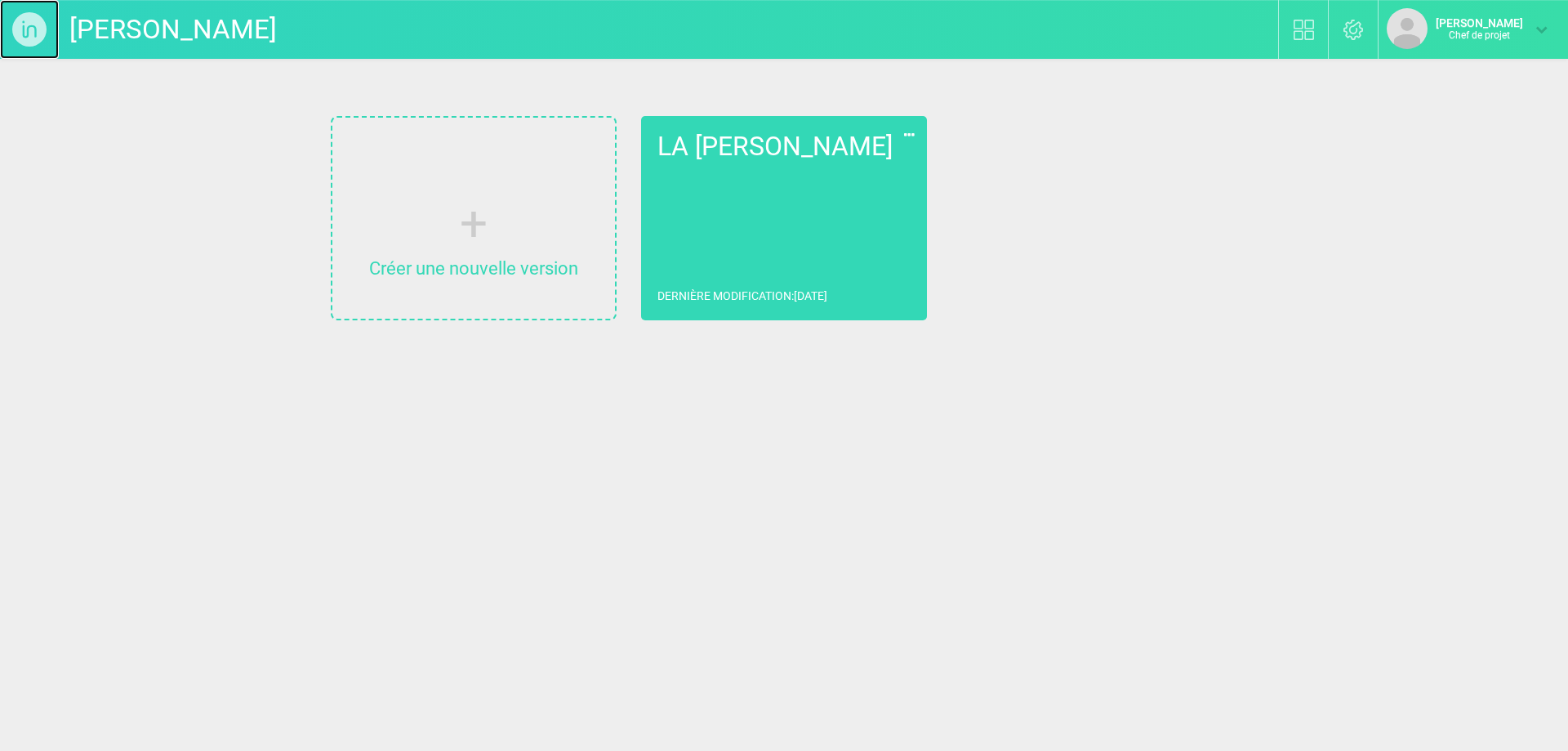
click at [48, 35] on img at bounding box center [30, 30] width 59 height 59
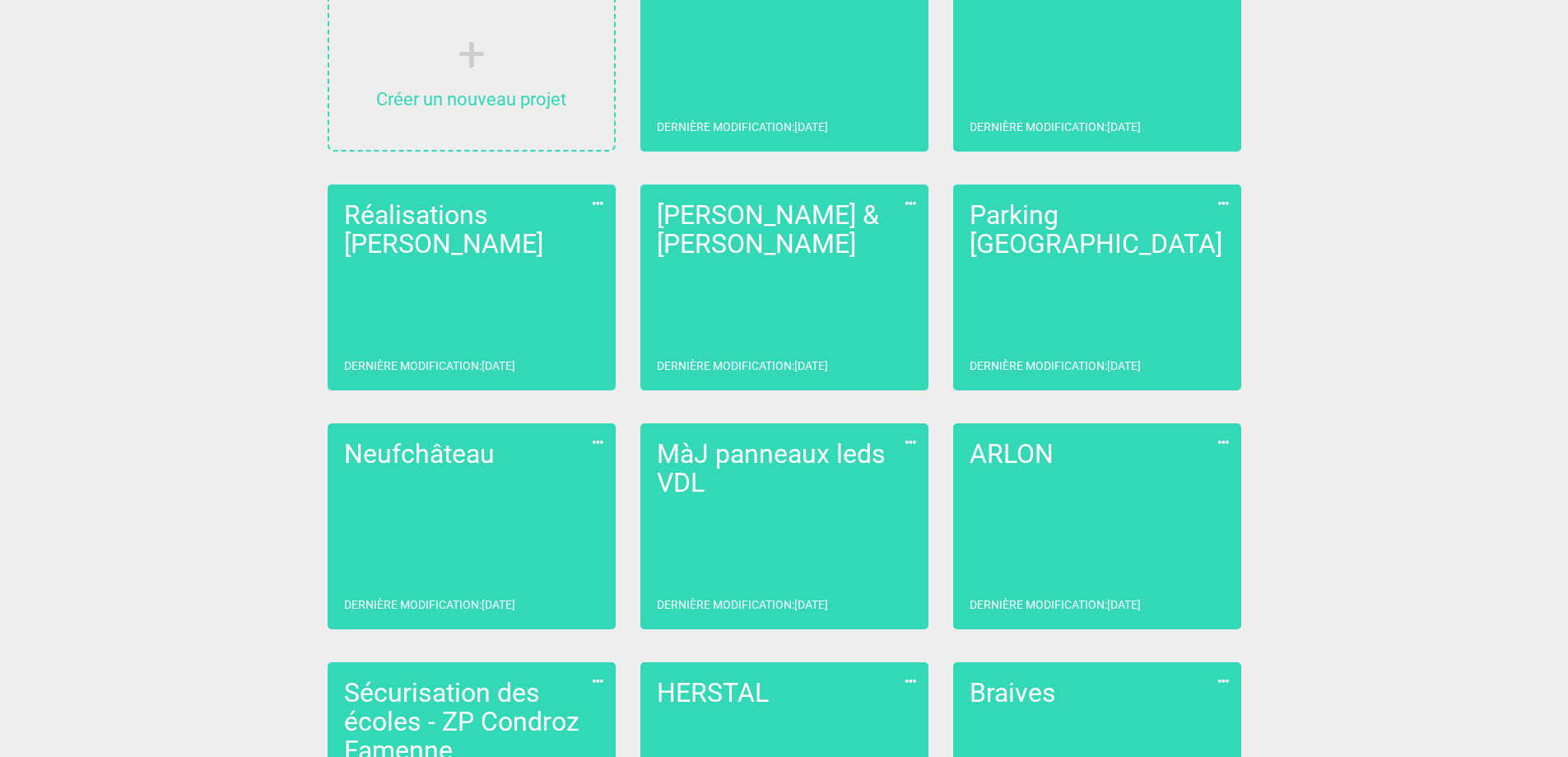
scroll to position [175, 0]
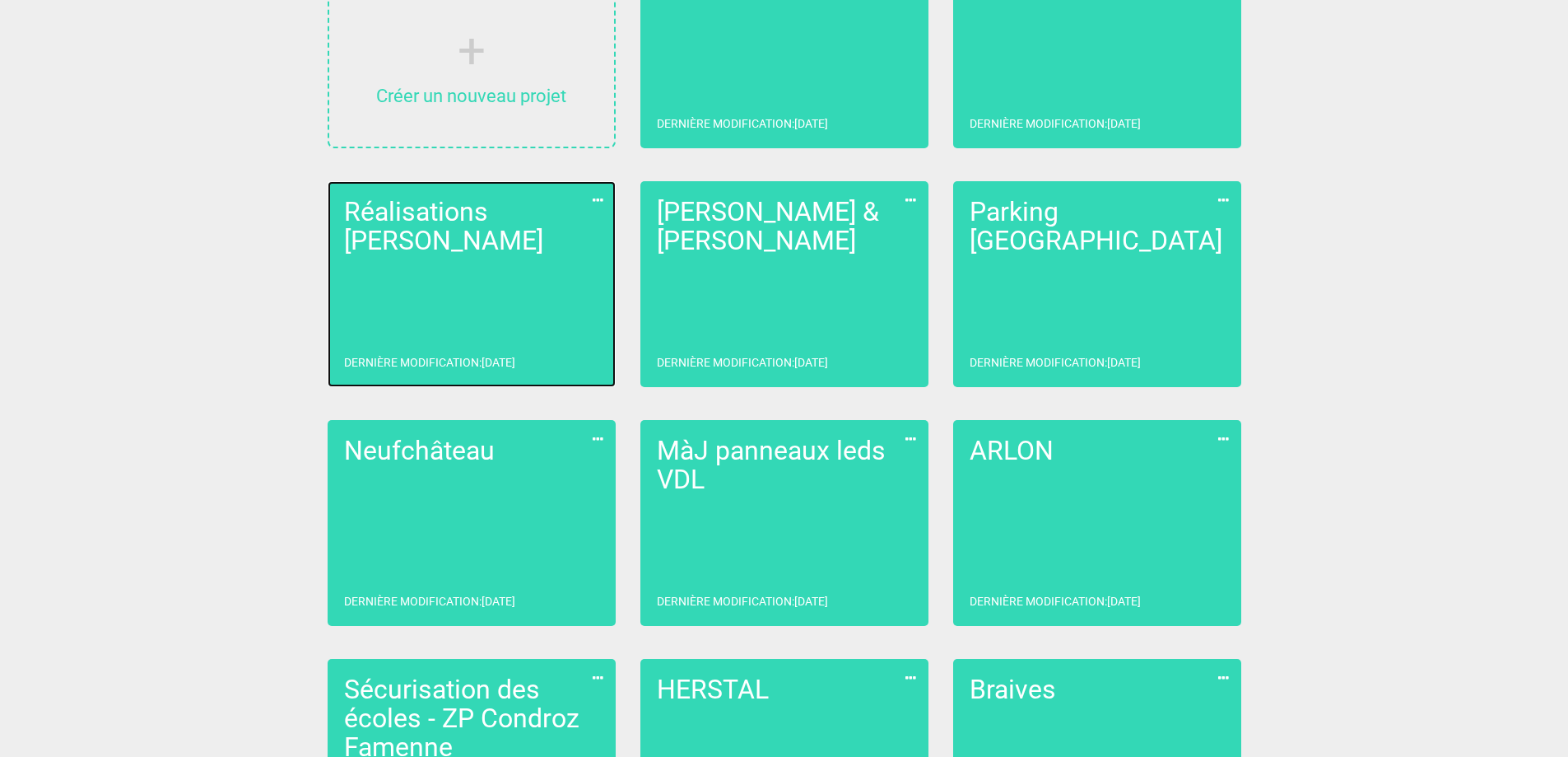
click at [464, 316] on link "Réalisations Poncelet Dernière modification : [DATE]" at bounding box center [472, 284] width 288 height 206
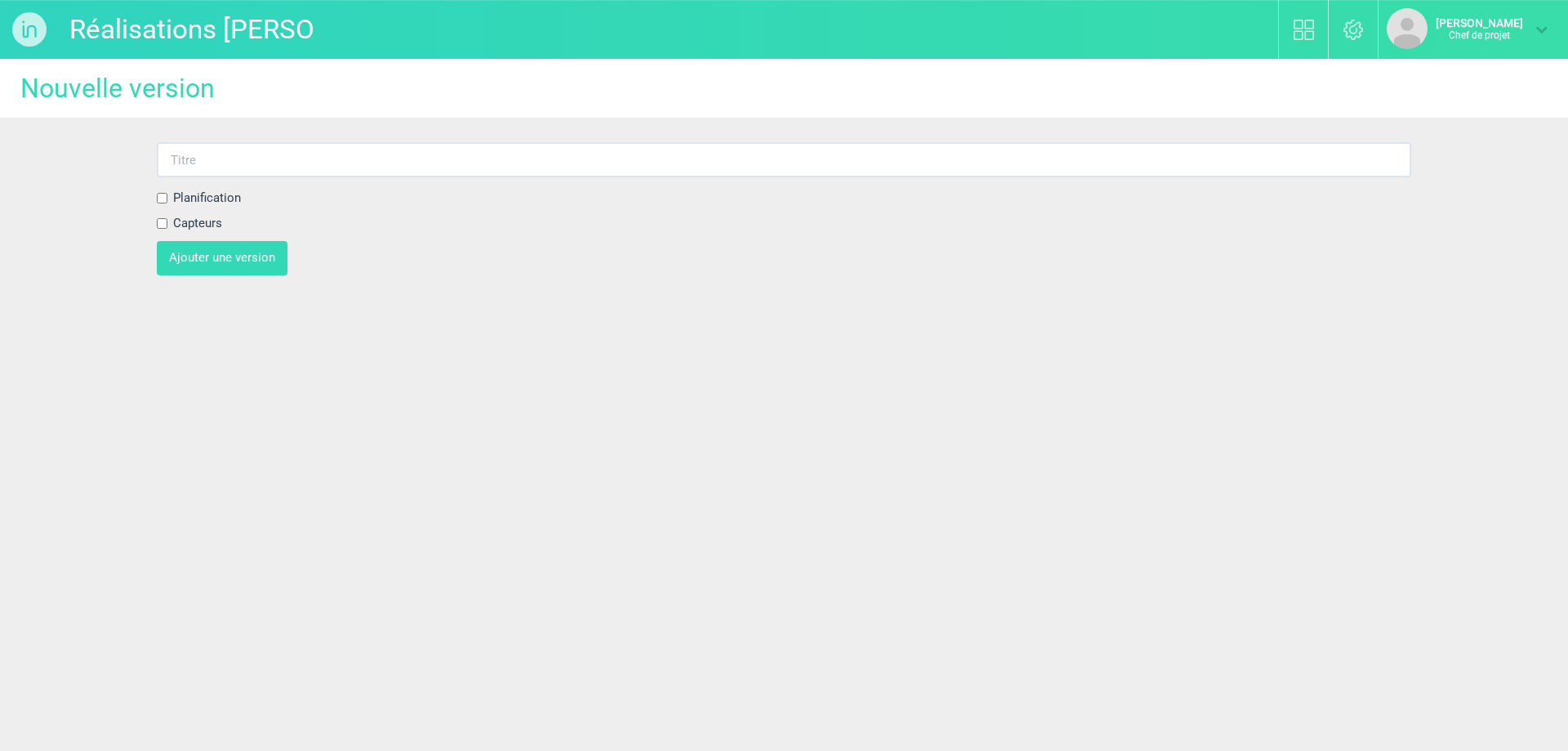
click at [144, 19] on input "Réalisations [PERSON_NAME]" at bounding box center [191, 30] width 245 height 42
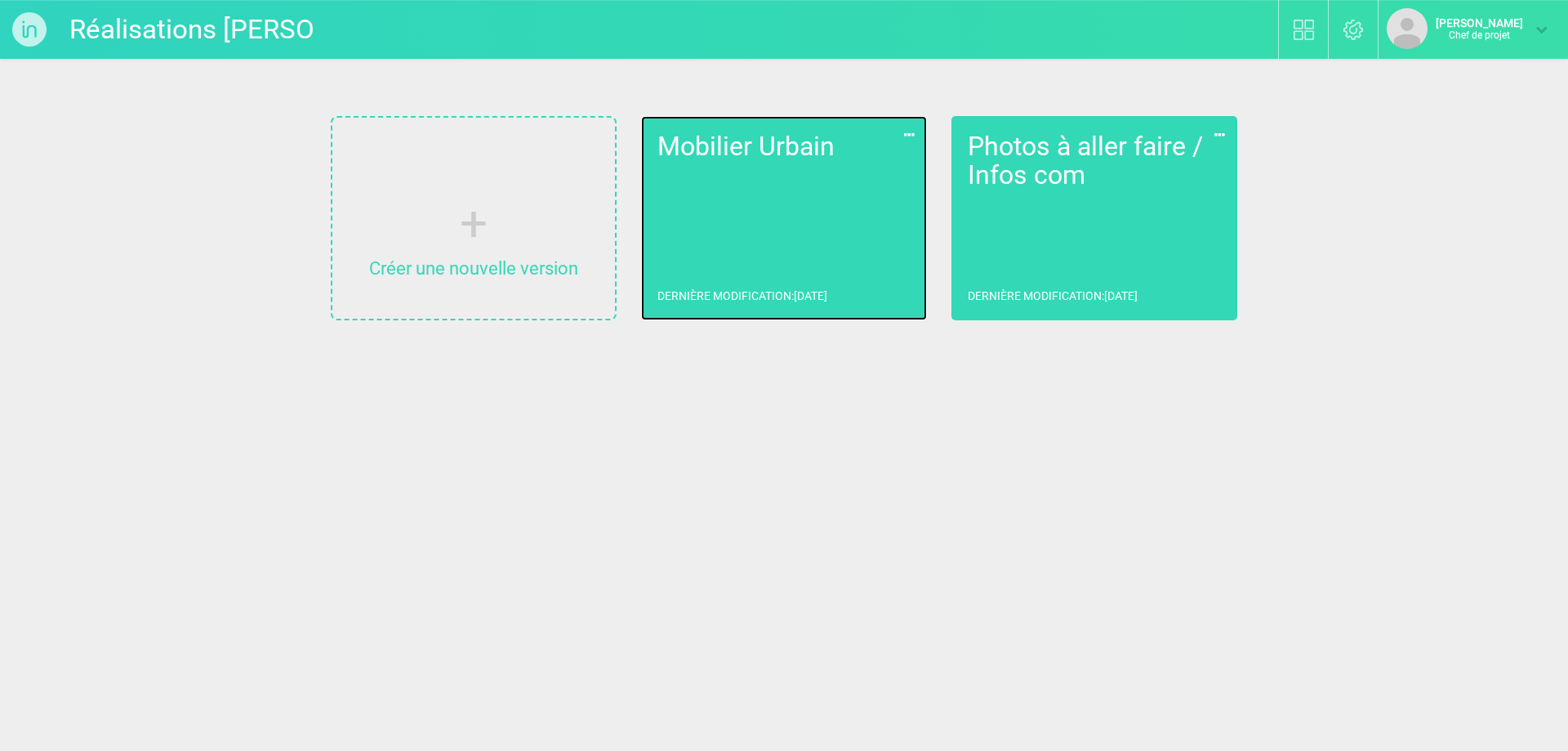
click at [879, 198] on link "Mobilier [PERSON_NAME] modification : [DATE]" at bounding box center [784, 218] width 286 height 204
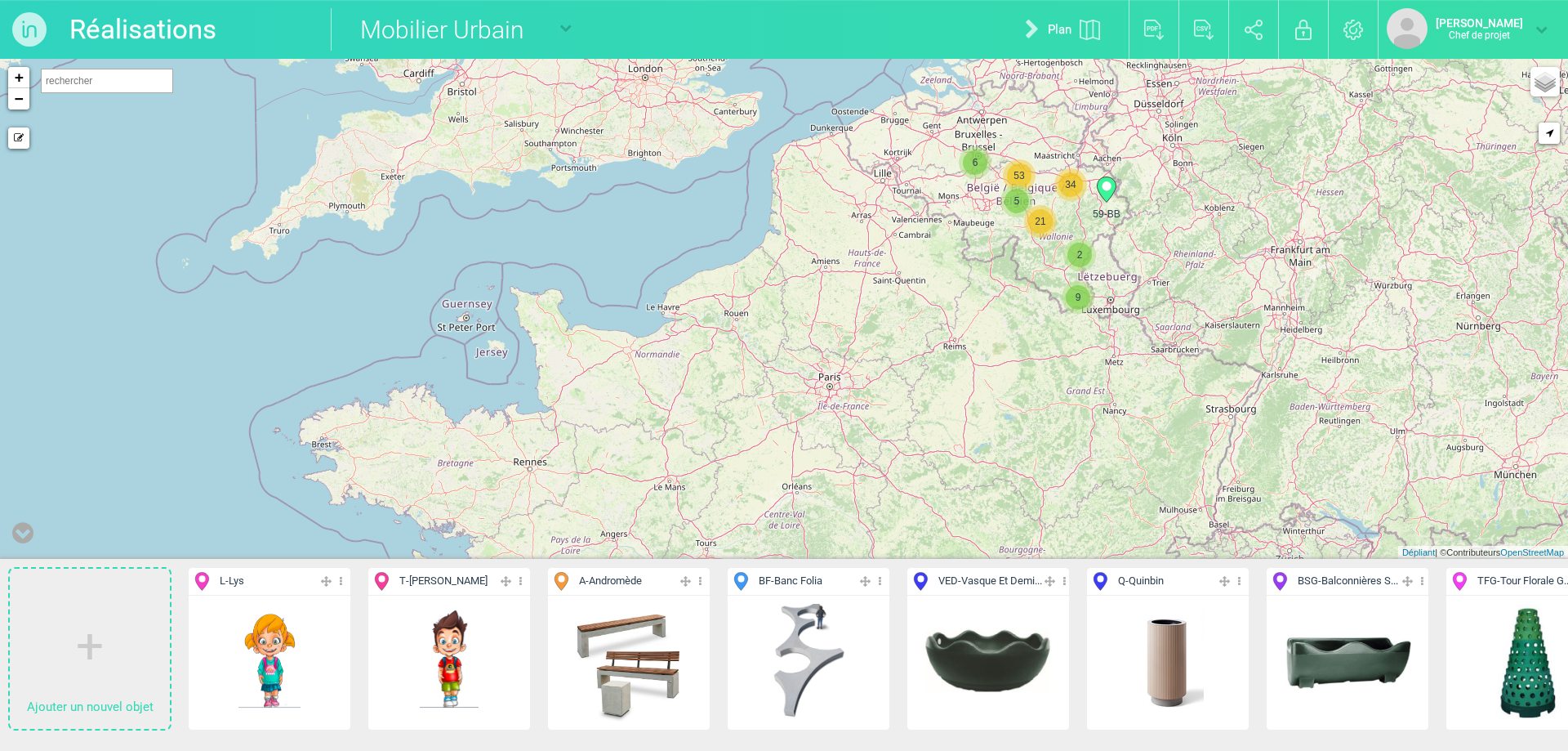
drag, startPoint x: 1247, startPoint y: 267, endPoint x: 700, endPoint y: 233, distance: 548.1
click at [677, 236] on div "5 6 53 59-BB 34 2 9 21 + − Mode dessin Routes de Google Maps Google Maps Terrai…" at bounding box center [784, 309] width 1568 height 500
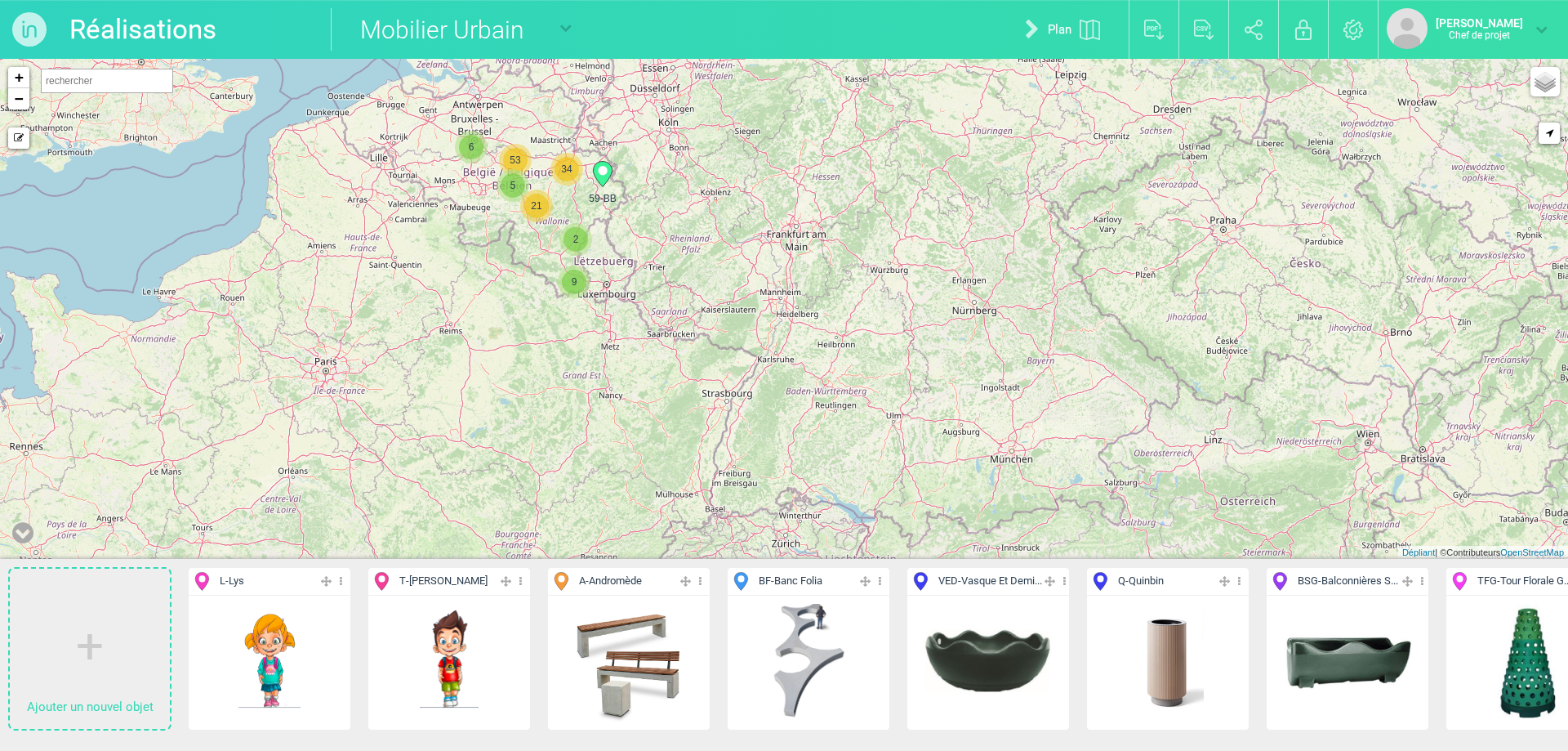
drag, startPoint x: 1478, startPoint y: 194, endPoint x: 886, endPoint y: 206, distance: 592.1
click at [886, 206] on div "5 6 53 59-BB 34 2 9 21 + − Mode dessin Routes de Google Maps Google Maps Terrai…" at bounding box center [784, 309] width 1568 height 500
click at [558, 176] on span "34" at bounding box center [567, 169] width 25 height 25
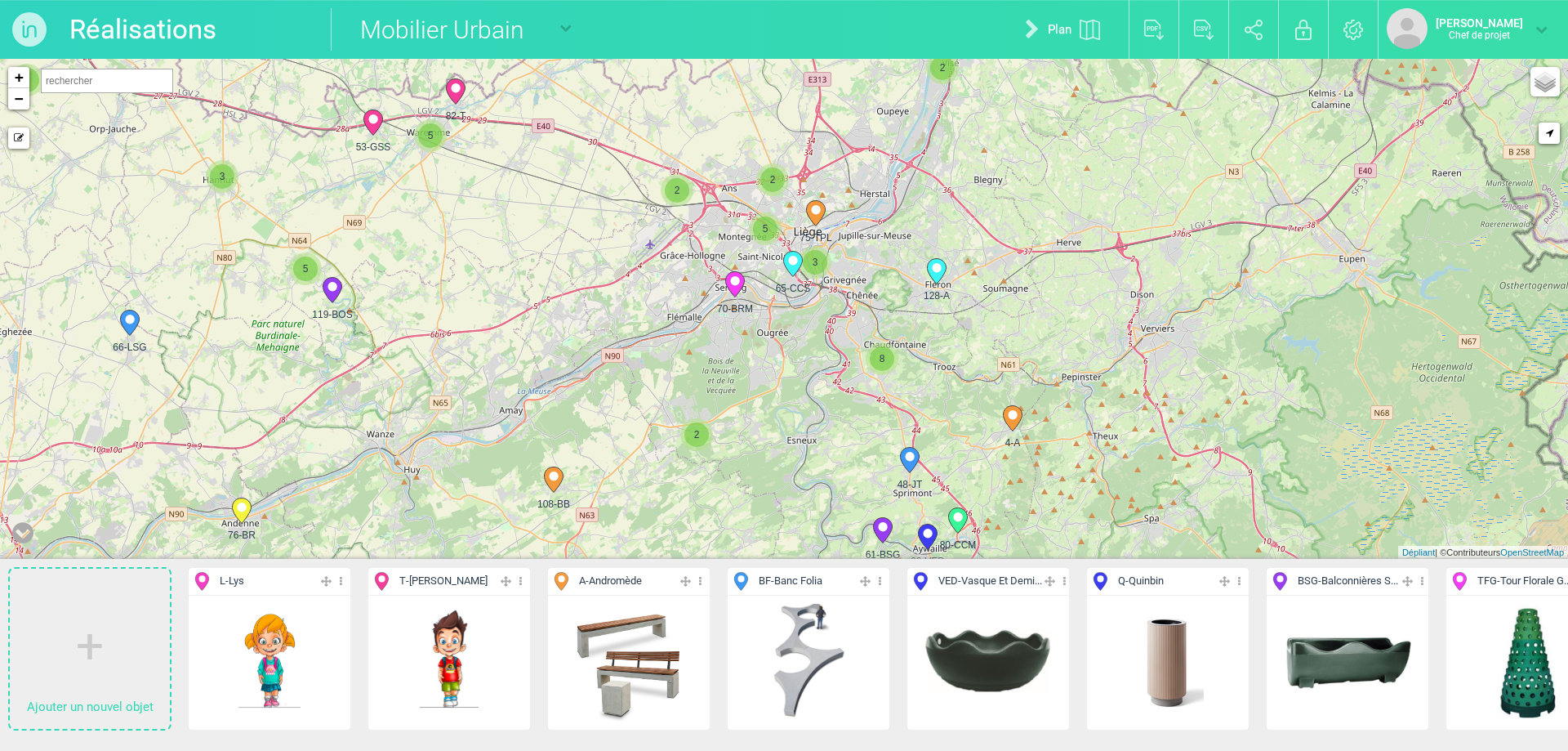
click at [798, 281] on span "65-CCS" at bounding box center [793, 288] width 42 height 15
select select "15738"
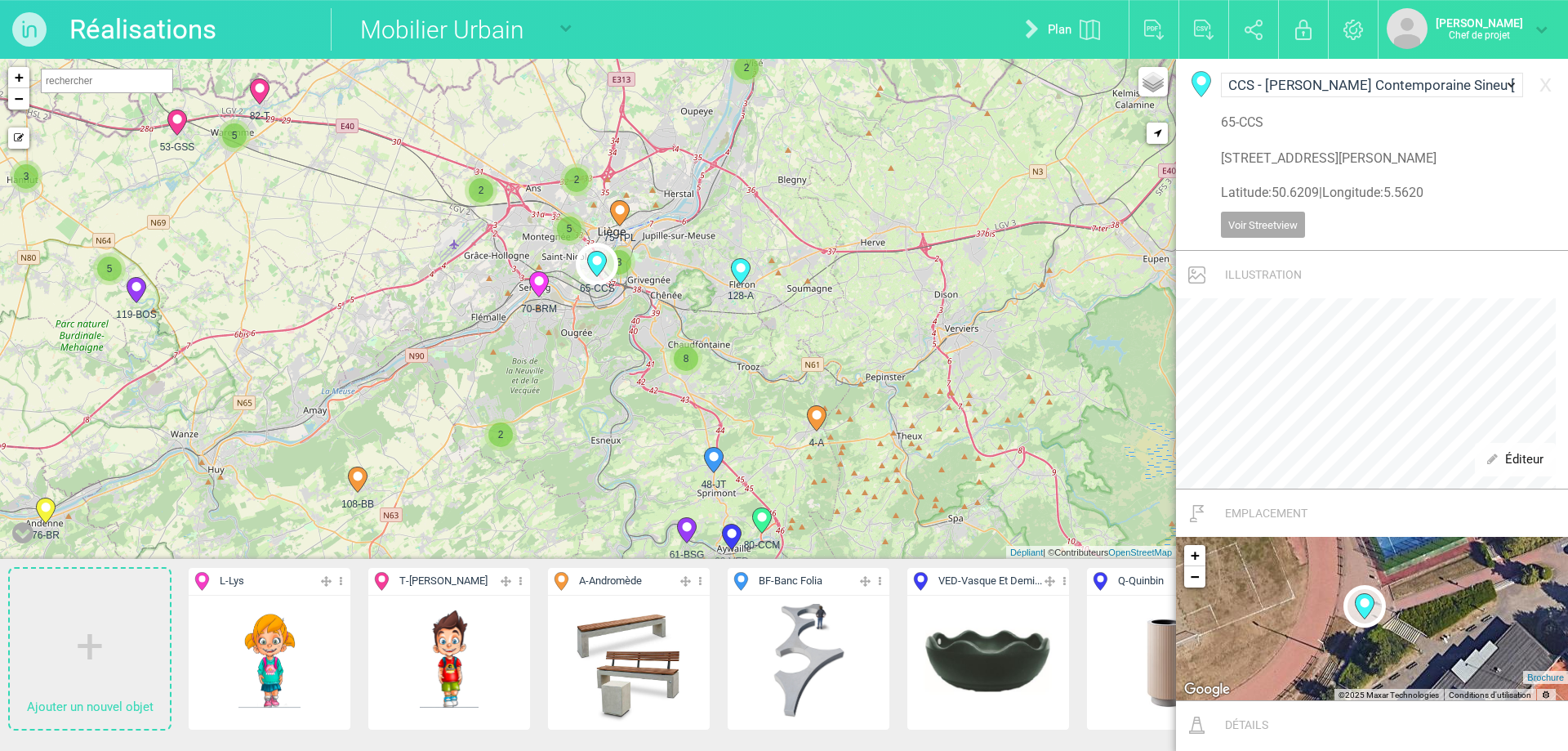
click at [798, 281] on div "4-A 2 4 2 4 11 6 2 38-Pd 3 42-BI 43-BI 44-BB 48-JT" at bounding box center [588, 309] width 1176 height 500
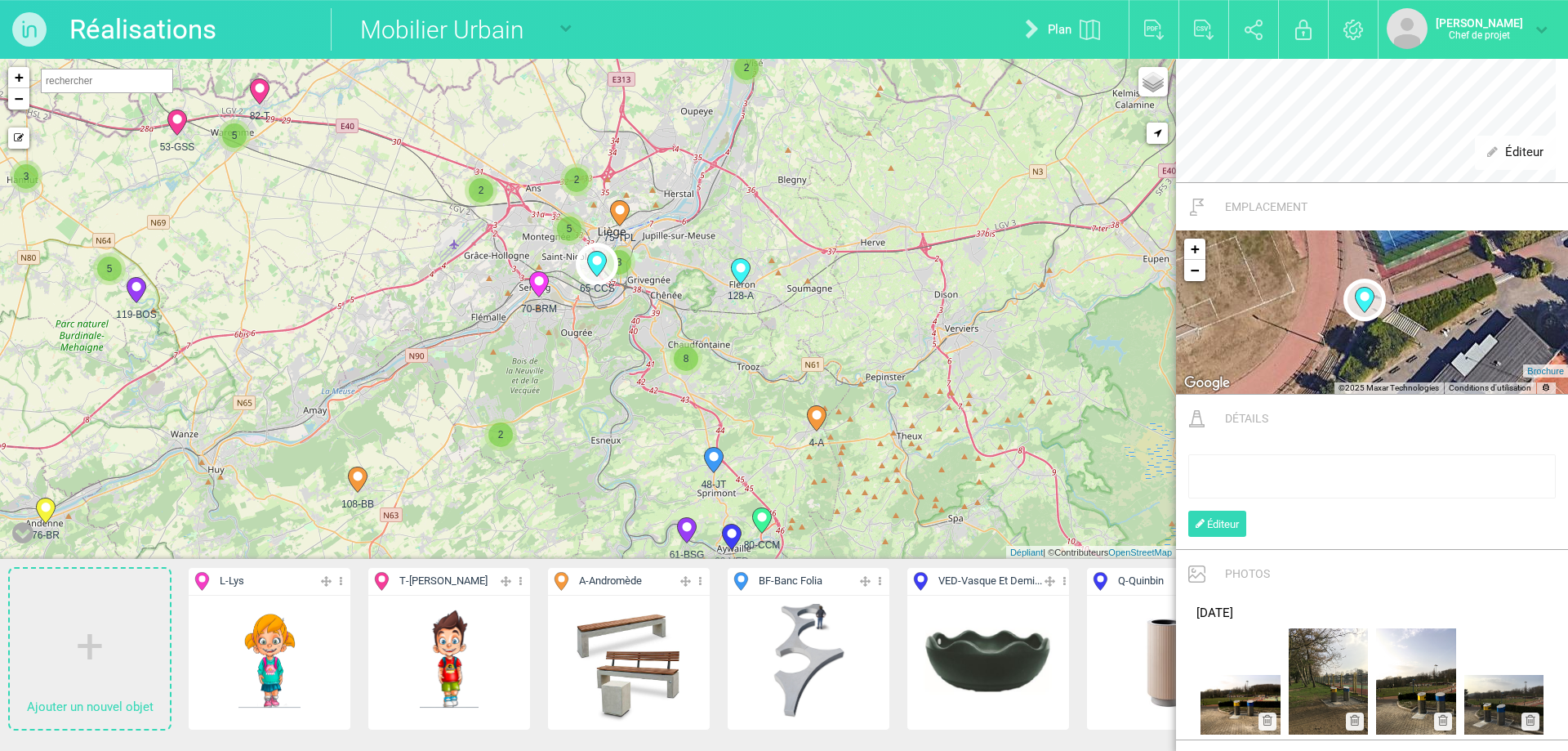
scroll to position [442, 0]
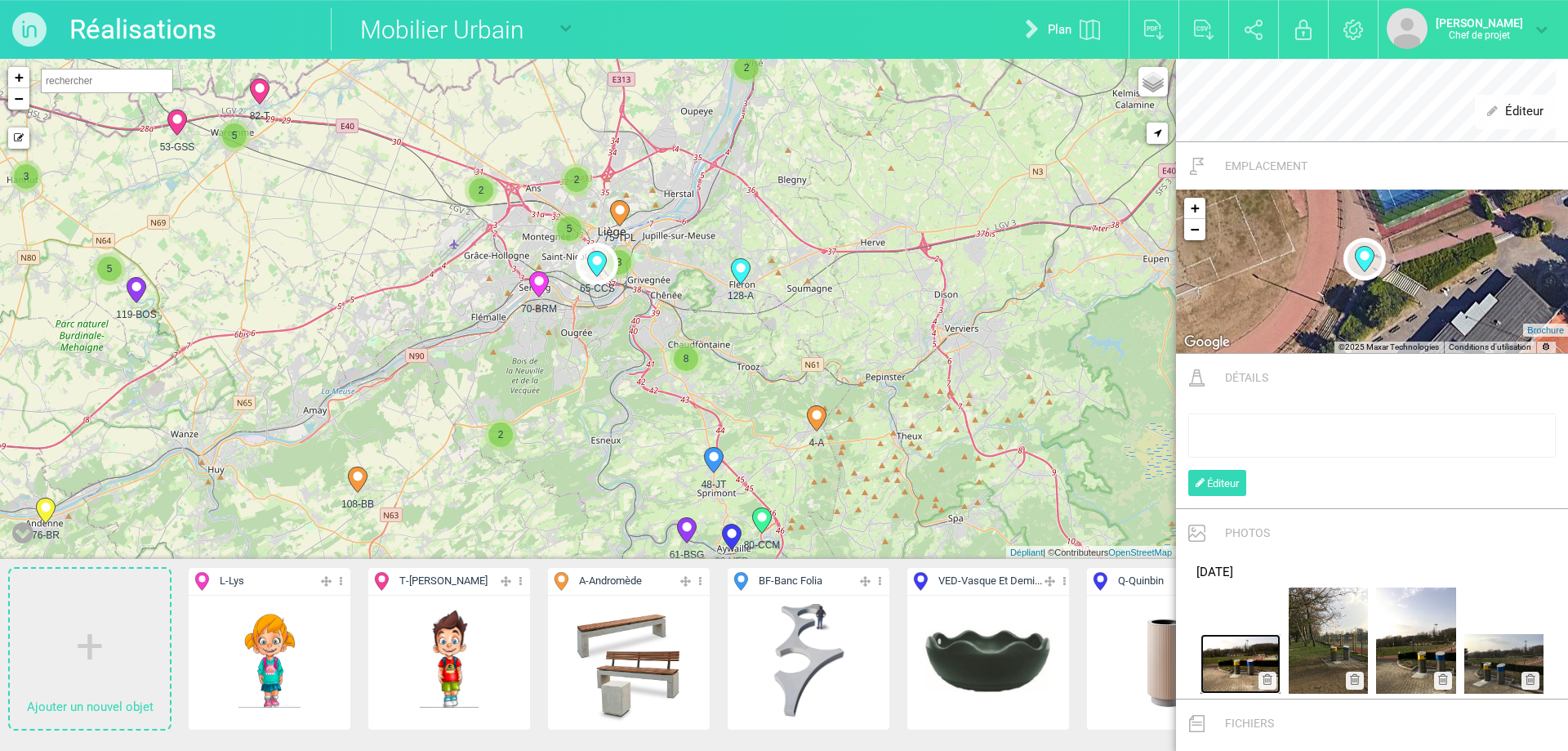
click at [1231, 662] on img at bounding box center [1240, 663] width 80 height 60
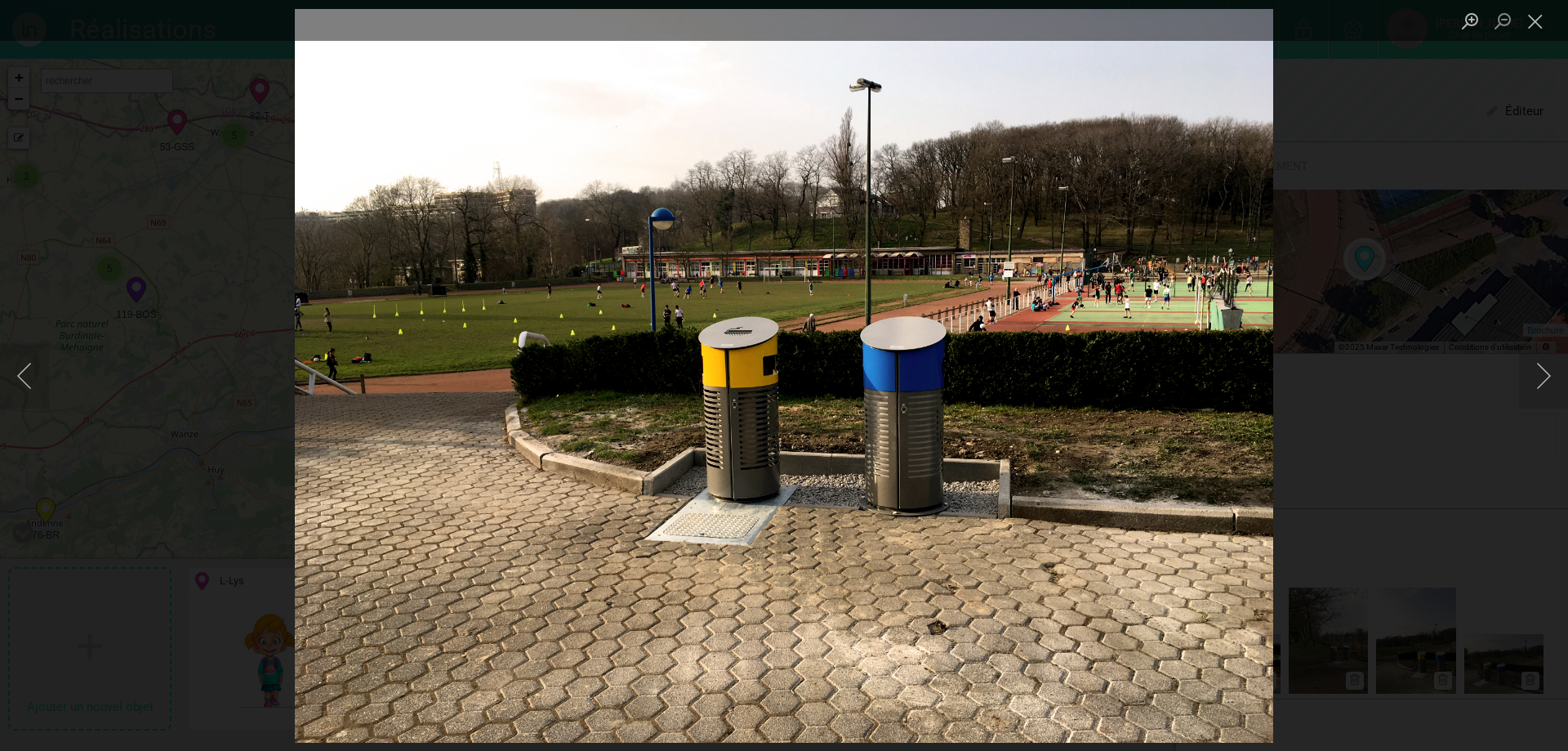
click at [1231, 662] on img "Lightbox" at bounding box center [784, 375] width 979 height 734
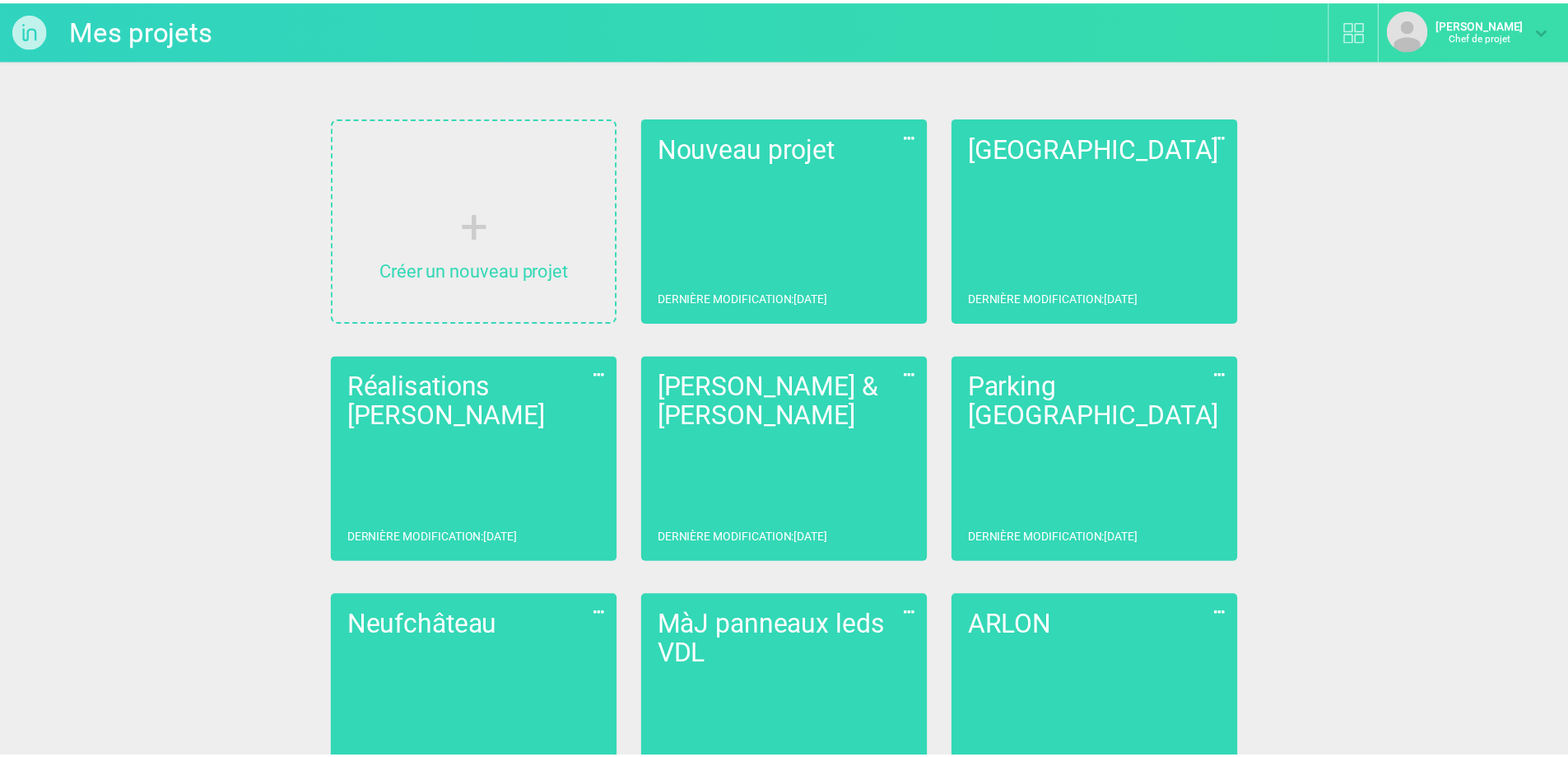
scroll to position [175, 0]
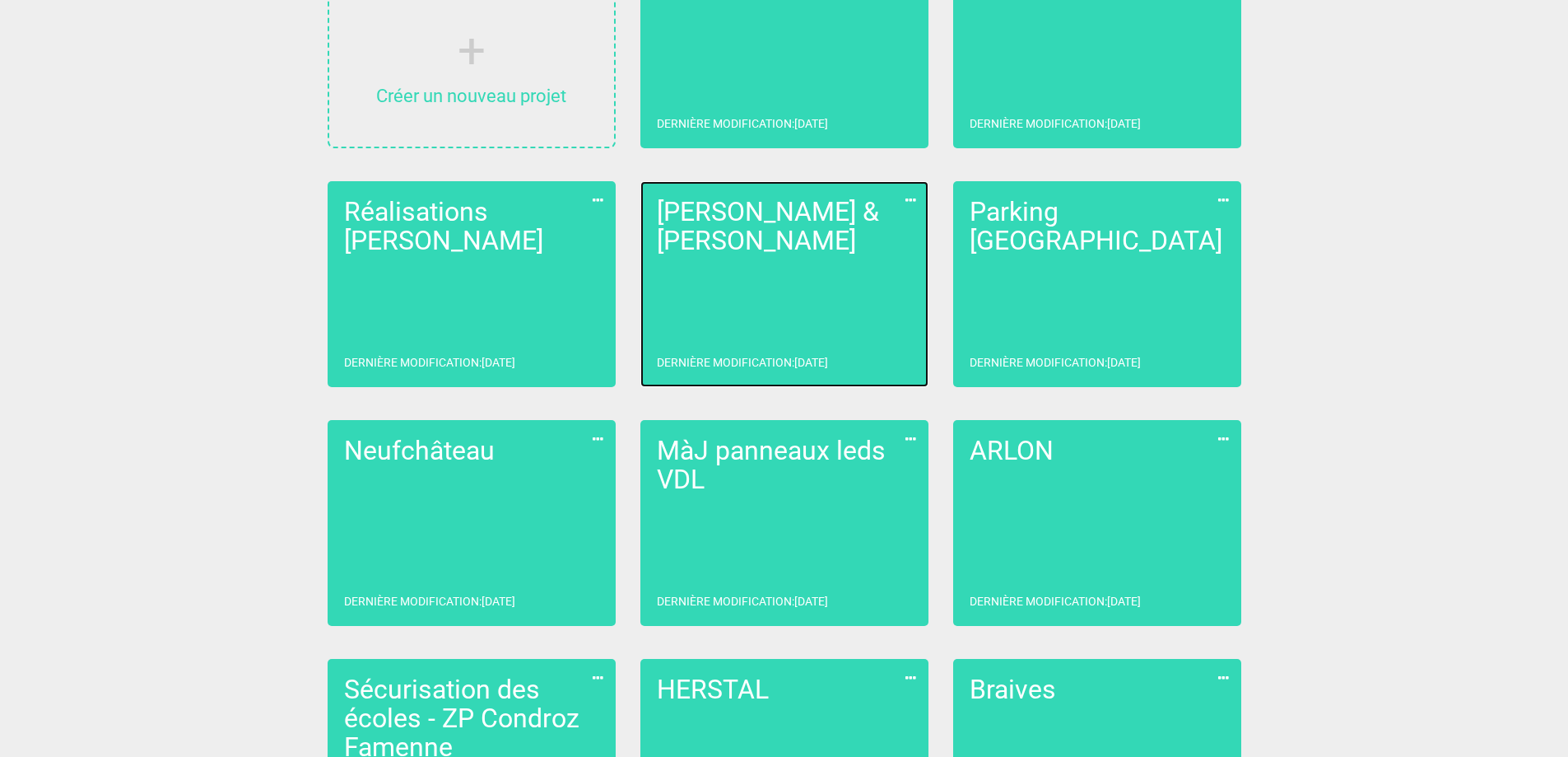
click at [811, 275] on link "[PERSON_NAME] & [PERSON_NAME] Dernière modification : [DATE]" at bounding box center [784, 284] width 288 height 206
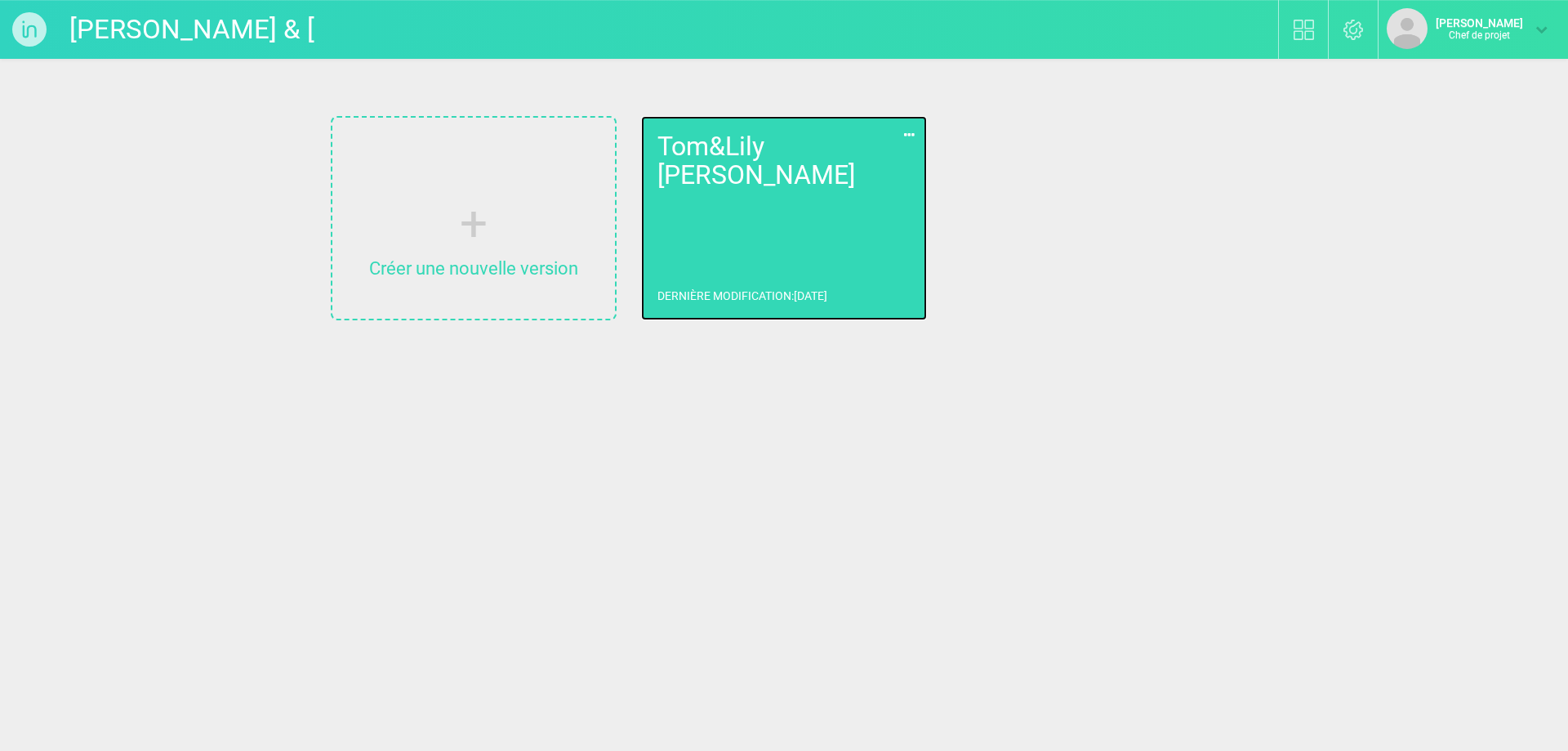
click at [757, 247] on link "[PERSON_NAME] [PERSON_NAME] Dernière modification : [DATE]" at bounding box center [784, 218] width 286 height 204
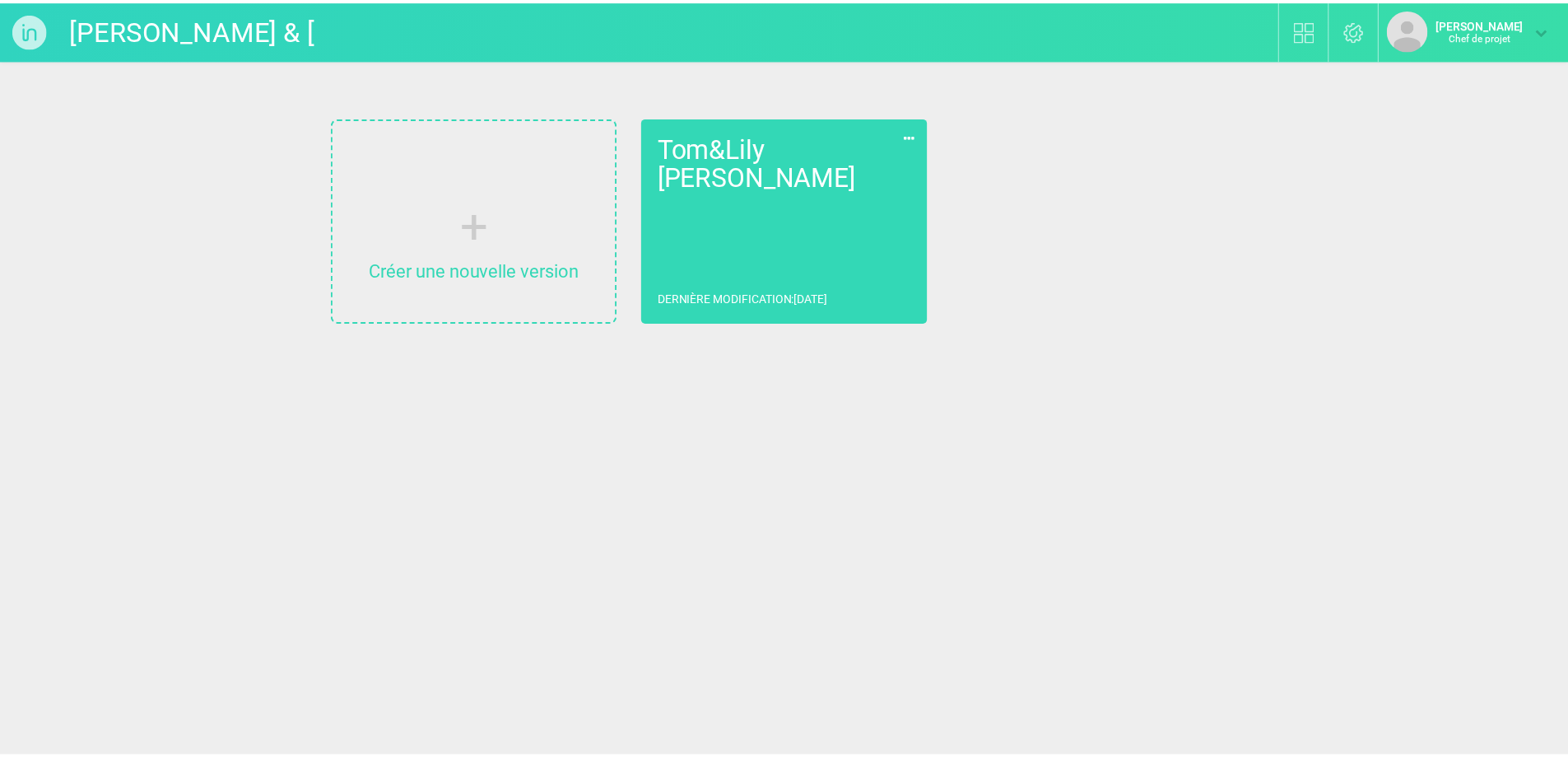
scroll to position [175, 0]
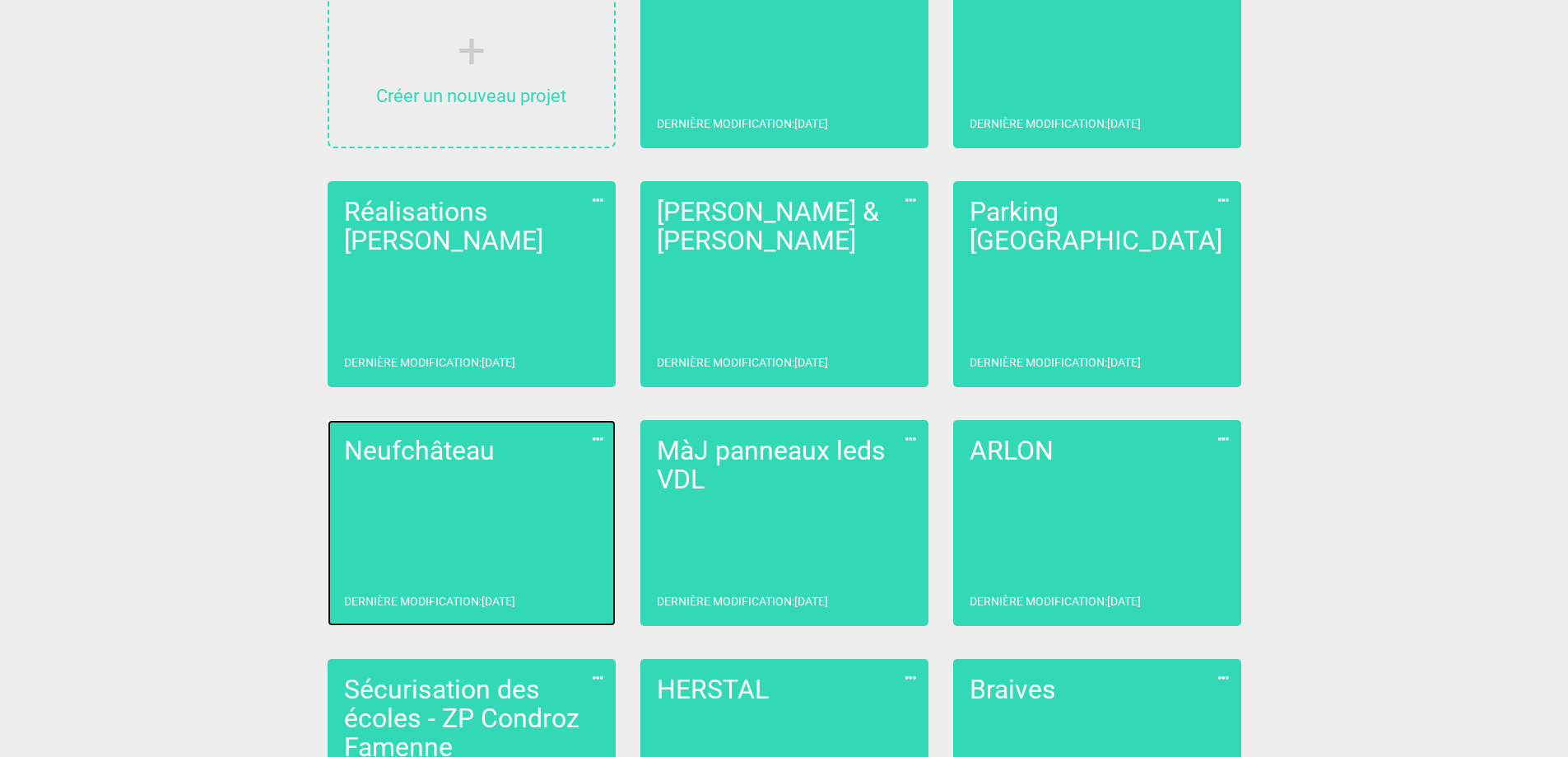
click at [481, 515] on link "Neufchâteau Dernière modification : [DATE]" at bounding box center [472, 522] width 288 height 206
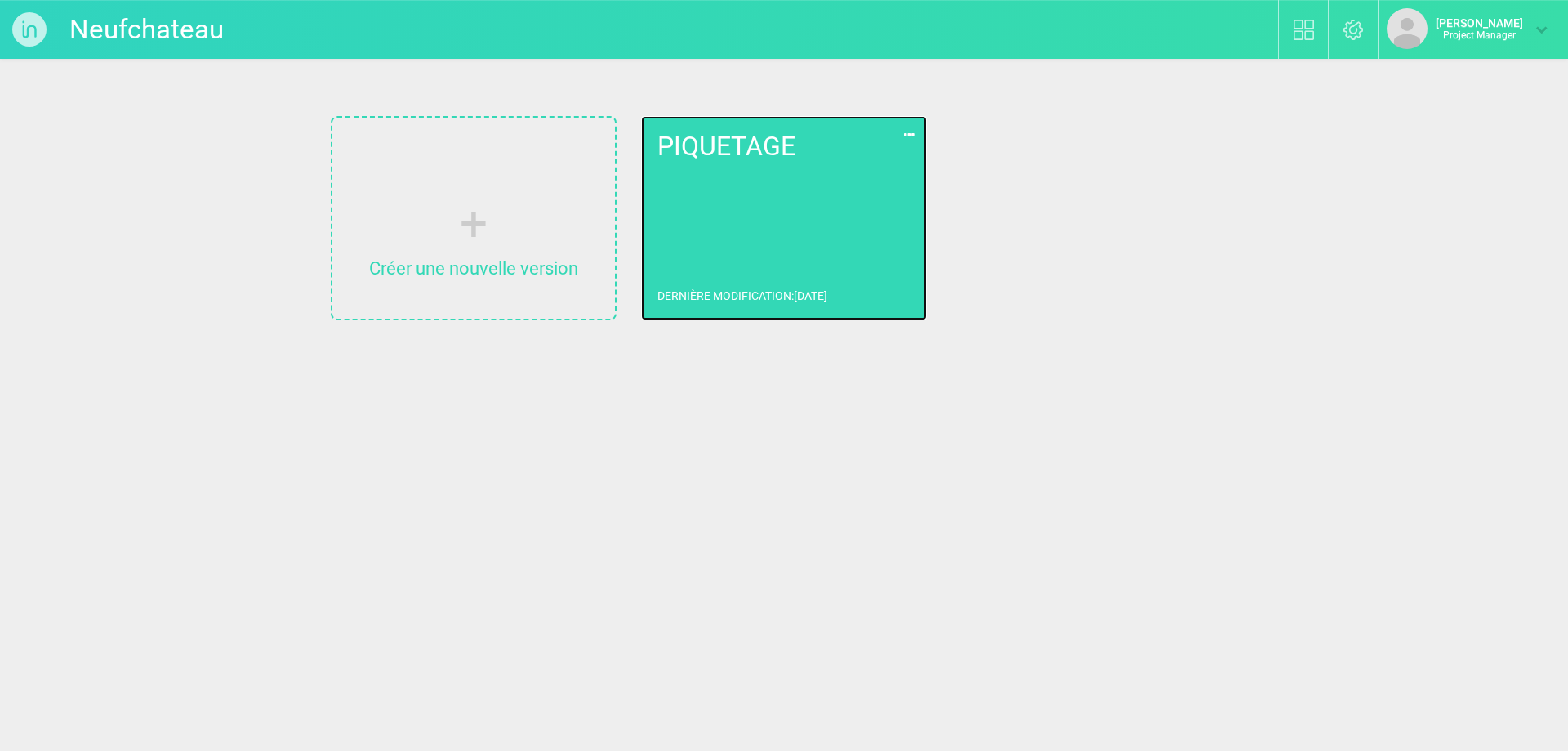
click at [766, 272] on link "PIQUETAGE Dernière modification : [DATE]" at bounding box center [784, 218] width 286 height 204
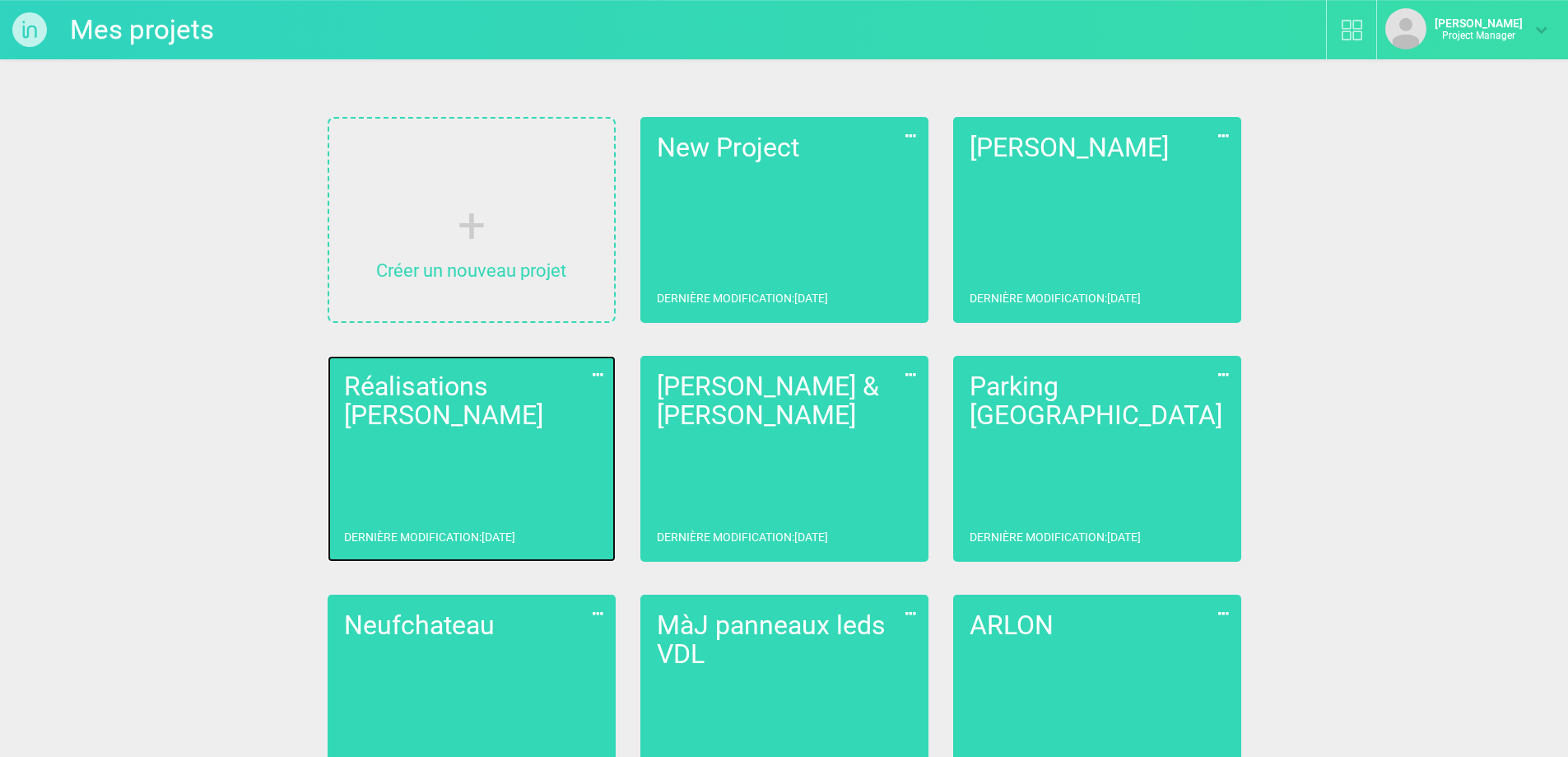
click at [554, 407] on link "Réalisations Poncelet Dernière modification : [DATE]" at bounding box center [472, 458] width 288 height 206
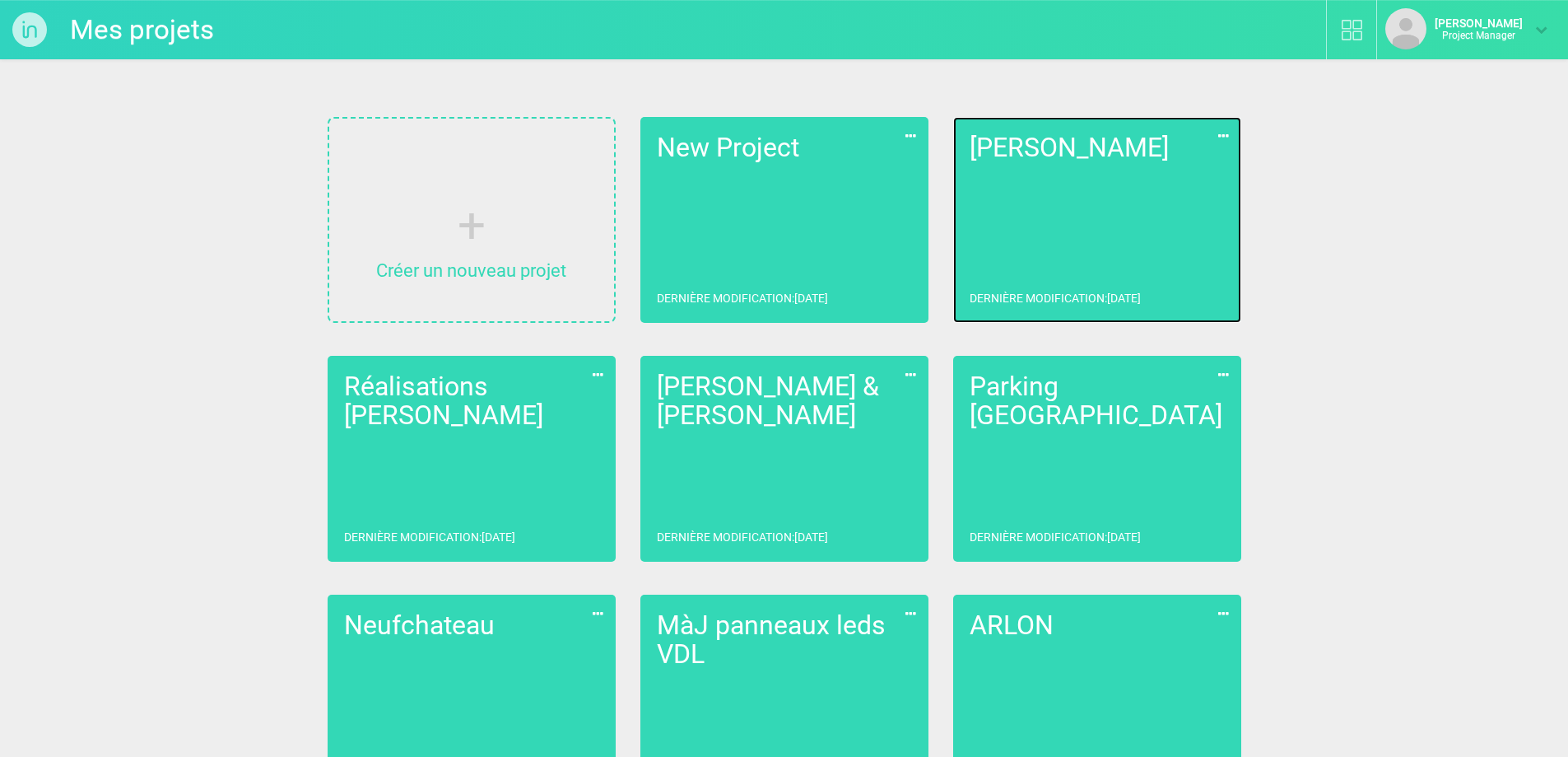
click at [1071, 195] on link "[PERSON_NAME] Dernière modification : [DATE]" at bounding box center [1097, 220] width 288 height 206
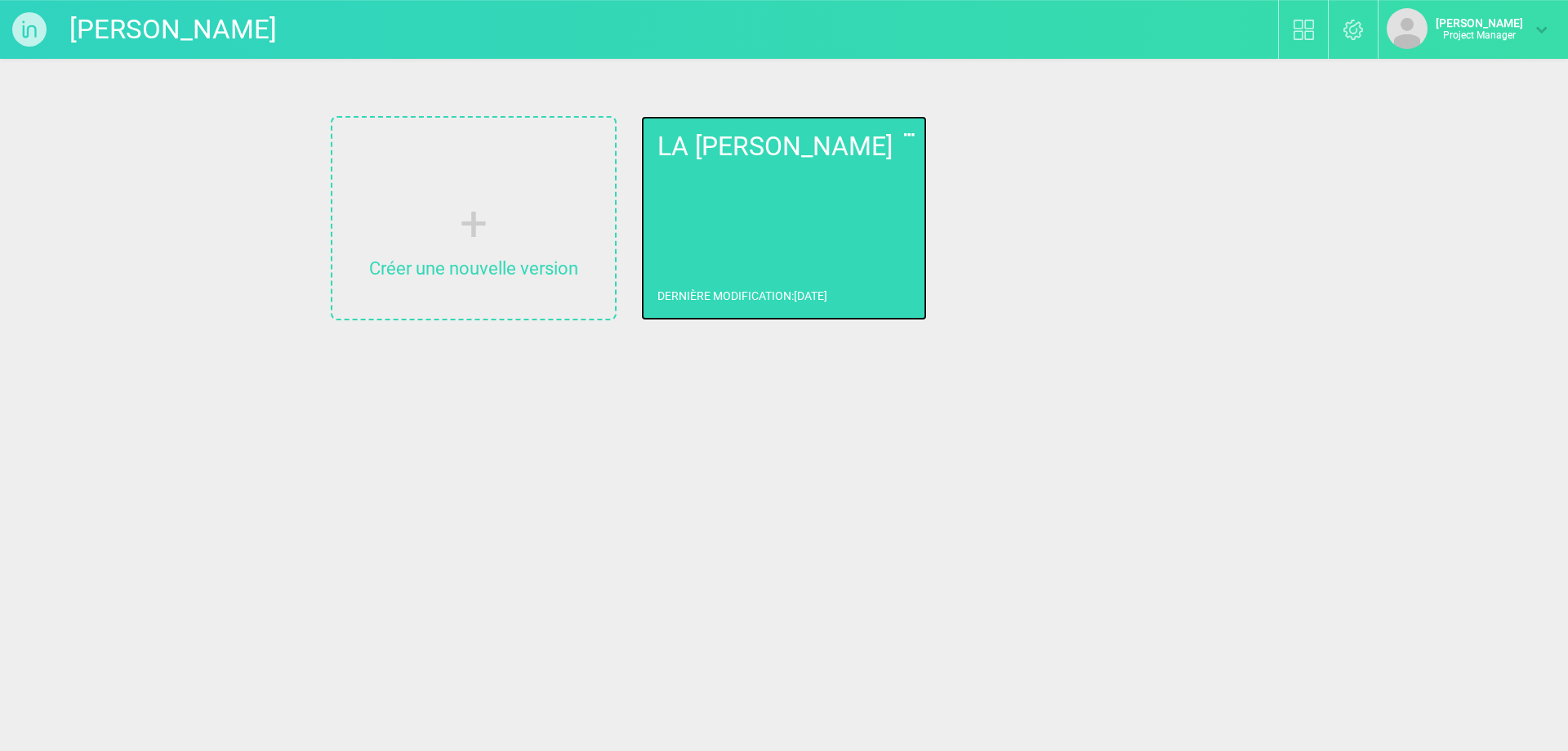
click at [820, 197] on link "LA [PERSON_NAME] Dernière modification : [DATE]" at bounding box center [784, 218] width 286 height 204
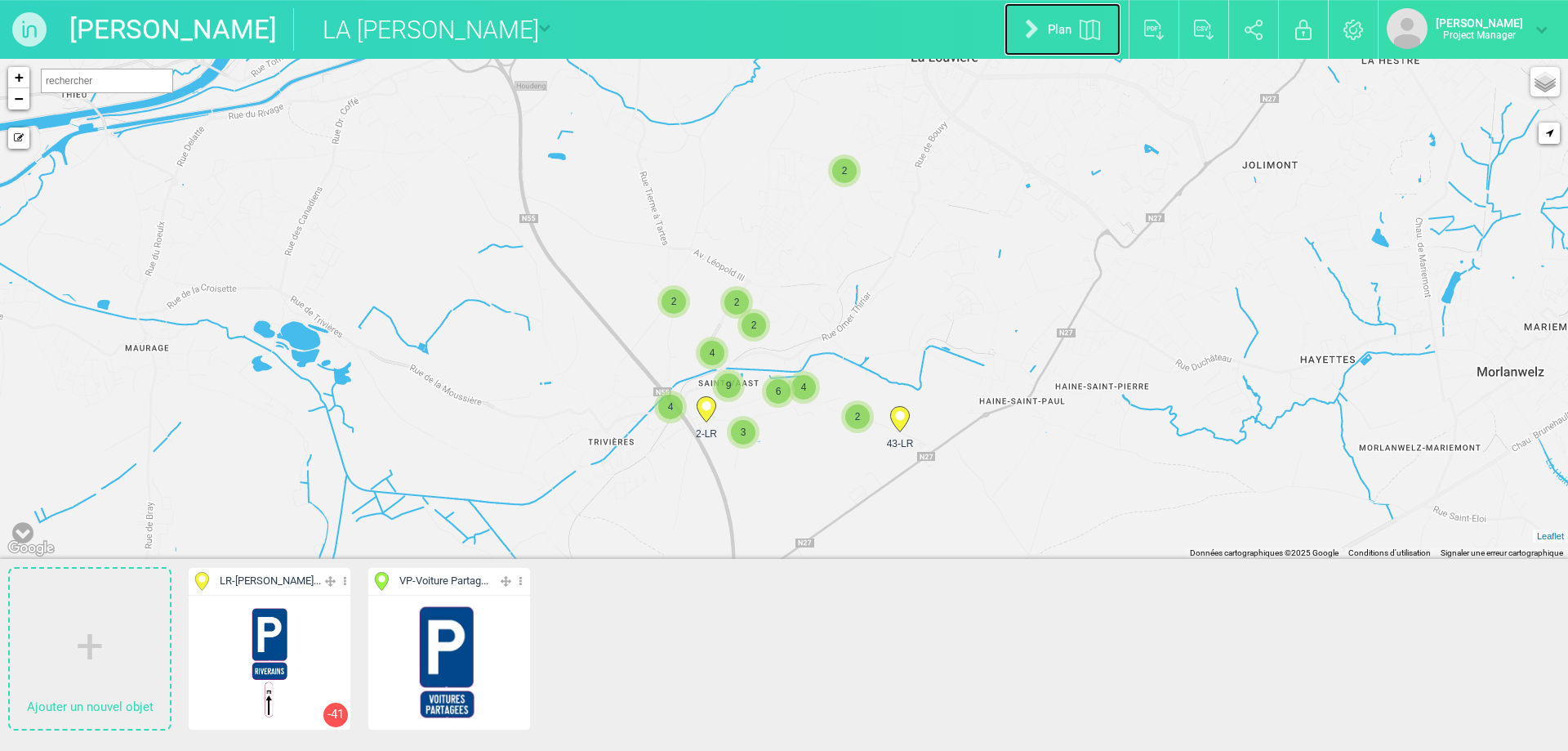
click at [1080, 31] on img at bounding box center [1090, 30] width 20 height 20
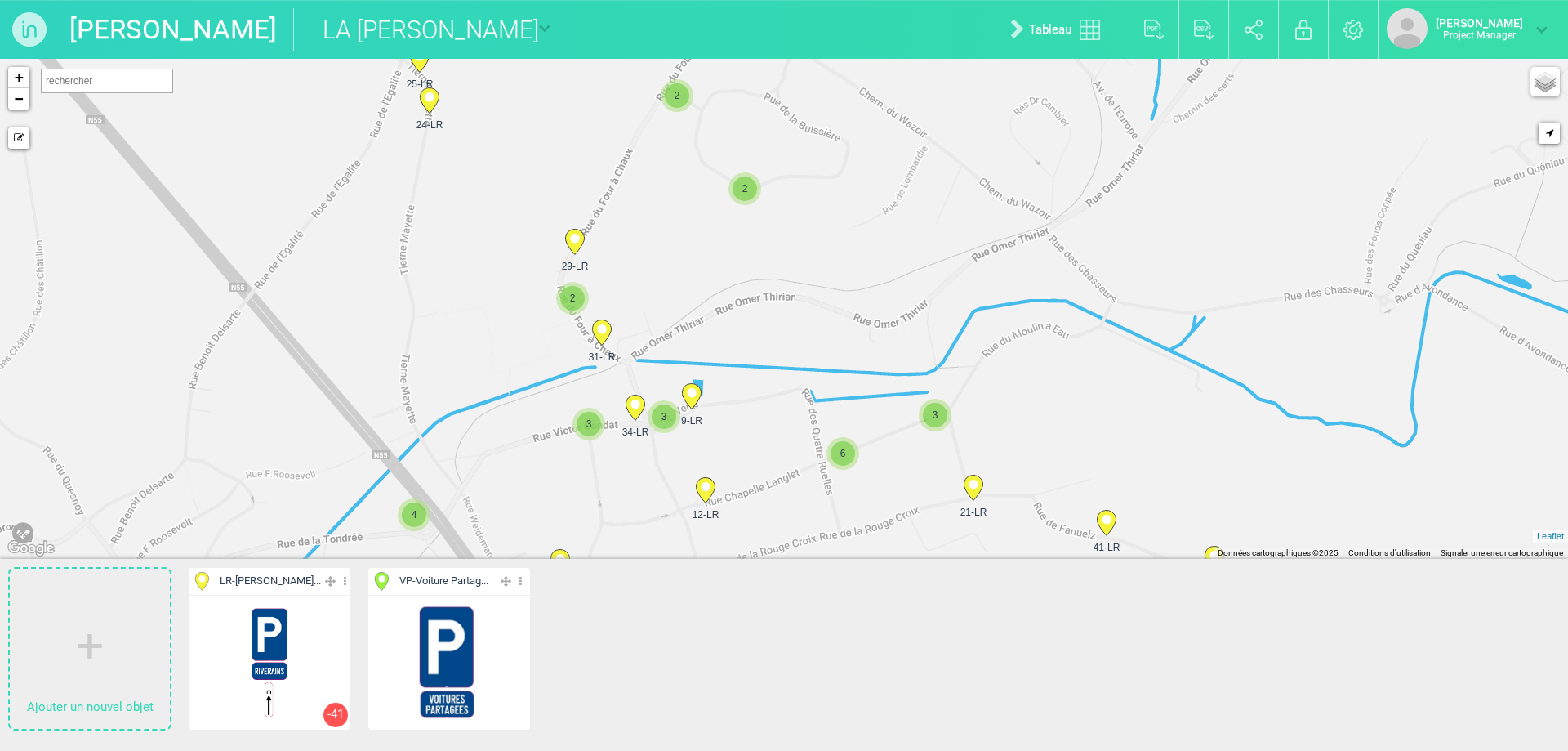
click at [574, 241] on circle at bounding box center [574, 238] width 9 height 9
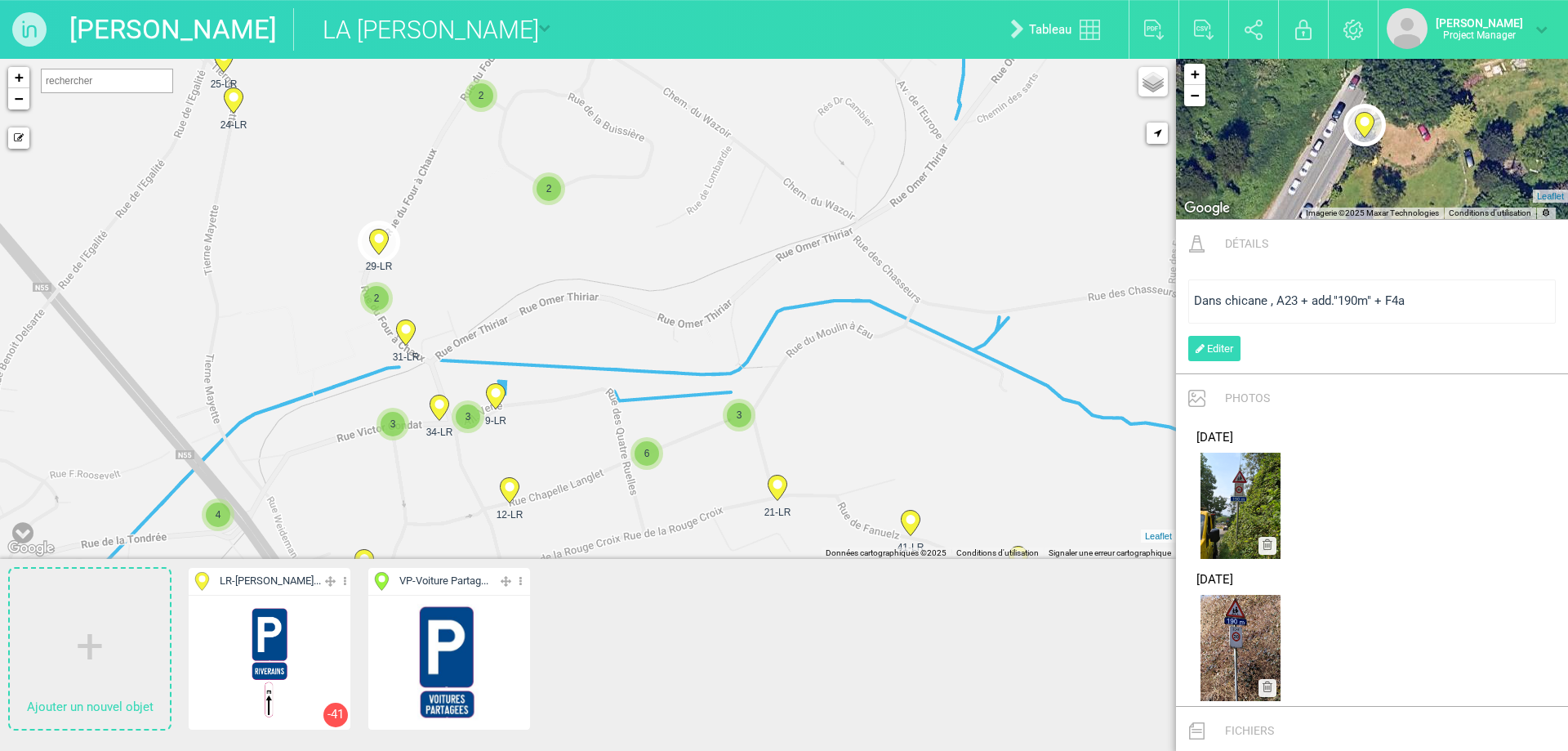
scroll to position [881, 0]
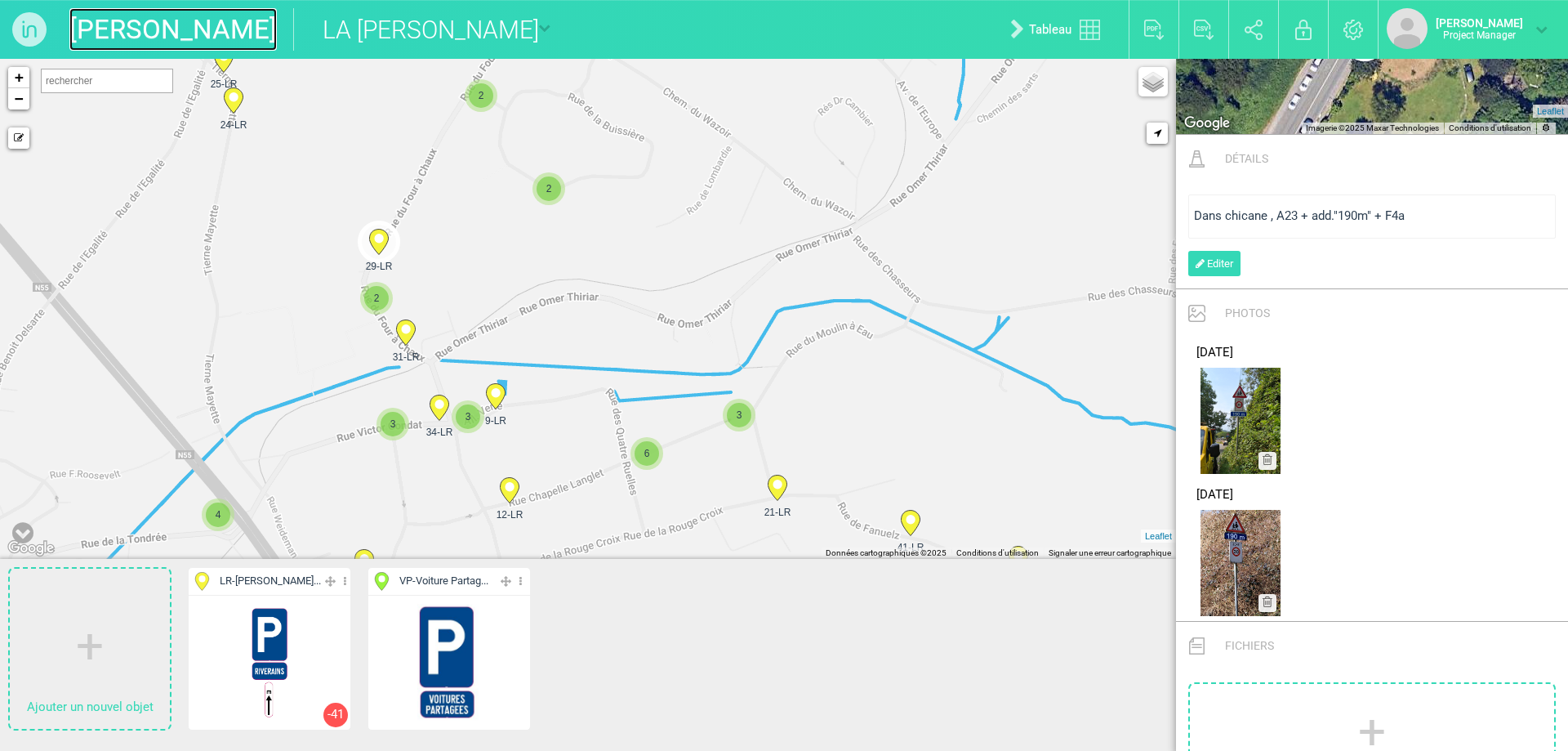
click at [138, 35] on link "[PERSON_NAME]" at bounding box center [173, 30] width 208 height 42
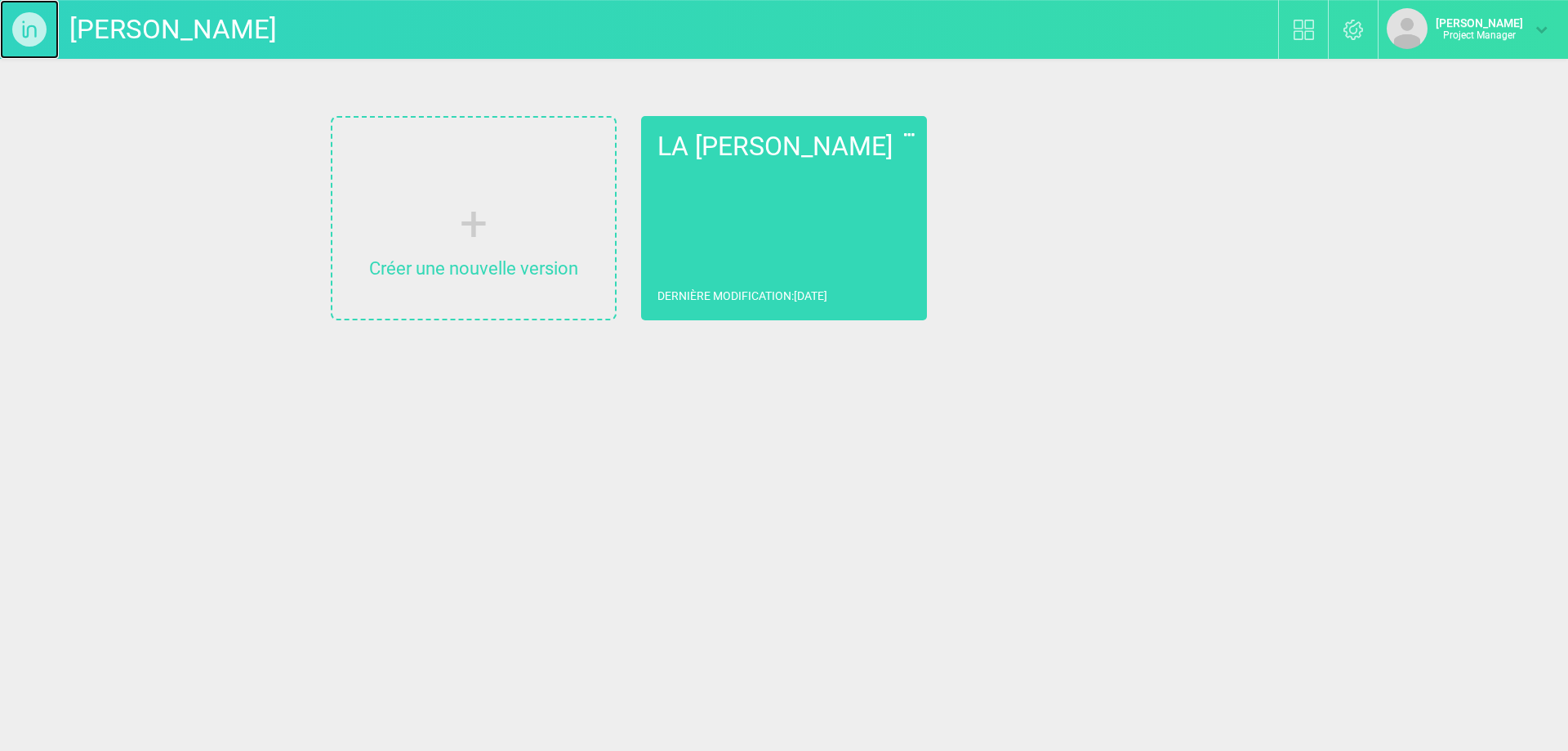
click at [23, 30] on img at bounding box center [30, 30] width 59 height 59
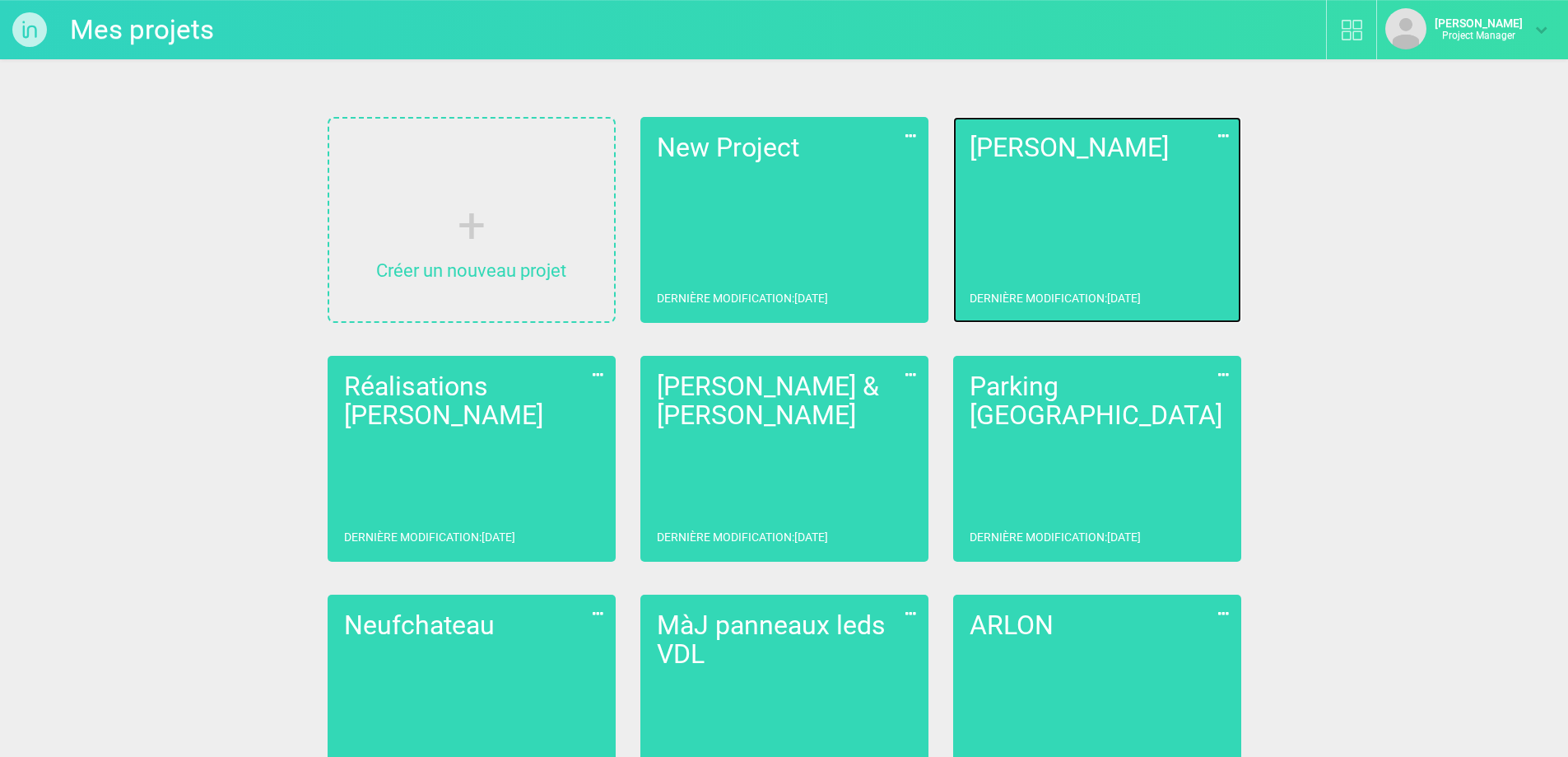
click at [996, 239] on link "[PERSON_NAME] Dernière modification : [DATE]" at bounding box center [1097, 220] width 288 height 206
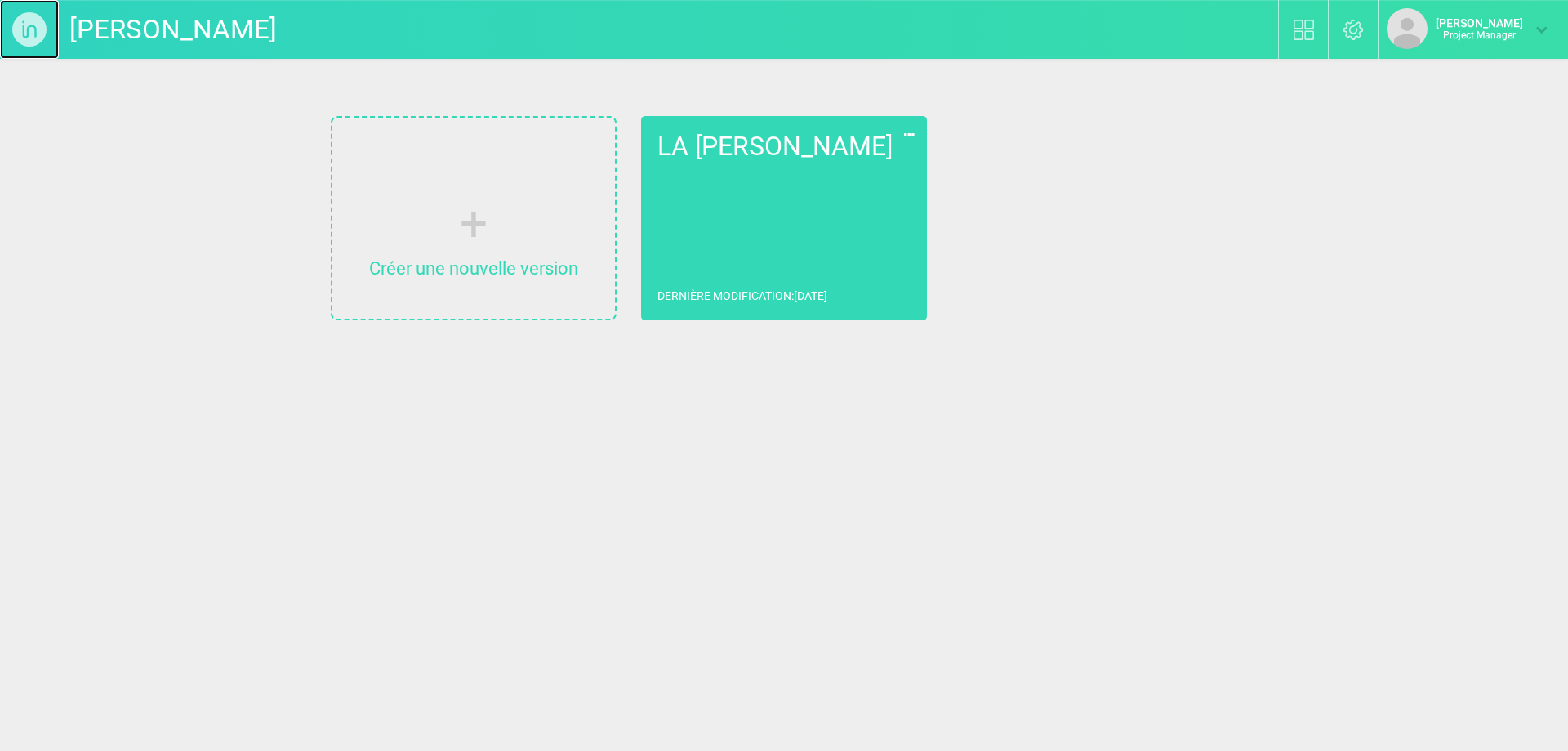
click at [41, 27] on img at bounding box center [30, 30] width 59 height 59
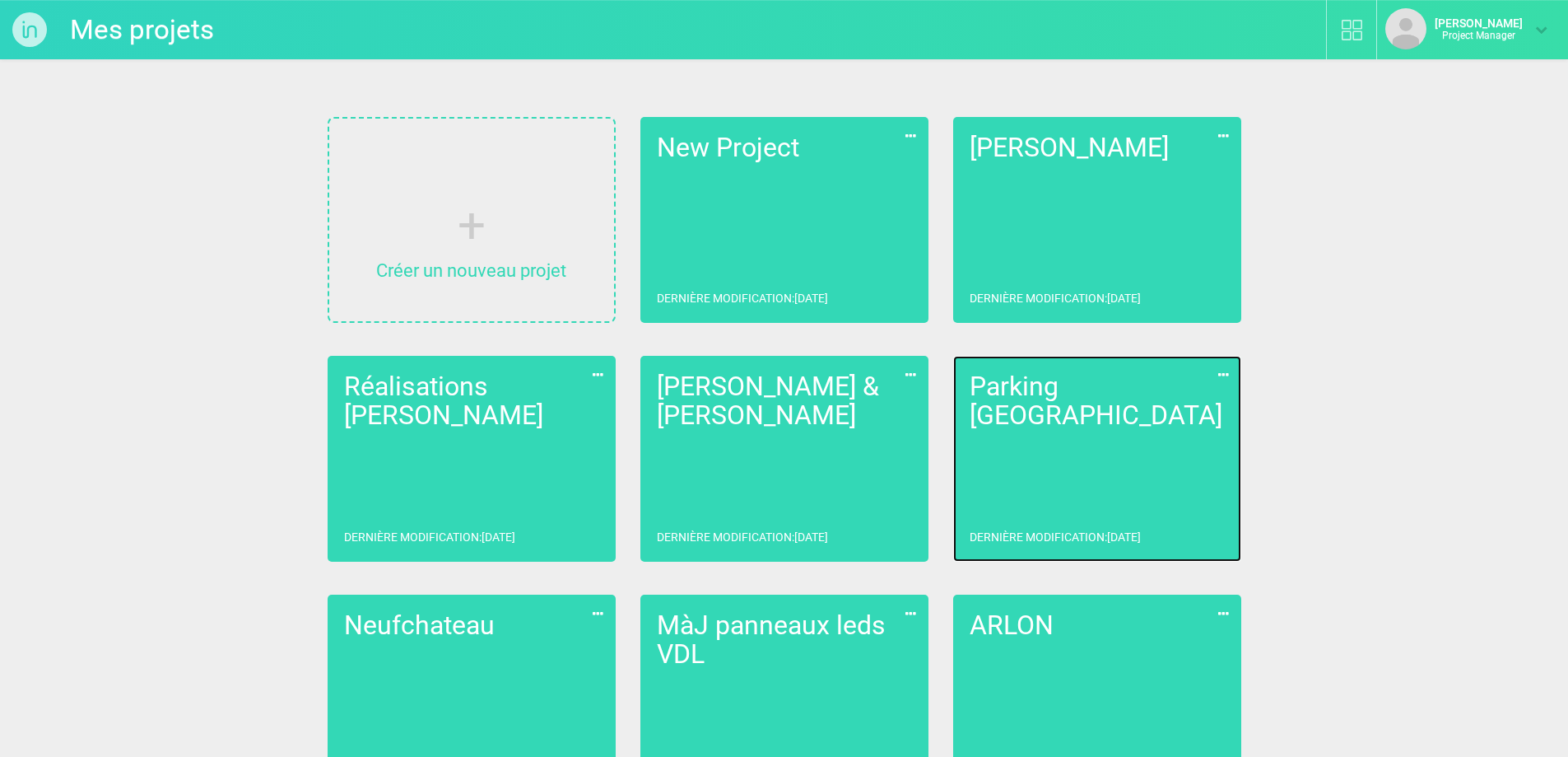
click at [1122, 417] on link "Parking Liège Dernière modification : [DATE]" at bounding box center [1097, 458] width 288 height 206
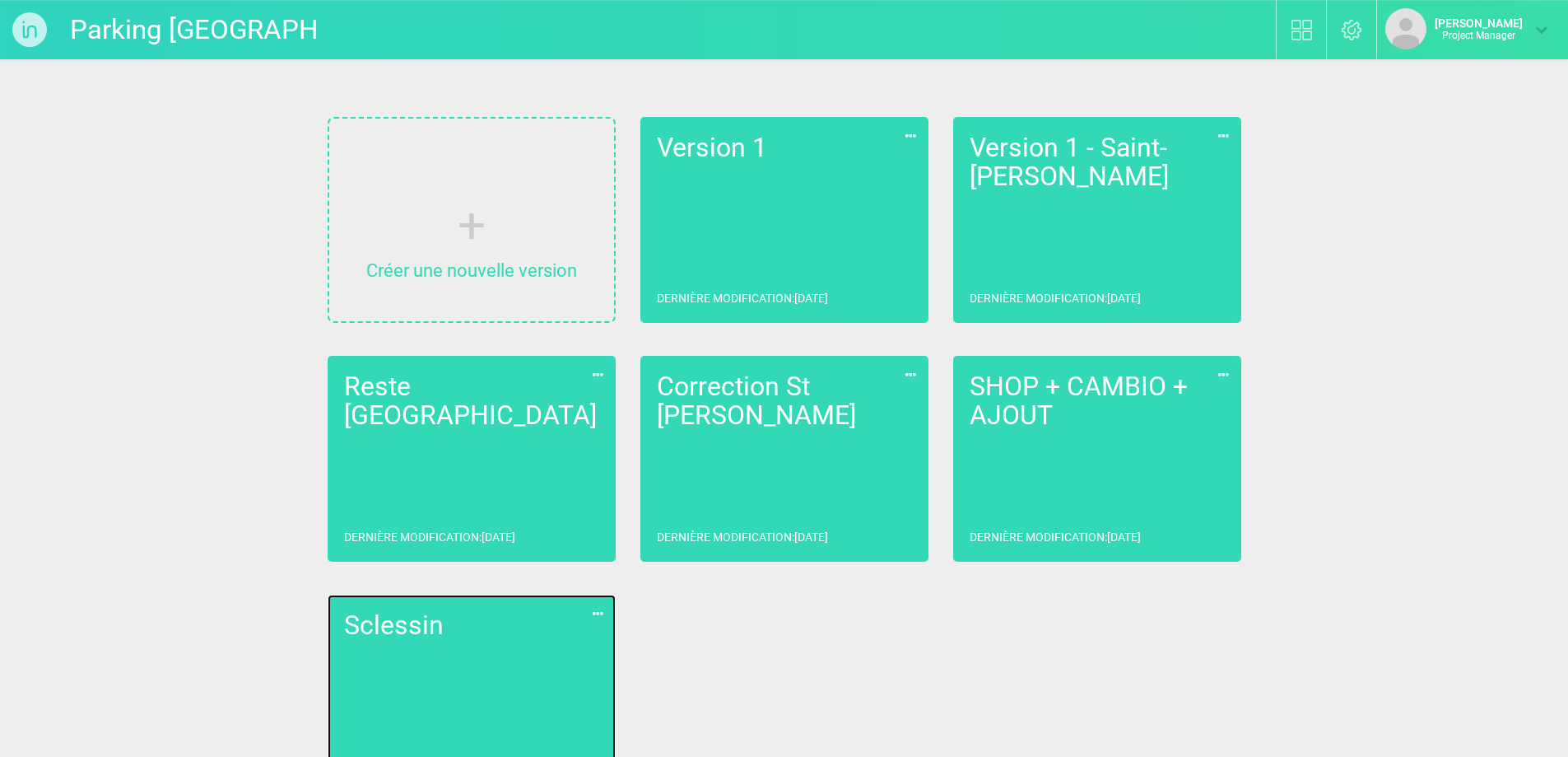
click at [461, 669] on link "Sclessin Dernière modification : [DATE]" at bounding box center [472, 697] width 288 height 206
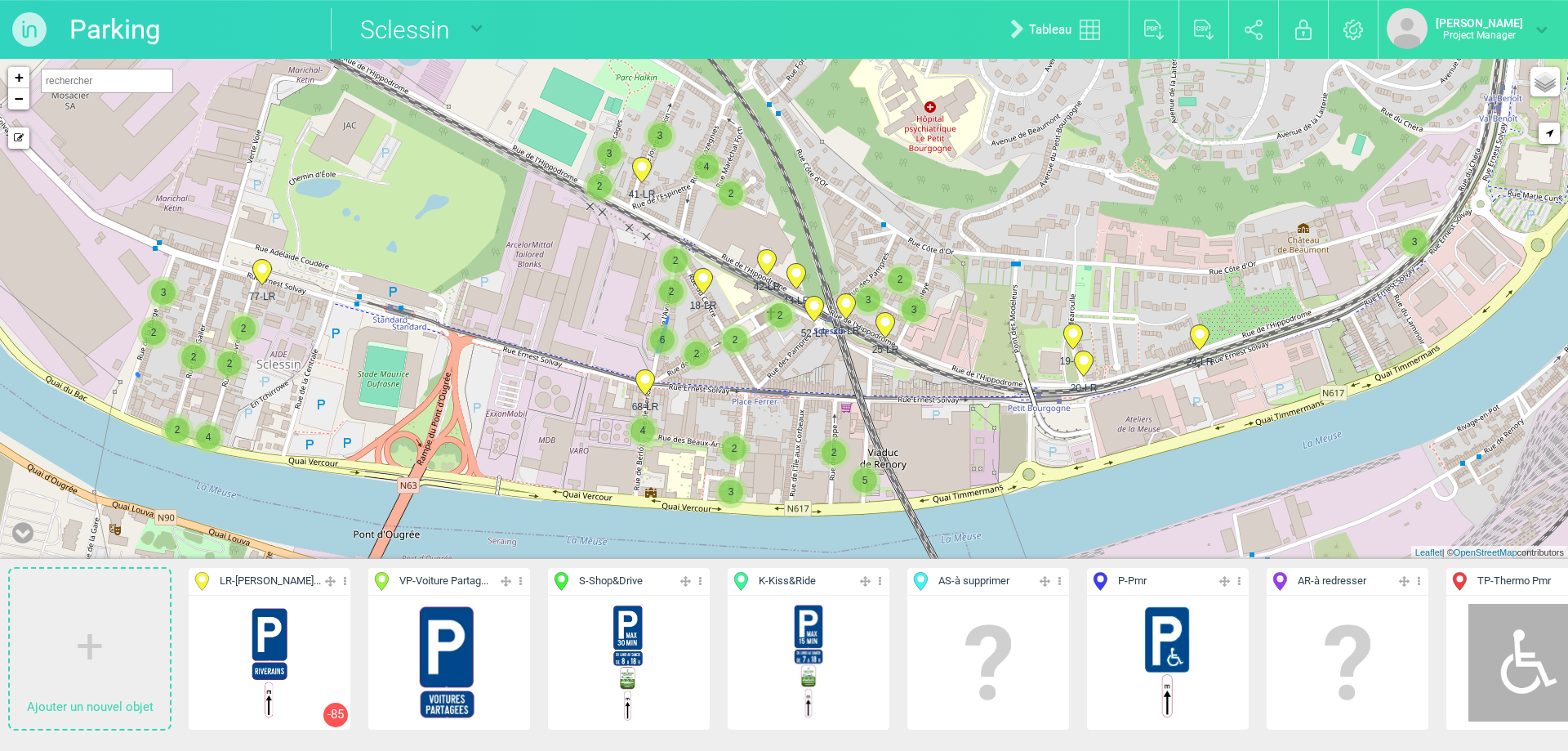
click at [667, 347] on span "6" at bounding box center [662, 340] width 25 height 25
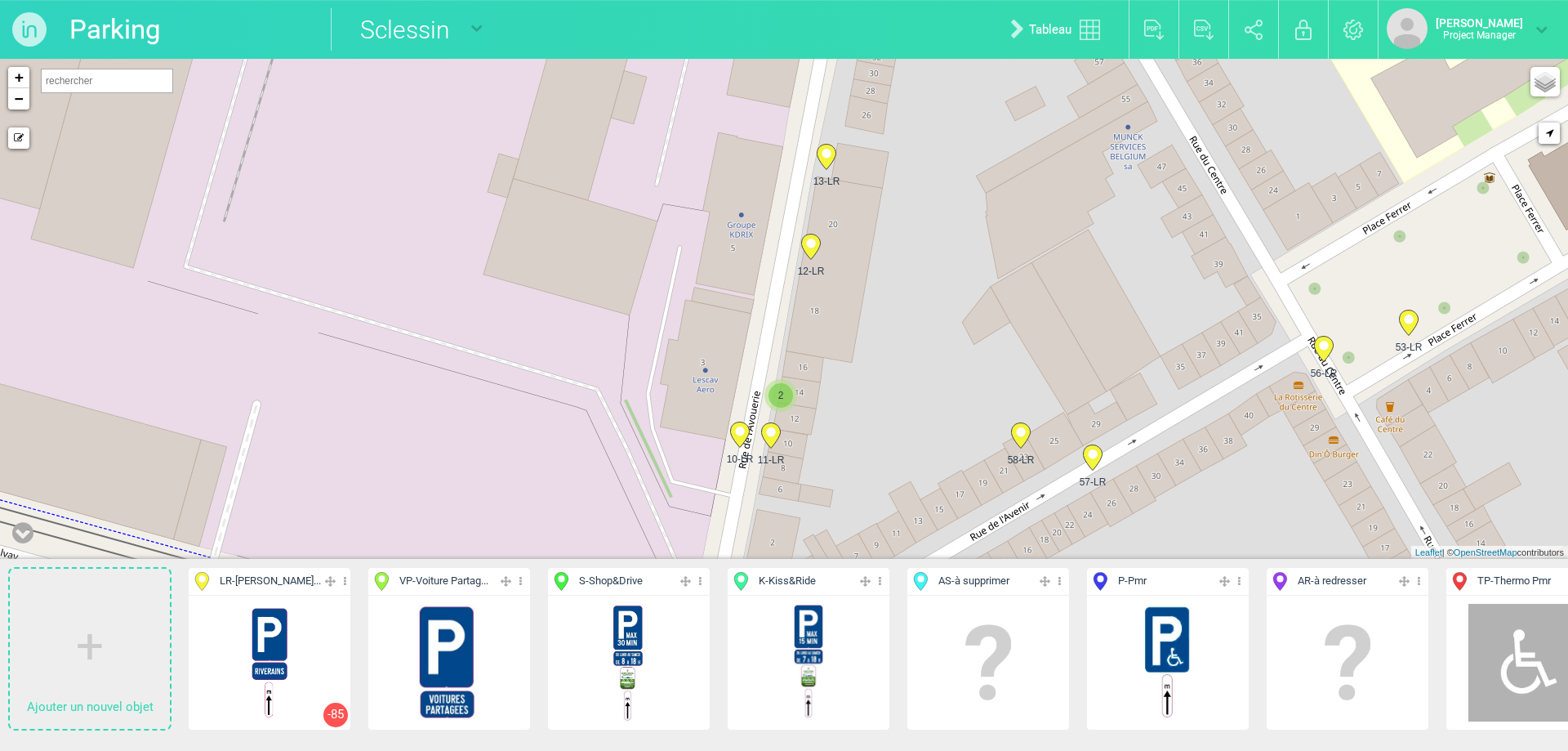
click at [808, 248] on icon at bounding box center [811, 247] width 18 height 25
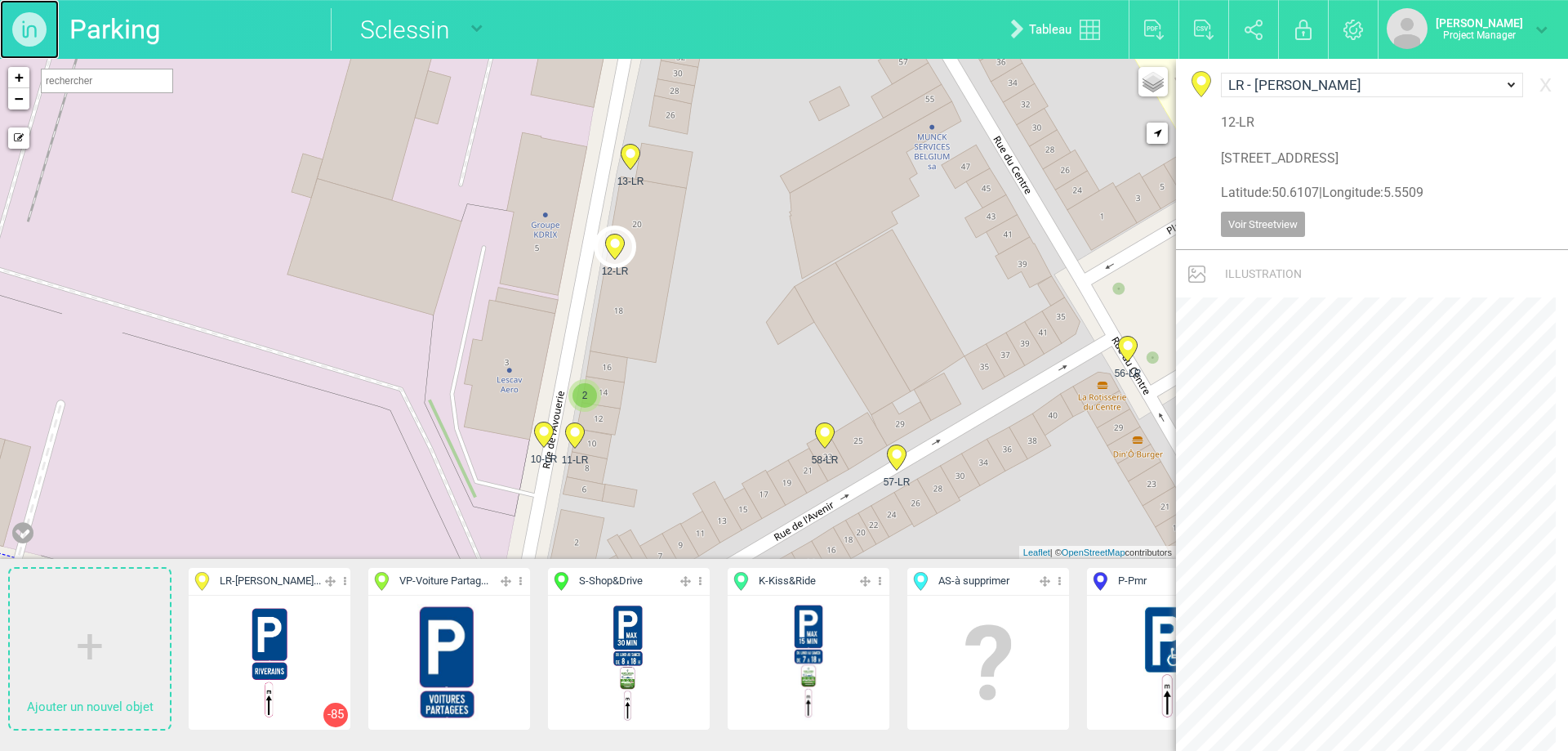
click at [47, 31] on img at bounding box center [30, 30] width 59 height 59
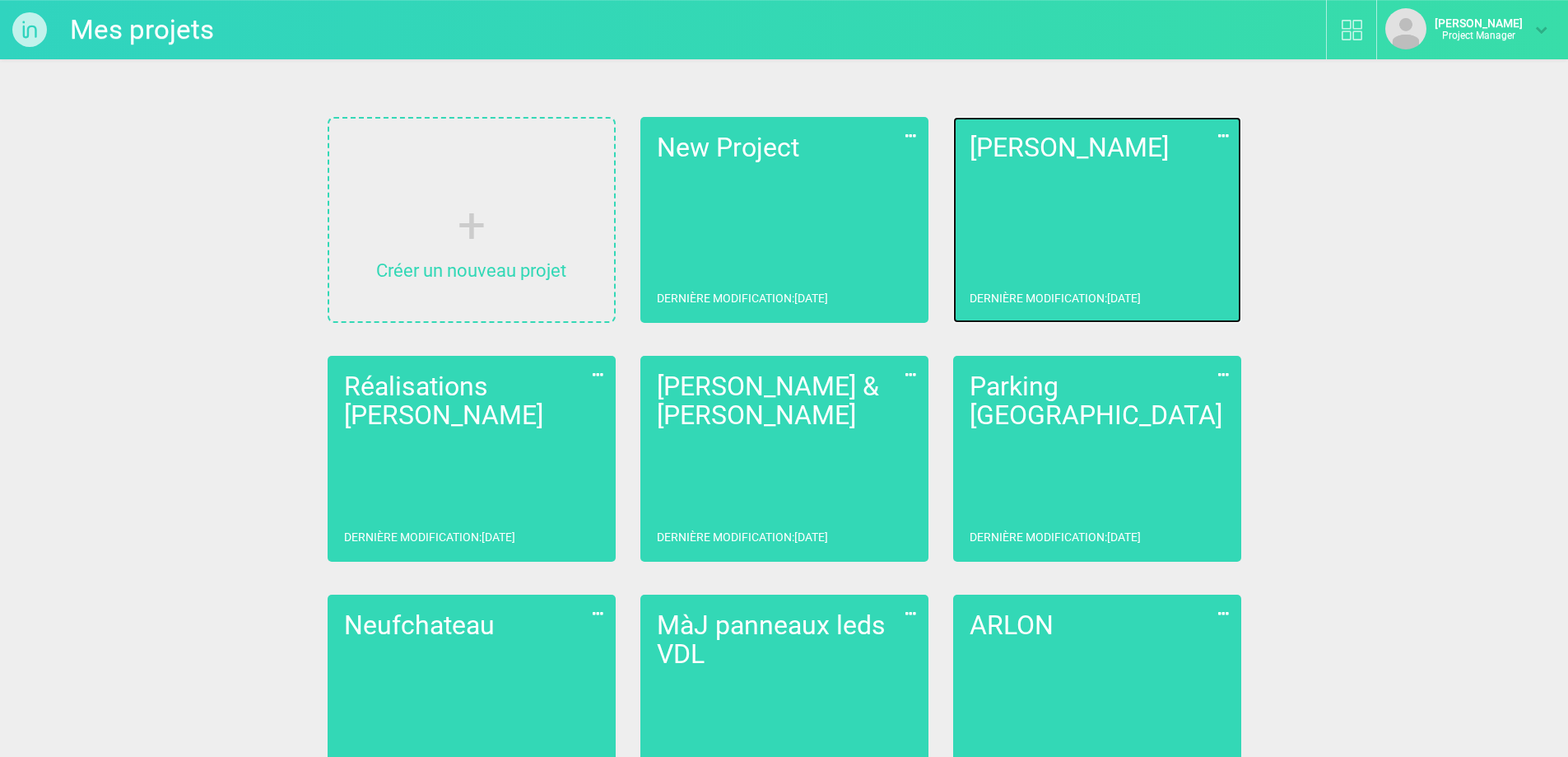
click at [1055, 232] on link "[PERSON_NAME] Dernière modification : [DATE]" at bounding box center [1097, 220] width 288 height 206
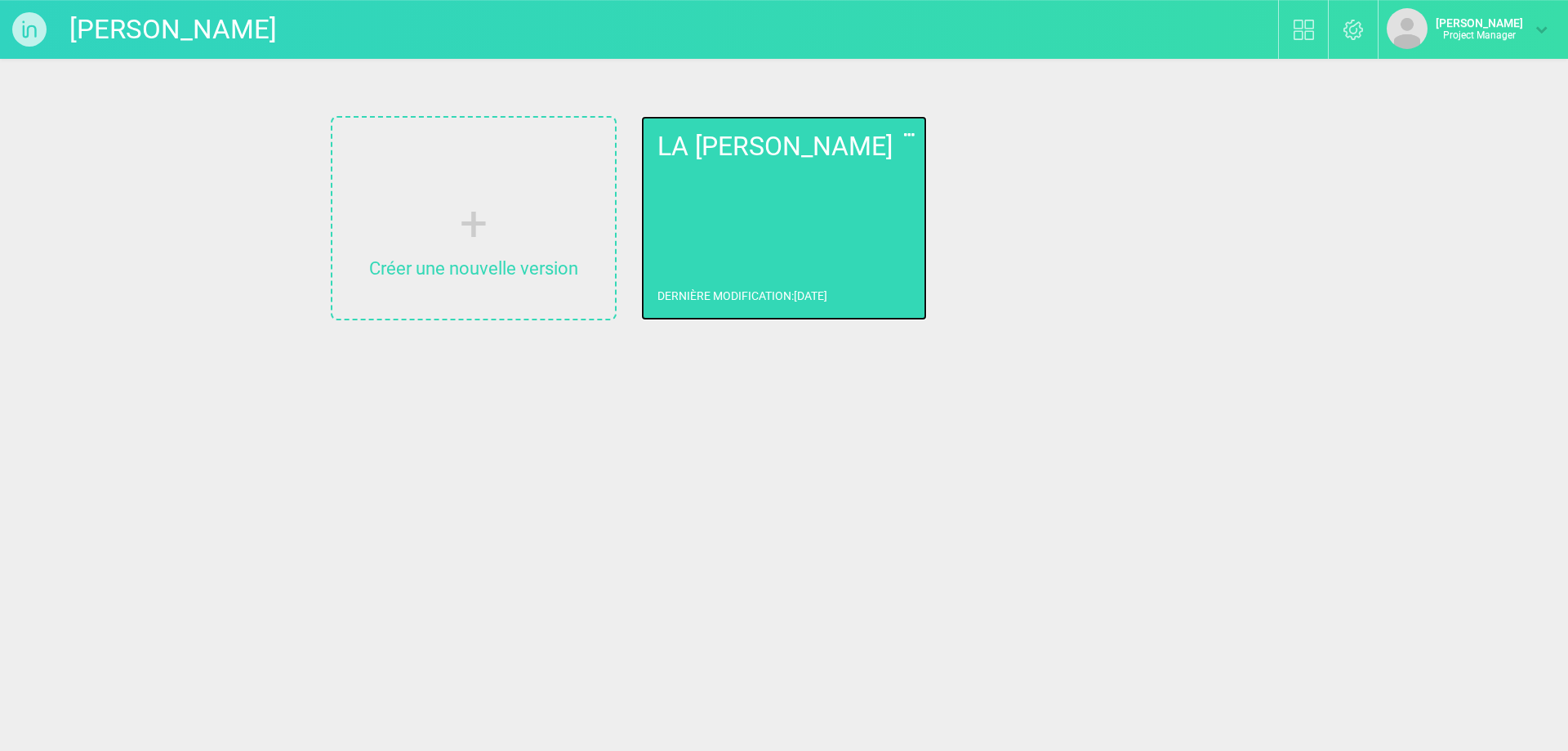
click at [693, 261] on link "LA [PERSON_NAME] Dernière modification : [DATE]" at bounding box center [784, 218] width 286 height 204
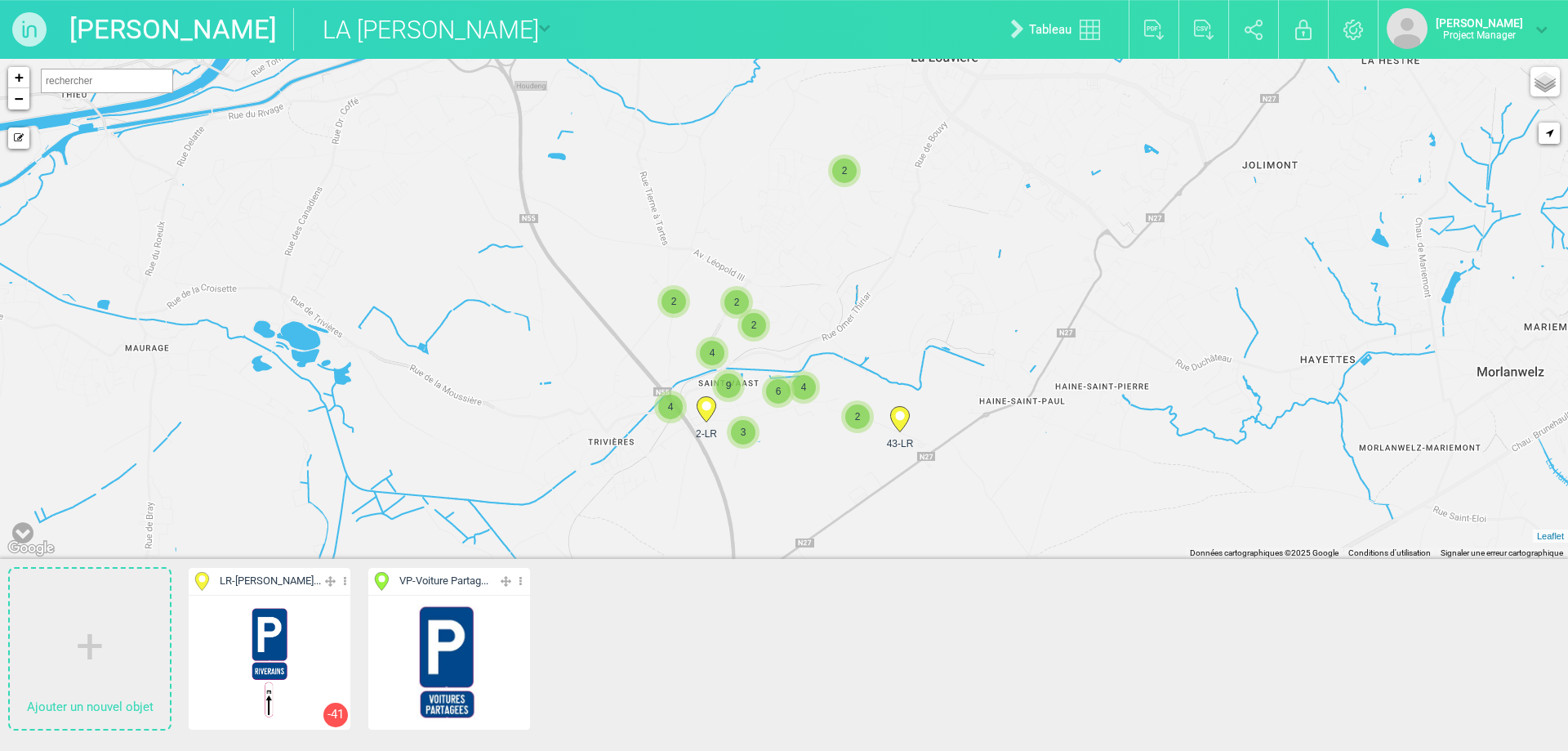
click at [117, 85] on input "text" at bounding box center [106, 80] width 132 height 25
type input "rue des chasseurs"
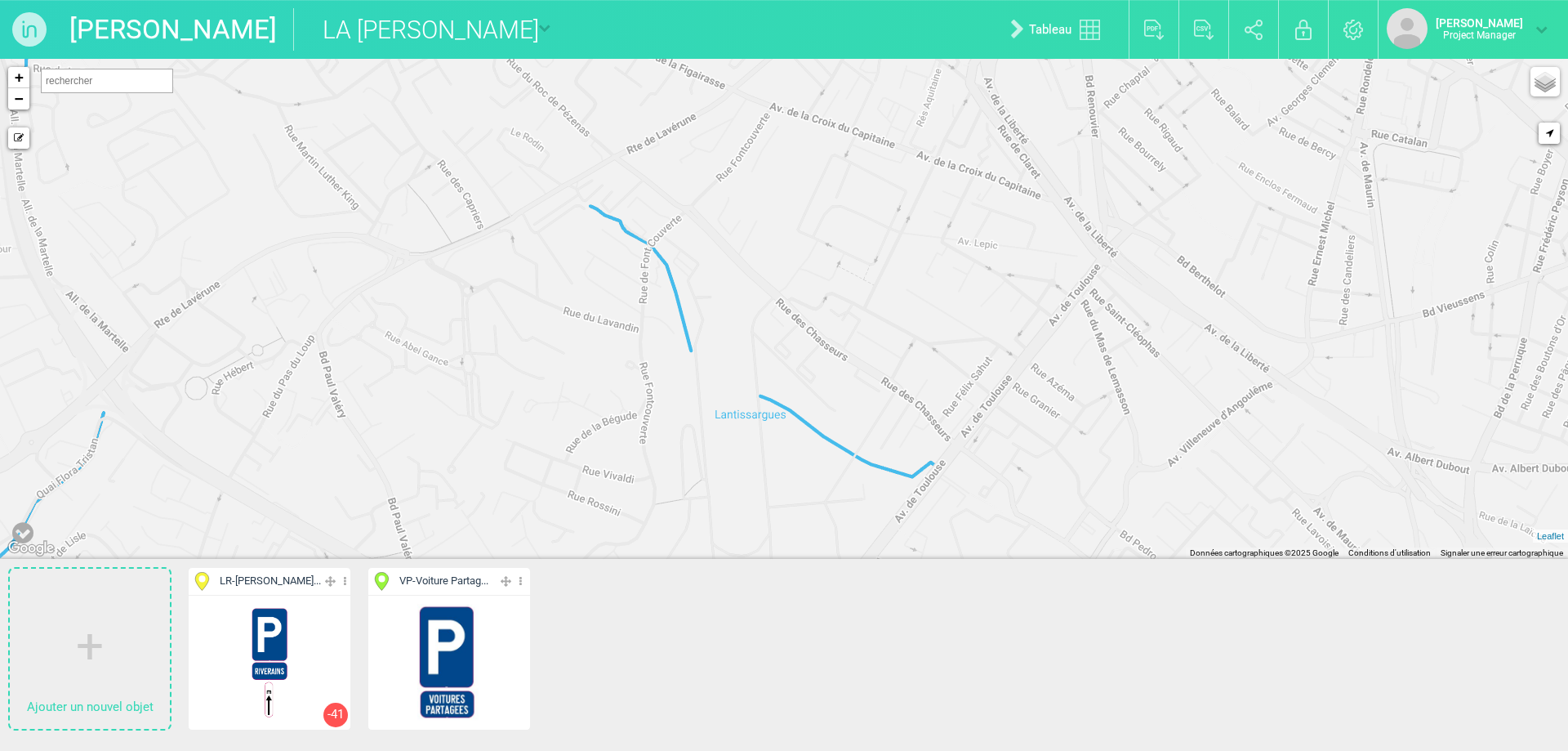
click at [116, 82] on input "text" at bounding box center [106, 80] width 132 height 25
click at [132, 103] on div "[GEOGRAPHIC_DATA], [GEOGRAPHIC_DATA][PERSON_NAME], [GEOGRAPHIC_DATA]" at bounding box center [245, 105] width 398 height 15
type input "[GEOGRAPHIC_DATA], [GEOGRAPHIC_DATA][PERSON_NAME], [GEOGRAPHIC_DATA]"
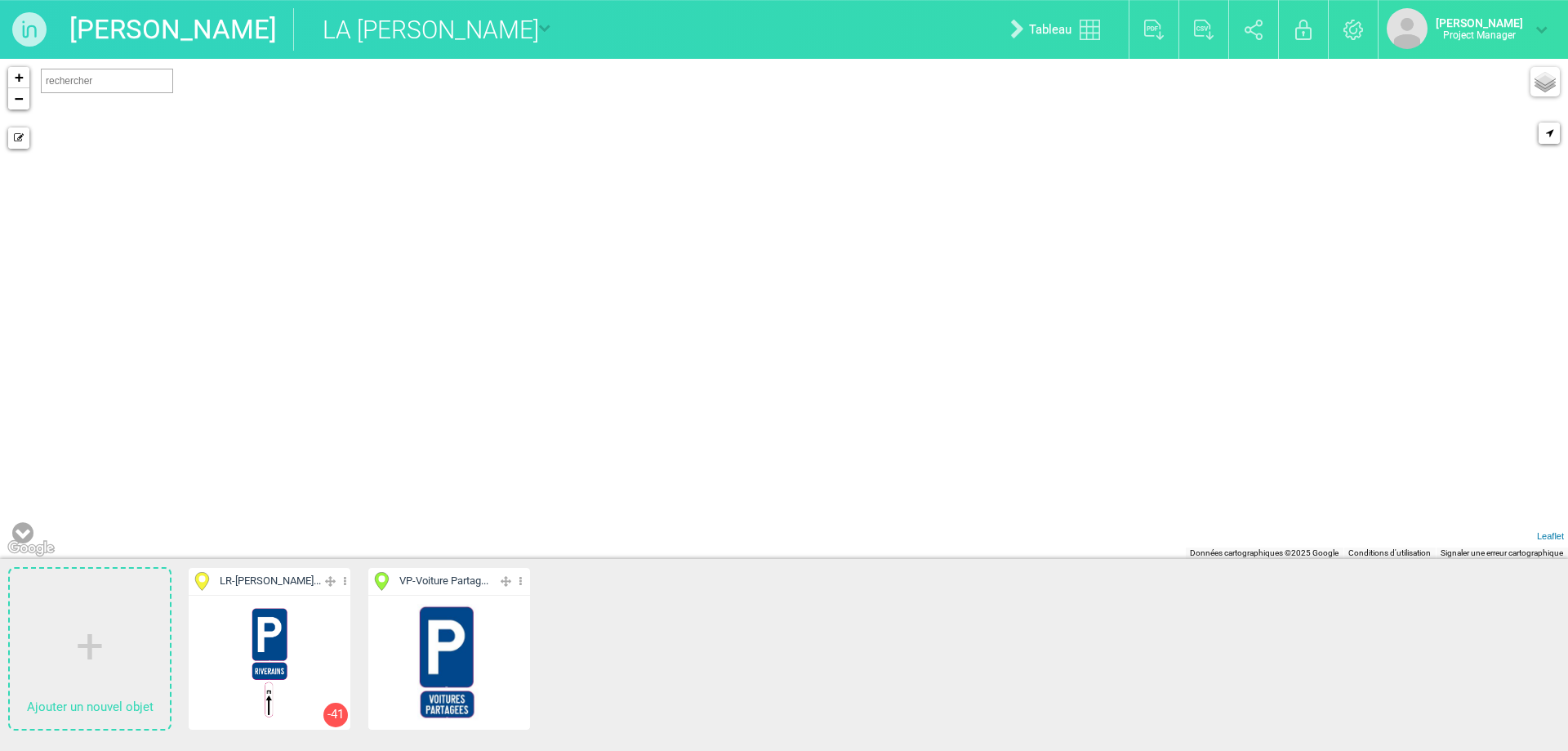
click at [132, 103] on div "+ − Mode dessin Google Maps Roads Google Maps Terrain Google Maps Satellite Goo…" at bounding box center [784, 309] width 1568 height 500
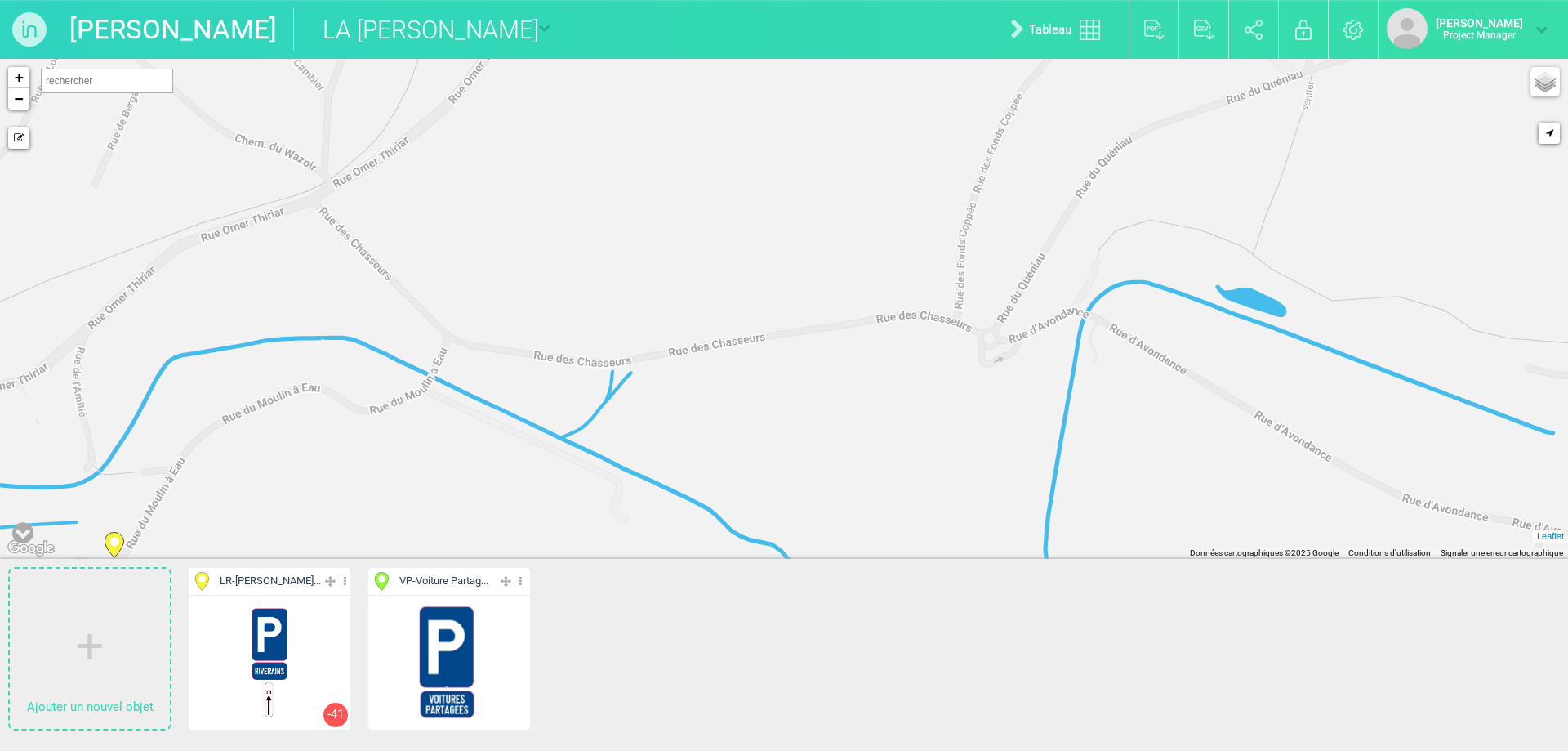
drag, startPoint x: 1006, startPoint y: 427, endPoint x: 815, endPoint y: 396, distance: 193.5
click at [815, 396] on div "43-LR 42-LR 41-LR 25-LR" at bounding box center [784, 309] width 1568 height 500
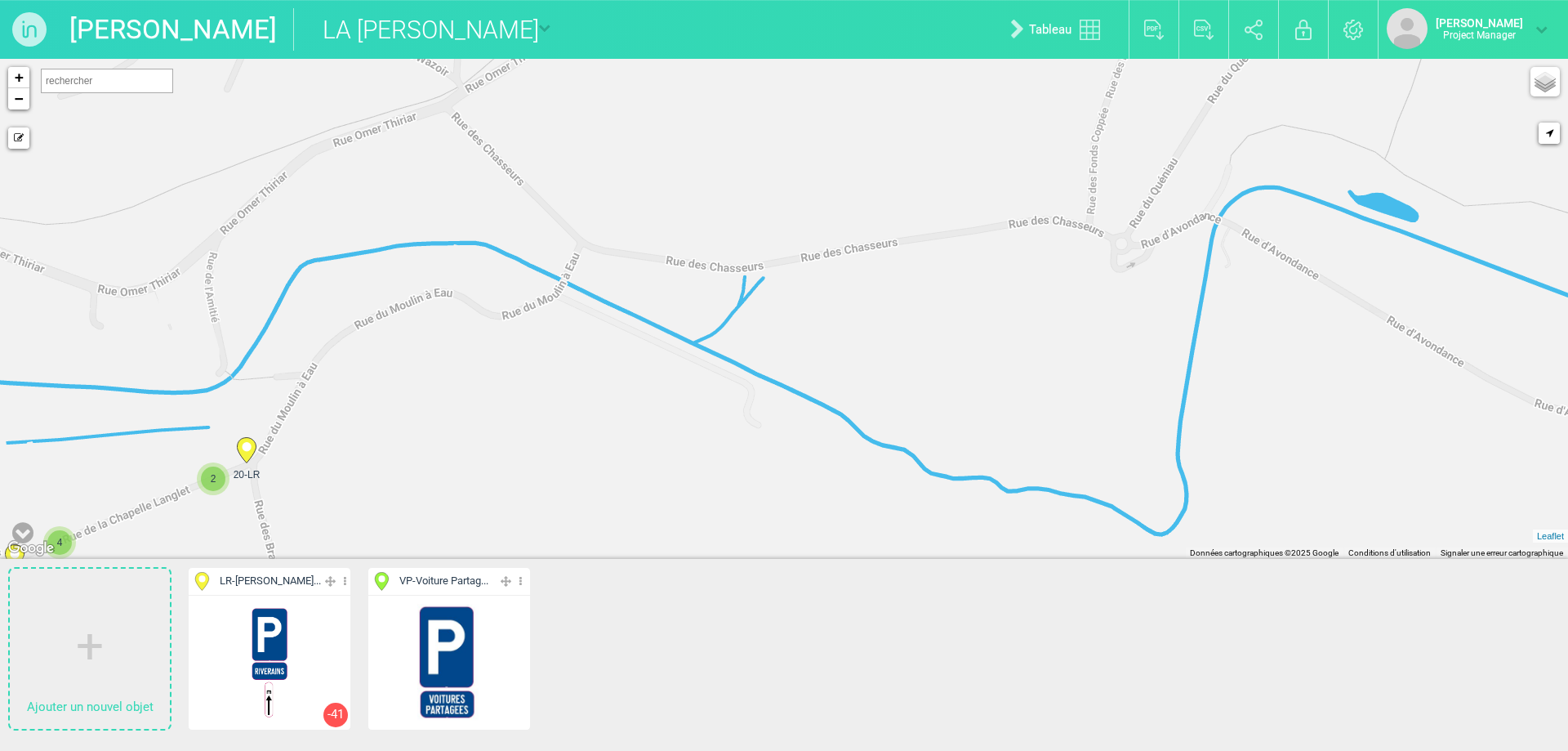
drag, startPoint x: 742, startPoint y: 361, endPoint x: 866, endPoint y: 273, distance: 152.1
click at [866, 273] on div "43-LR 42-LR 41-LR 25-LR" at bounding box center [784, 309] width 1568 height 500
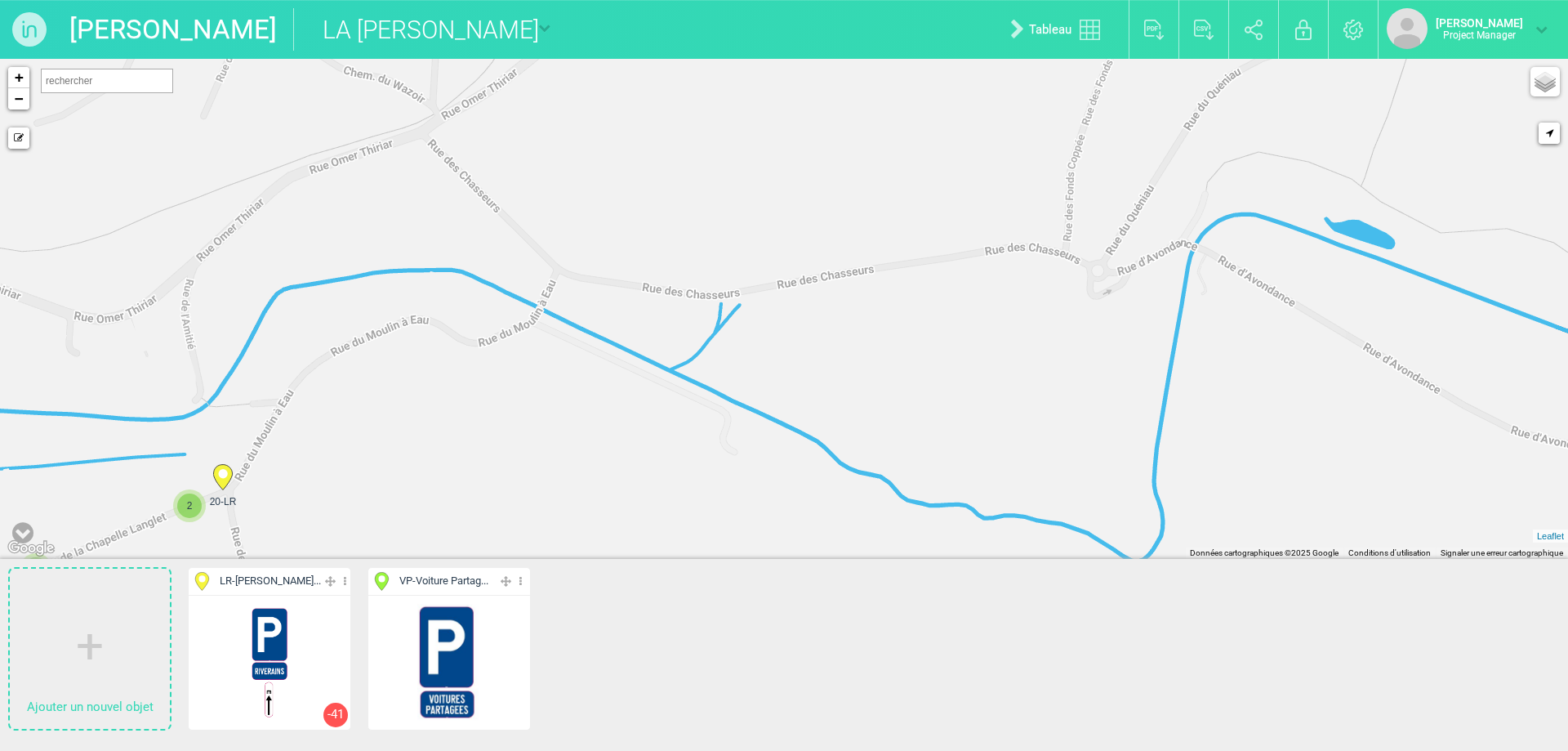
drag, startPoint x: 866, startPoint y: 273, endPoint x: 841, endPoint y: 300, distance: 36.8
click at [841, 300] on div "43-LR 42-LR 41-LR 25-LR" at bounding box center [784, 309] width 1568 height 500
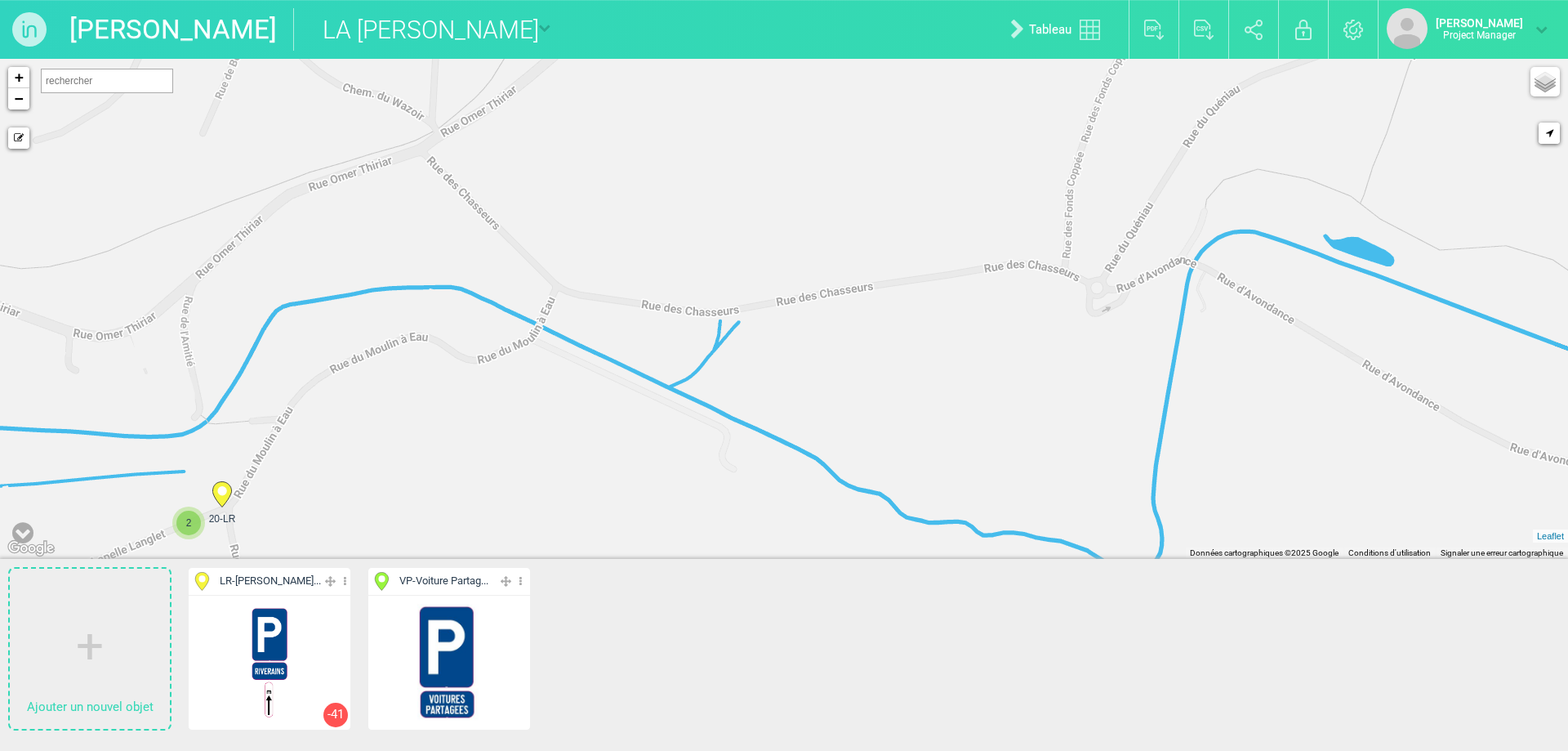
drag, startPoint x: 752, startPoint y: 223, endPoint x: 750, endPoint y: 262, distance: 39.1
click at [750, 262] on div "43-LR 42-LR 41-LR 25-LR" at bounding box center [784, 309] width 1568 height 500
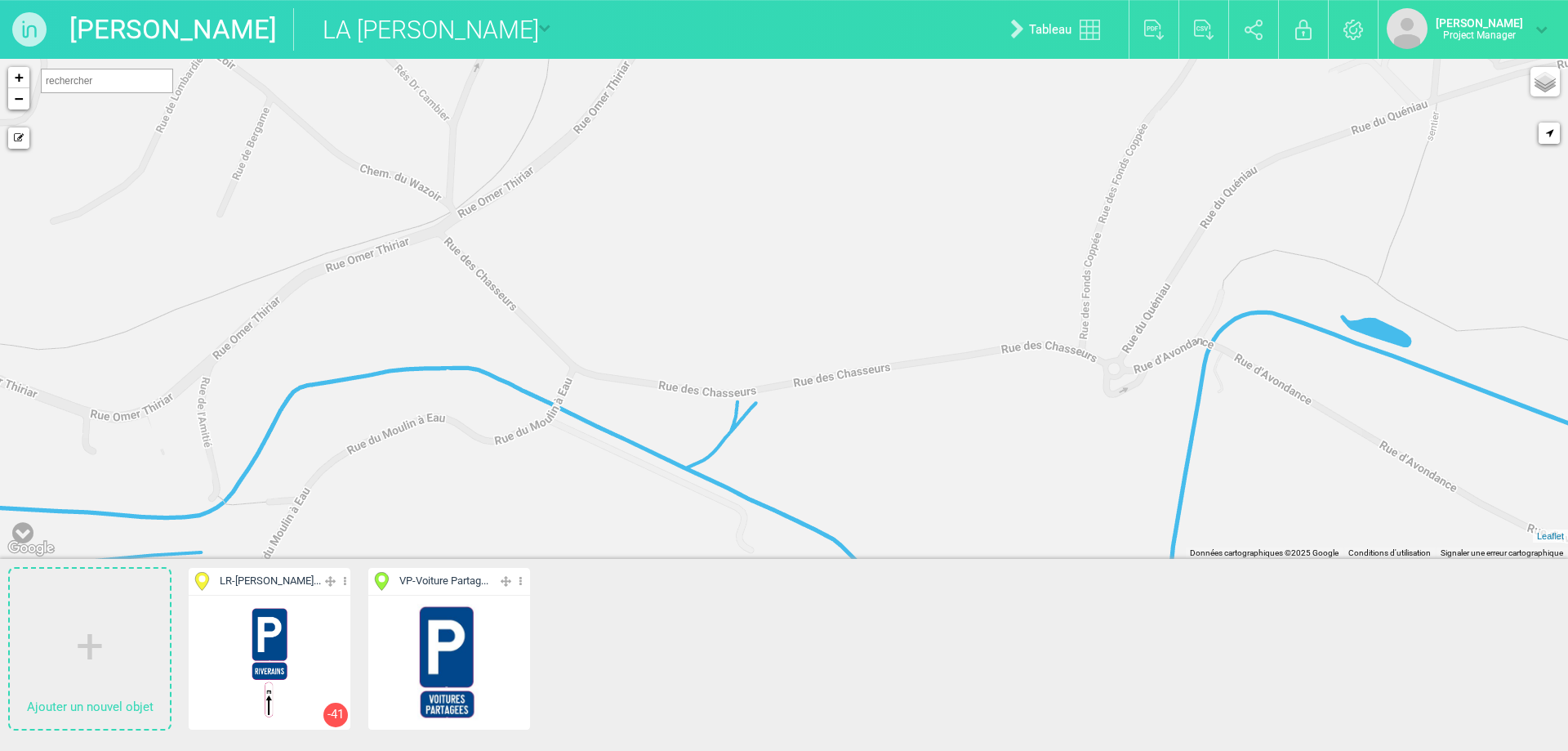
drag, startPoint x: 750, startPoint y: 262, endPoint x: 774, endPoint y: 381, distance: 121.4
click at [774, 381] on div "43-LR 42-LR 41-LR 25-LR" at bounding box center [784, 309] width 1568 height 500
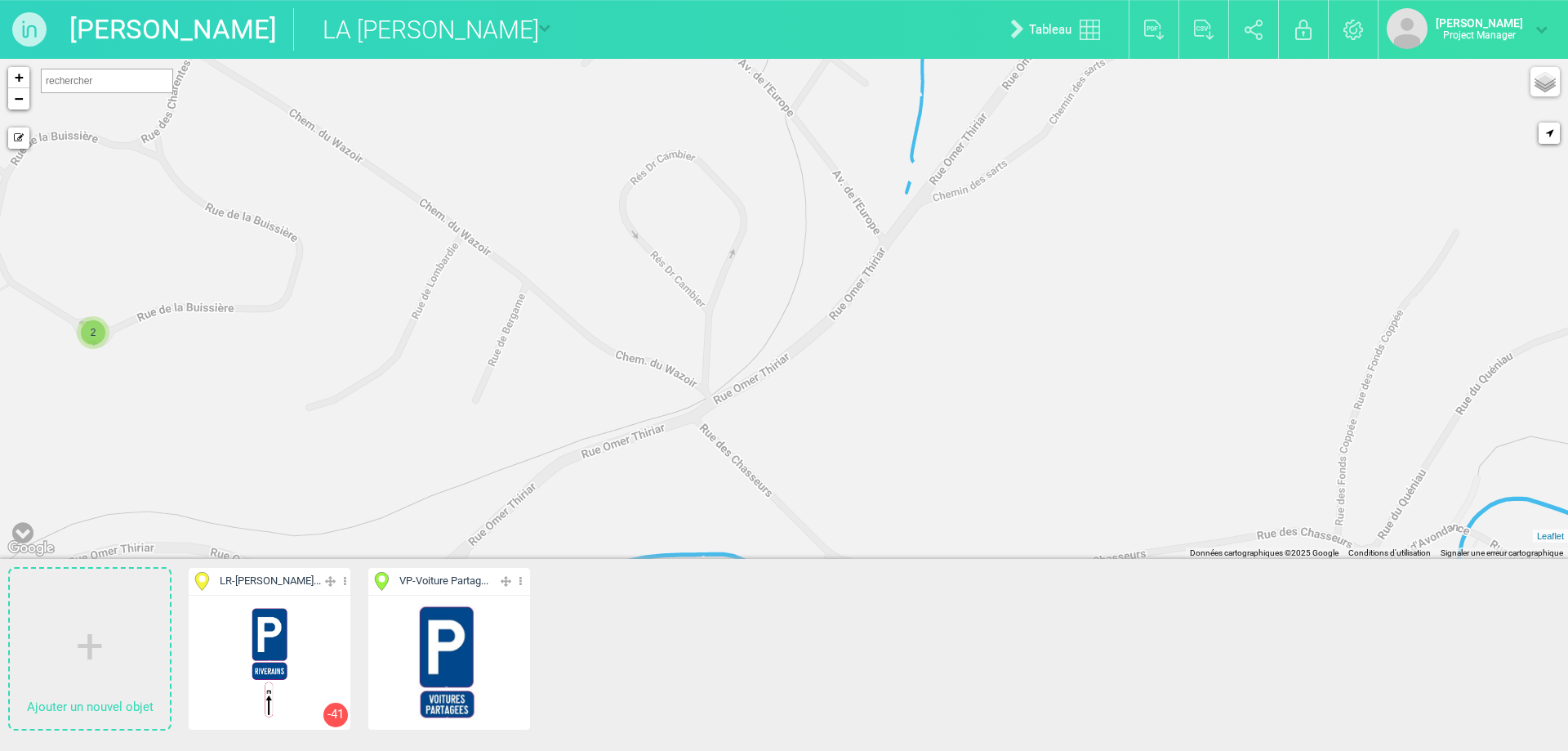
drag, startPoint x: 551, startPoint y: 175, endPoint x: 824, endPoint y: 374, distance: 337.8
click at [824, 374] on div "43-LR 42-LR 41-LR 25-LR" at bounding box center [784, 309] width 1568 height 500
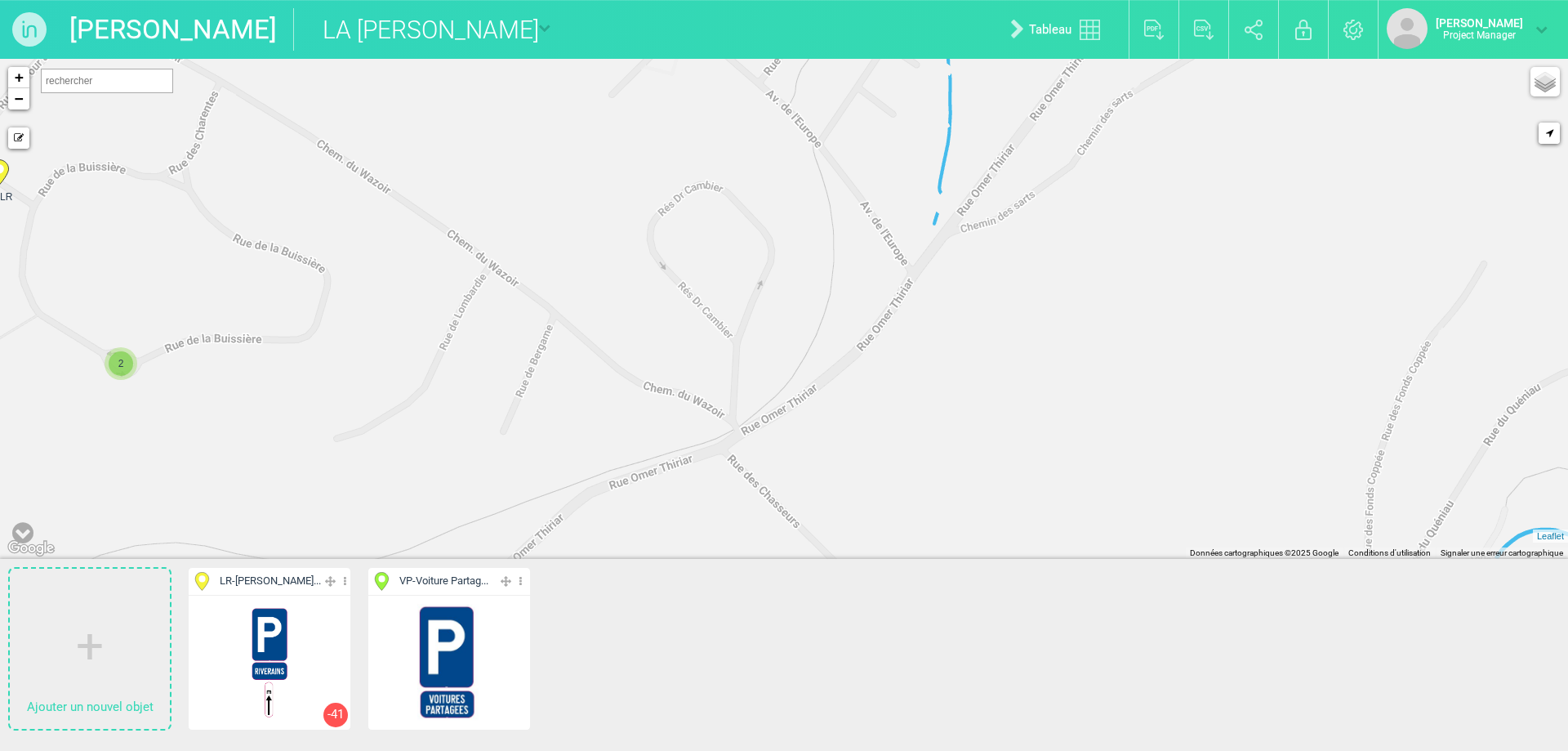
drag, startPoint x: 628, startPoint y: 224, endPoint x: 659, endPoint y: 258, distance: 46.0
click at [659, 258] on div "41-LR 25-LR 24-LR 33-LR" at bounding box center [784, 309] width 1568 height 500
click at [128, 365] on span "2" at bounding box center [121, 364] width 25 height 25
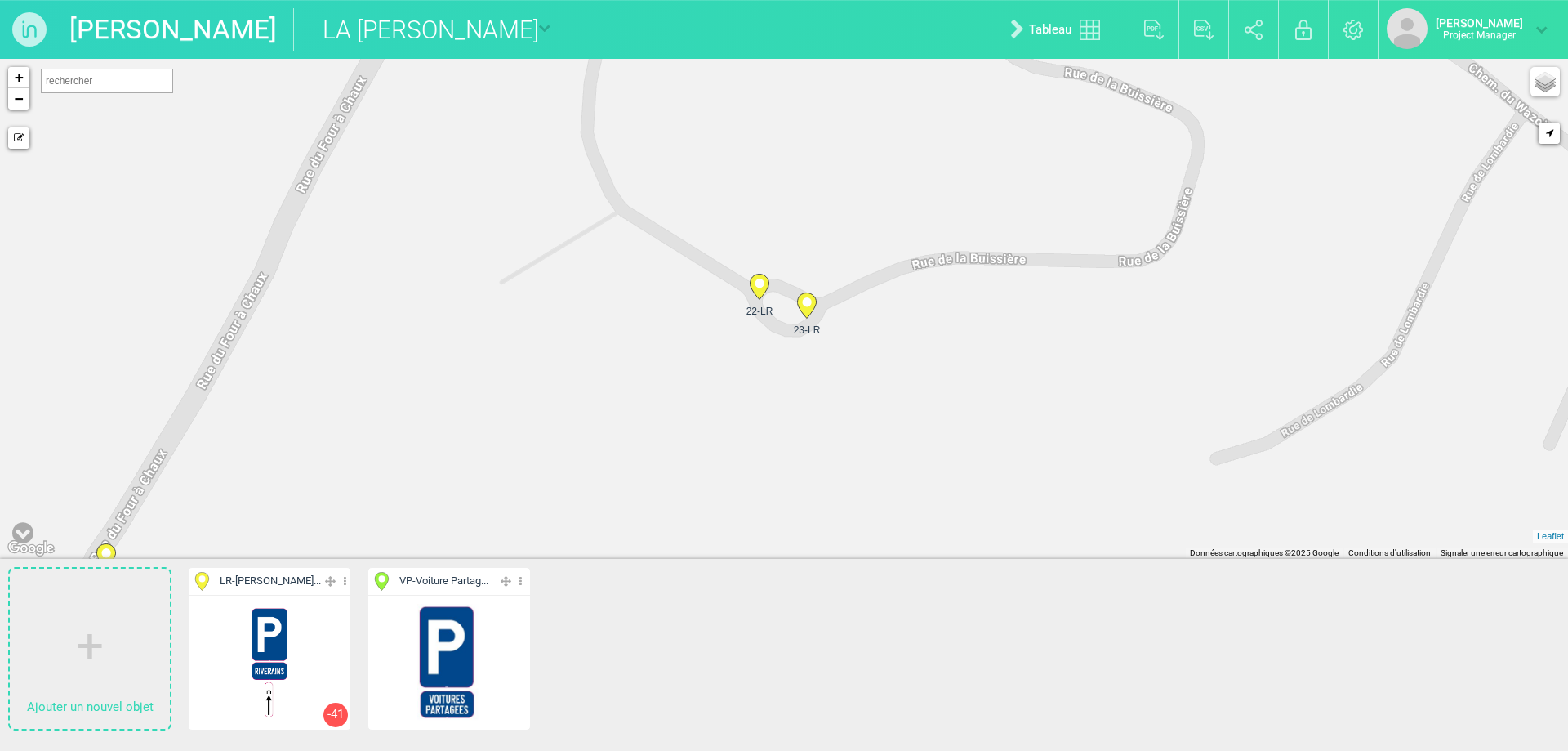
click at [803, 300] on circle at bounding box center [807, 302] width 9 height 9
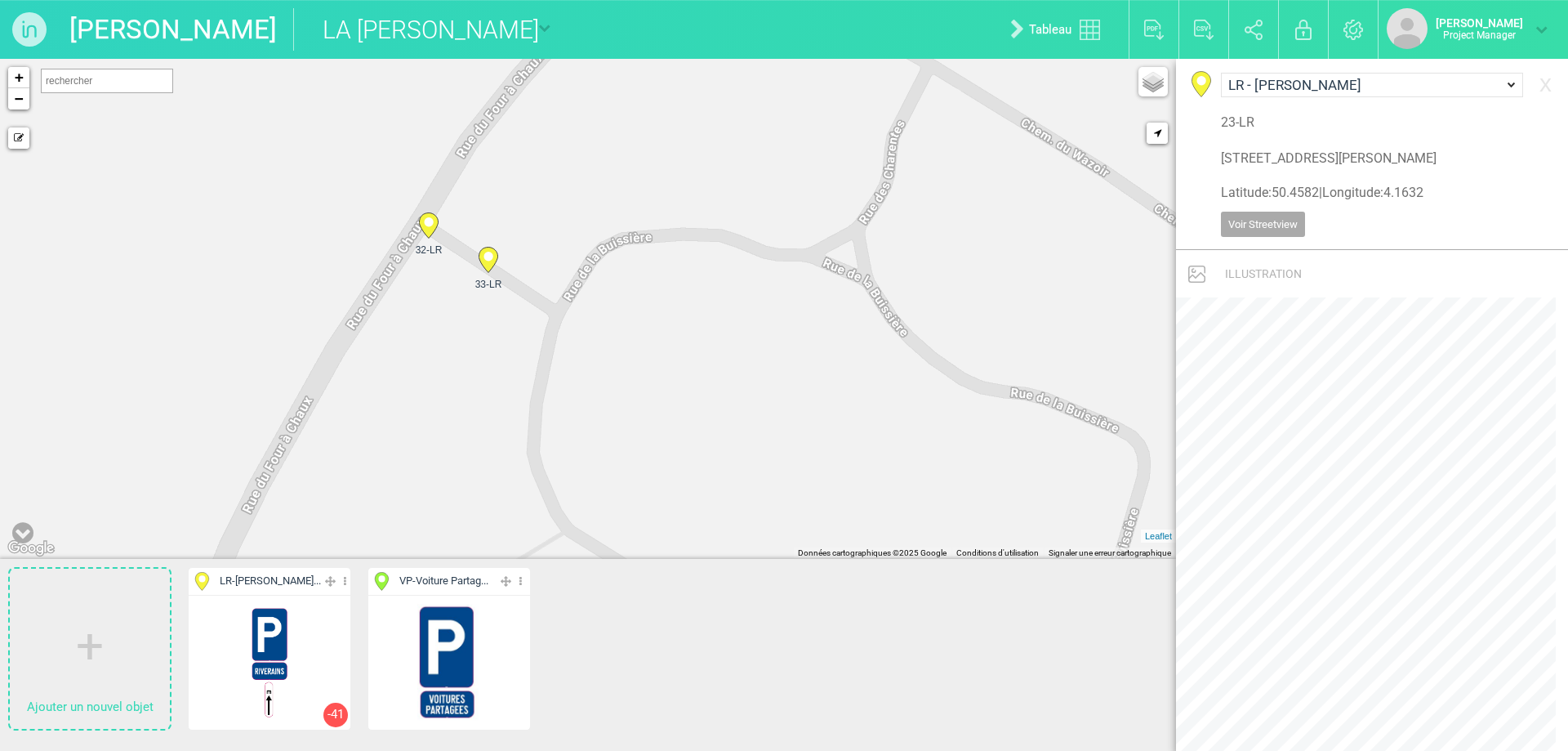
drag, startPoint x: 753, startPoint y: 188, endPoint x: 902, endPoint y: 519, distance: 363.0
click at [902, 519] on div "22-LR 23-LR 24-LR 25-LR" at bounding box center [588, 309] width 1176 height 500
click at [498, 262] on icon at bounding box center [488, 260] width 26 height 26
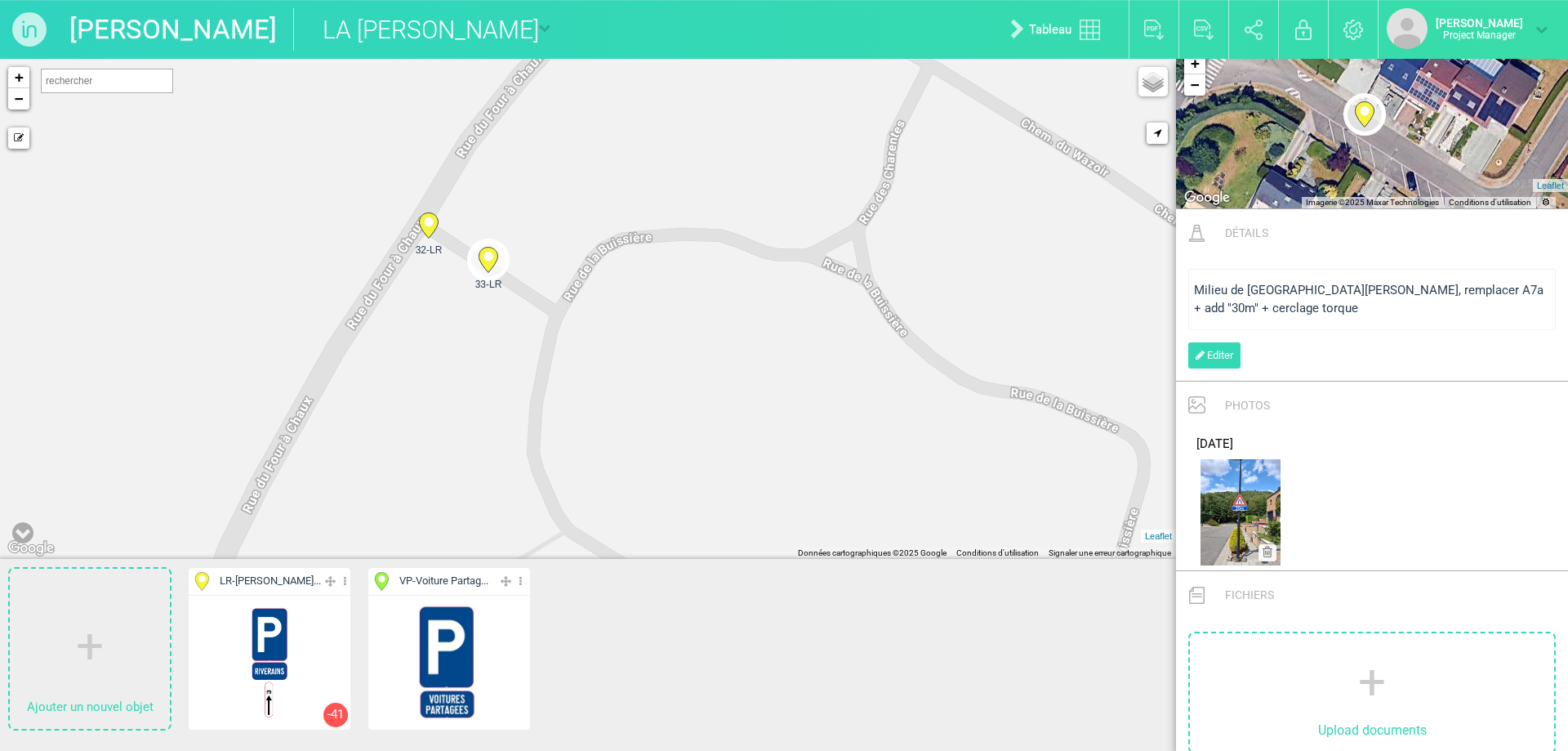
scroll to position [829, 0]
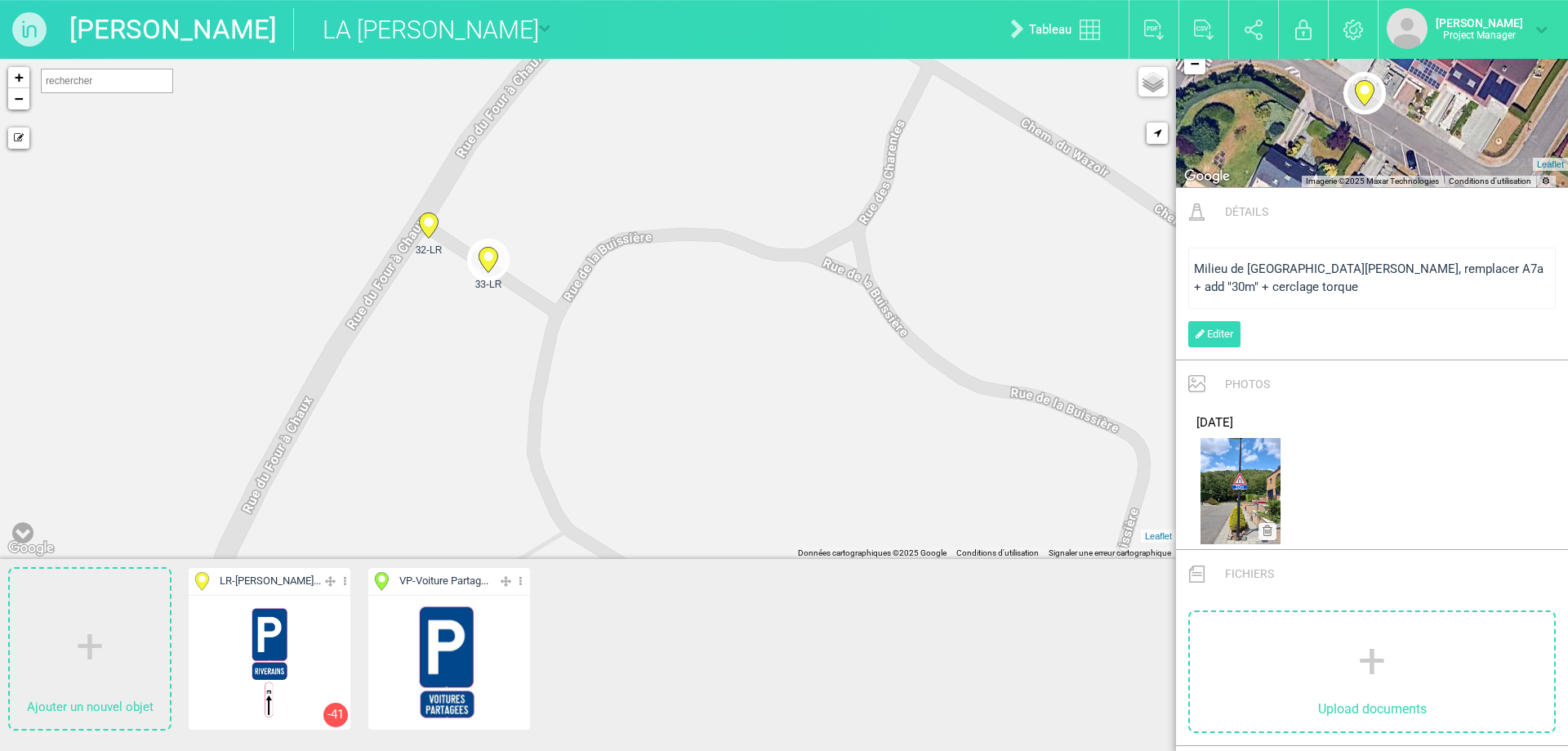
click at [426, 229] on icon at bounding box center [428, 225] width 18 height 25
type input "[STREET_ADDRESS][PERSON_NAME][PERSON_NAME]"
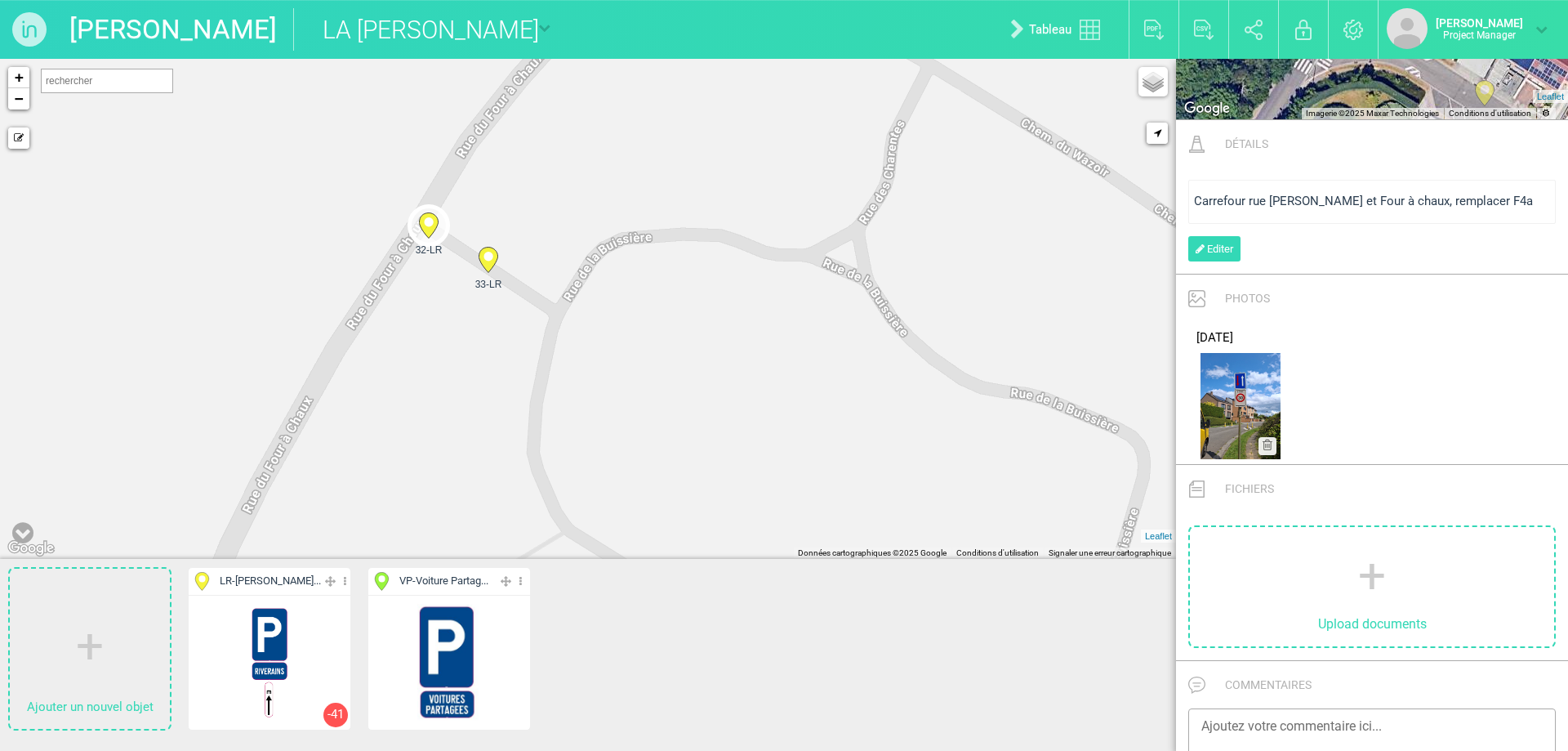
scroll to position [935, 0]
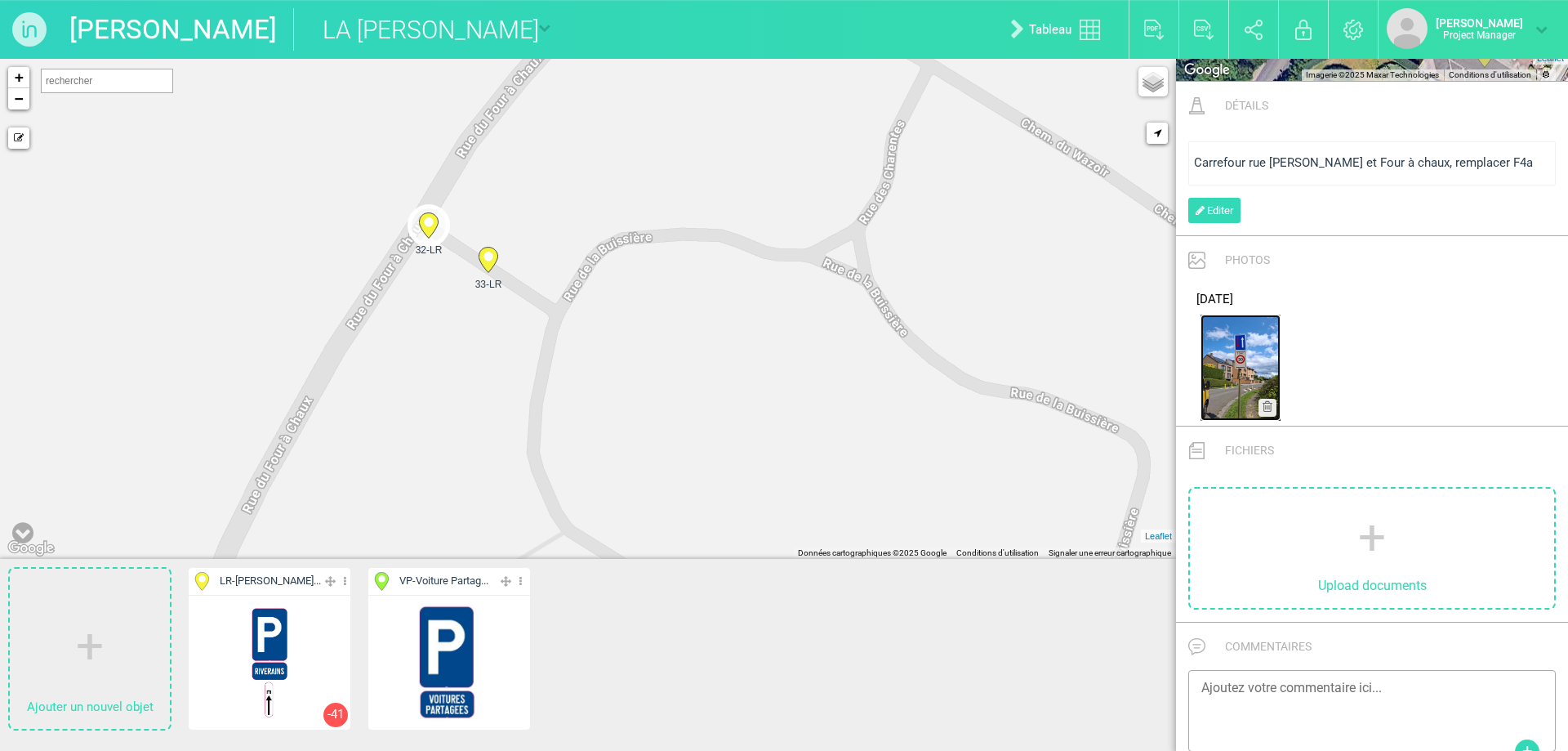
click at [1255, 366] on img at bounding box center [1240, 368] width 80 height 106
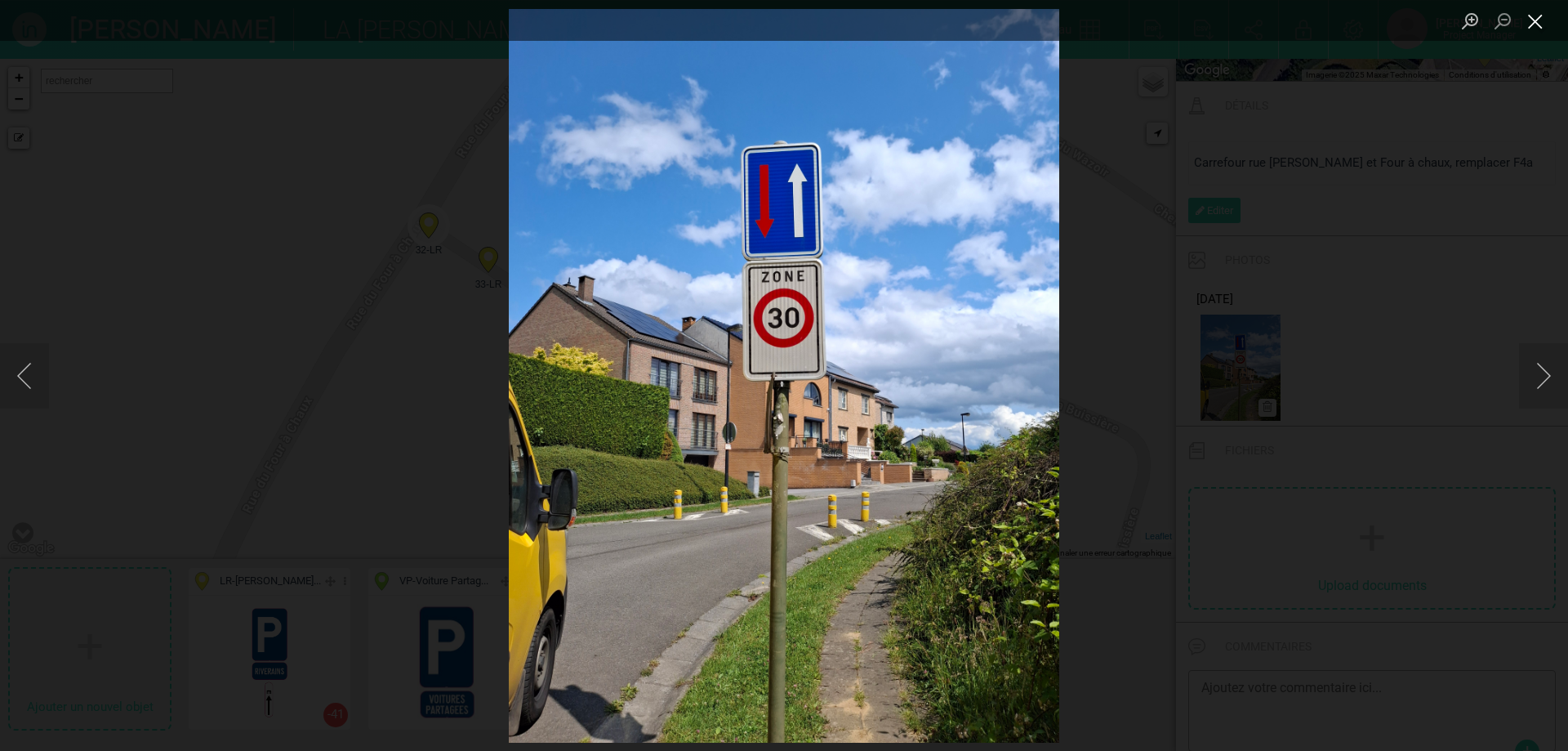
click at [1541, 25] on button "Close lightbox" at bounding box center [1535, 21] width 32 height 29
